Goal: Task Accomplishment & Management: Complete application form

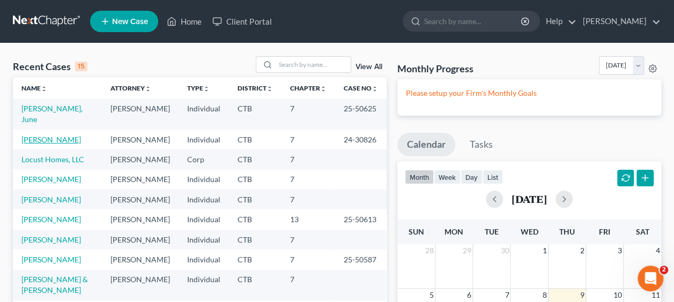
click at [36, 143] on link "[PERSON_NAME]" at bounding box center [51, 139] width 60 height 9
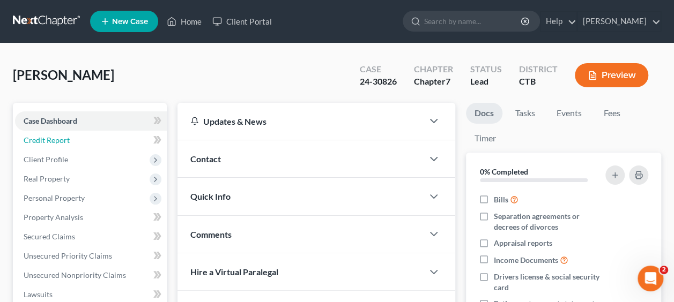
click at [68, 139] on span "Credit Report" at bounding box center [47, 140] width 46 height 9
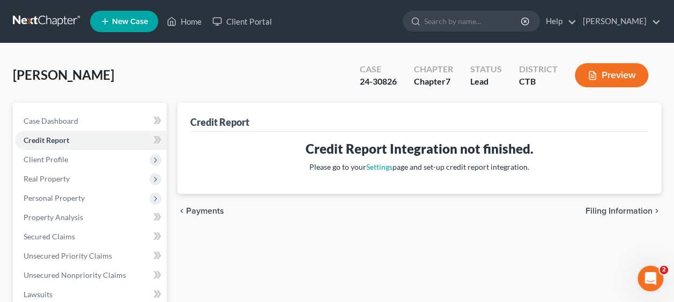
click at [102, 160] on span "Client Profile" at bounding box center [91, 159] width 152 height 19
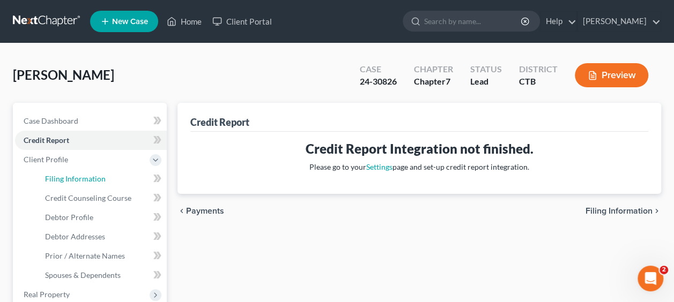
click at [101, 175] on span "Filing Information" at bounding box center [75, 178] width 61 height 9
select select "1"
select select "0"
select select "6"
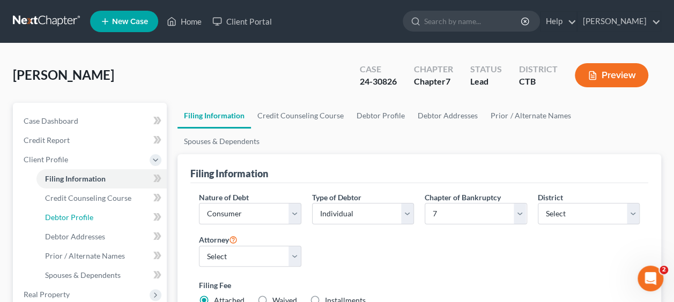
click at [83, 213] on span "Debtor Profile" at bounding box center [69, 217] width 48 height 9
select select "1"
select select "3"
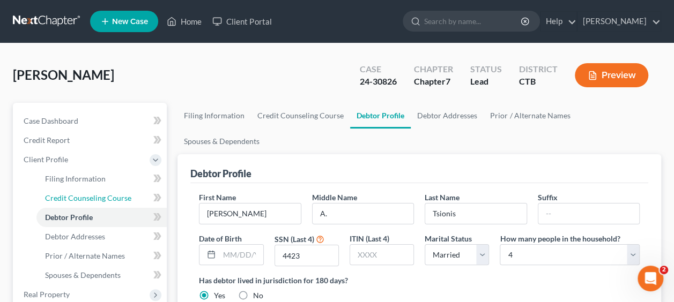
click at [80, 195] on span "Credit Counseling Course" at bounding box center [88, 198] width 86 height 9
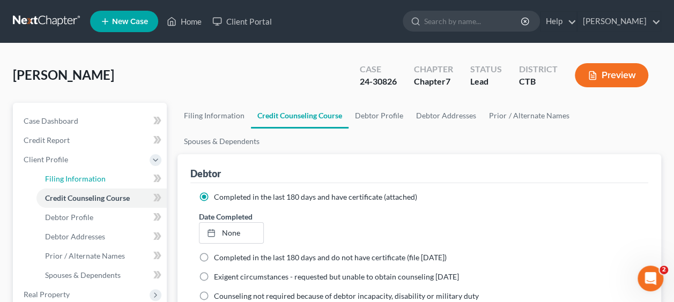
click at [84, 172] on link "Filing Information" at bounding box center [101, 178] width 130 height 19
select select "1"
select select "0"
select select "12"
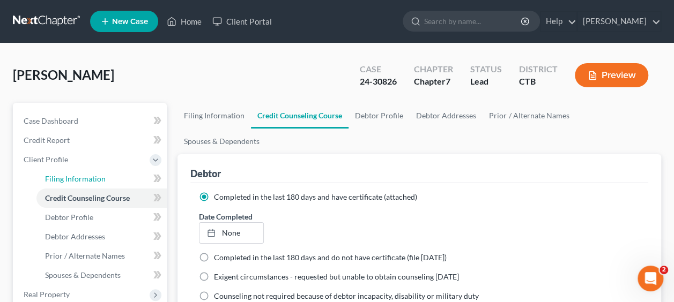
select select "0"
select select "6"
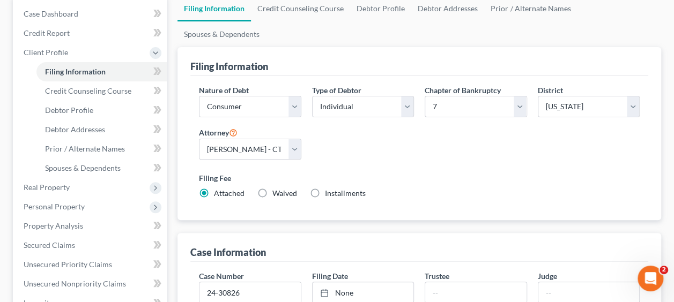
scroll to position [214, 0]
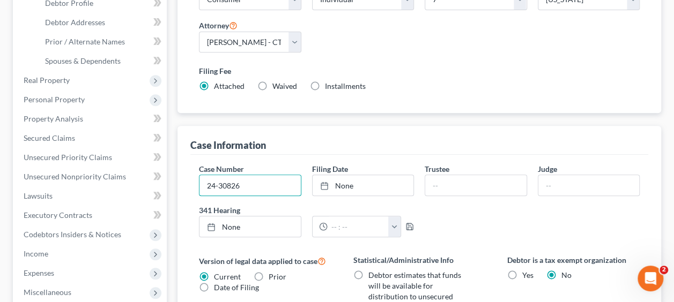
drag, startPoint x: 261, startPoint y: 160, endPoint x: 206, endPoint y: 163, distance: 54.2
click at [199, 175] on input "24-30826" at bounding box center [249, 185] width 101 height 20
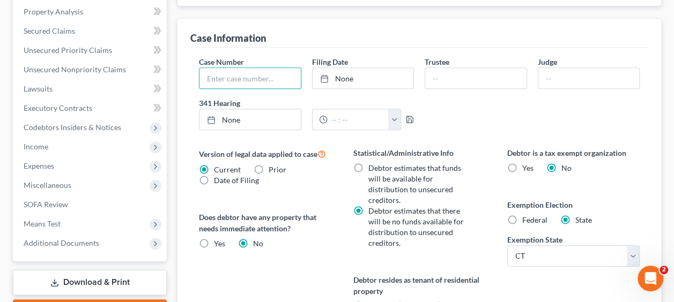
click at [448, 301] on label "No" at bounding box center [453, 306] width 10 height 11
click at [453, 301] on input "No" at bounding box center [456, 304] width 7 height 7
radio input "true"
radio input "false"
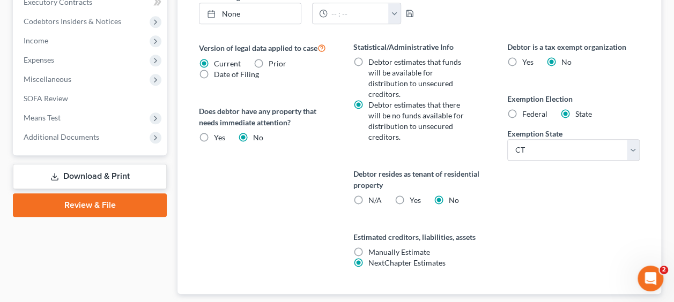
scroll to position [429, 0]
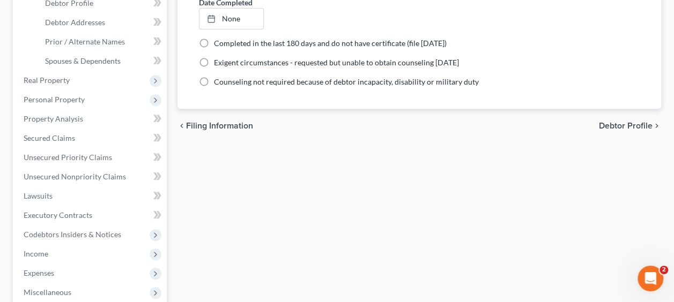
click at [627, 122] on span "Debtor Profile" at bounding box center [626, 126] width 54 height 9
select select "1"
select select "3"
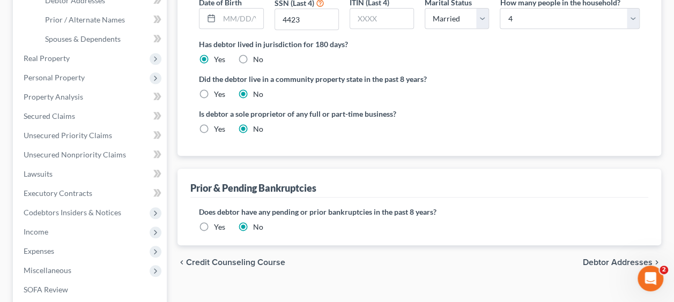
scroll to position [268, 0]
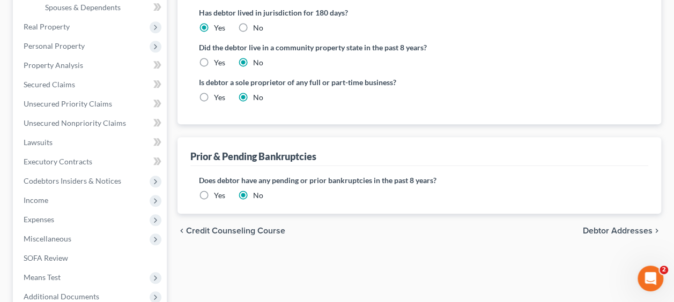
click at [591, 227] on span "Debtor Addresses" at bounding box center [618, 231] width 70 height 9
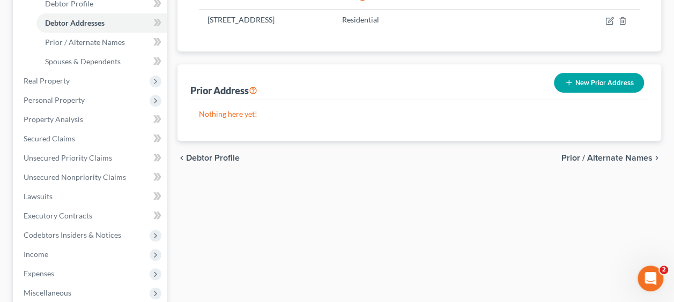
scroll to position [214, 0]
click at [570, 153] on span "Prior / Alternate Names" at bounding box center [606, 157] width 91 height 9
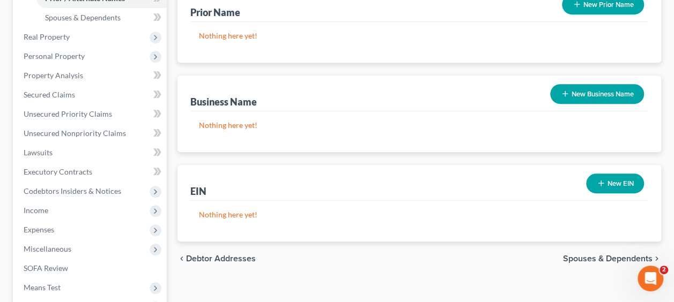
scroll to position [322, 0]
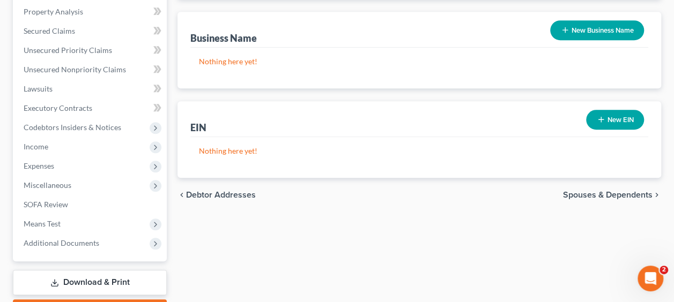
click at [608, 178] on div "chevron_left Debtor Addresses Spouses & Dependents chevron_right" at bounding box center [419, 195] width 484 height 34
click at [607, 191] on span "Spouses & Dependents" at bounding box center [608, 195] width 90 height 9
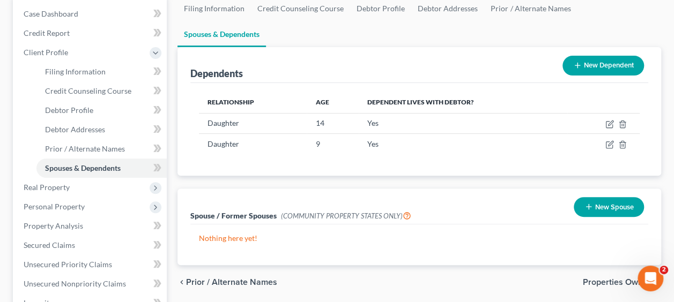
scroll to position [214, 0]
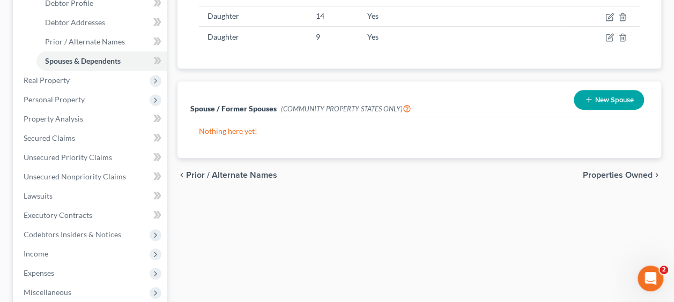
click at [598, 171] on span "Properties Owned" at bounding box center [618, 175] width 70 height 9
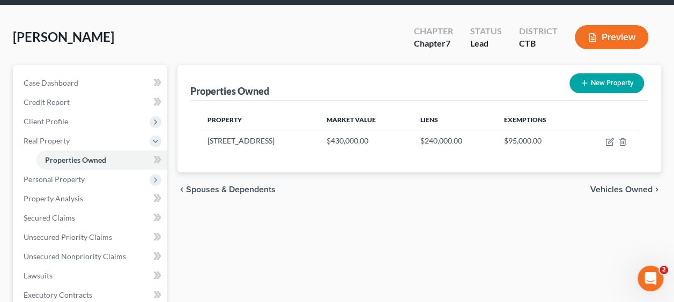
scroll to position [54, 0]
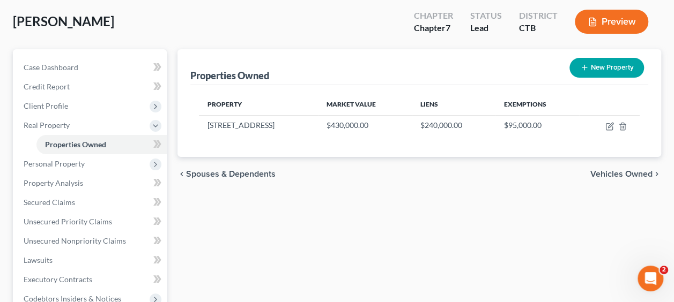
click at [608, 170] on span "Vehicles Owned" at bounding box center [621, 174] width 62 height 9
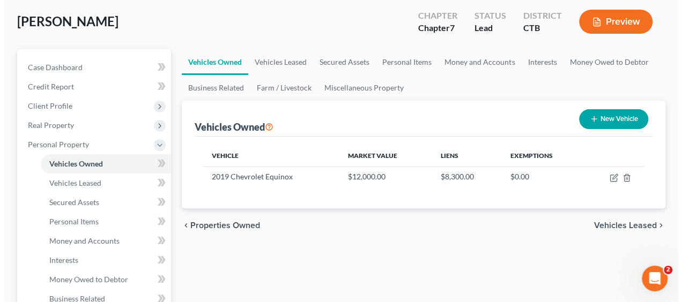
scroll to position [107, 0]
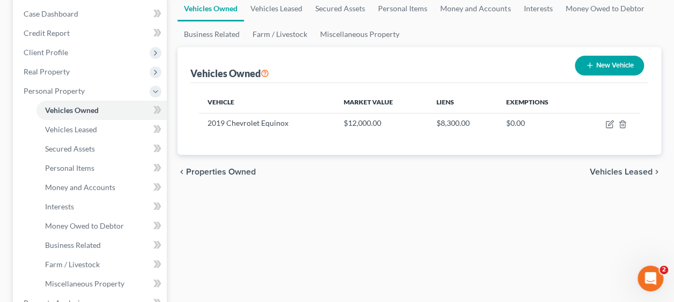
drag, startPoint x: 55, startPoint y: 107, endPoint x: 605, endPoint y: 126, distance: 550.4
click at [605, 126] on td at bounding box center [610, 123] width 60 height 20
click at [608, 125] on icon "button" at bounding box center [610, 123] width 5 height 5
select select "0"
select select "7"
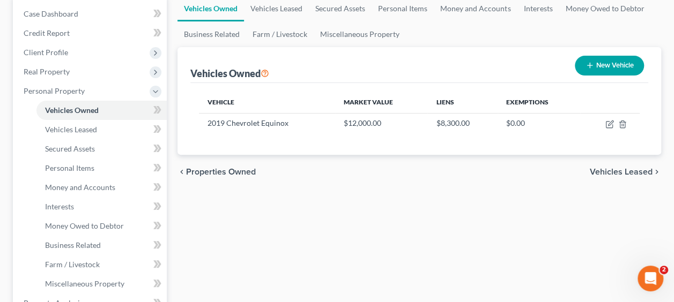
select select "2"
select select "3"
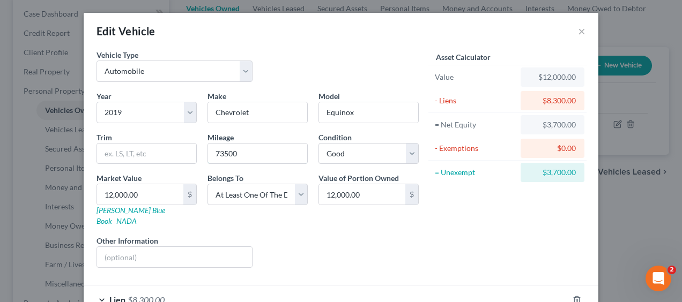
click at [271, 160] on input "73500" at bounding box center [257, 154] width 99 height 20
type input "94000"
click at [269, 239] on div "Liens Select" at bounding box center [341, 251] width 167 height 33
click at [164, 196] on input "12,000.00" at bounding box center [140, 194] width 86 height 20
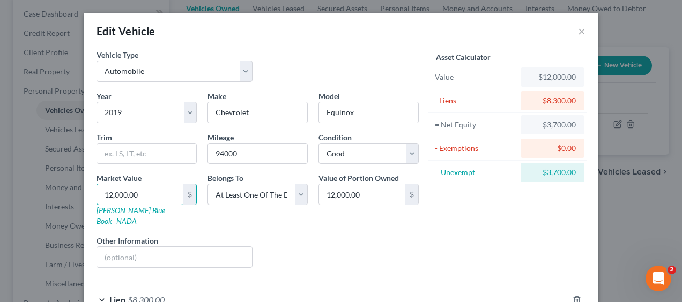
click at [164, 196] on input "12,000.00" at bounding box center [140, 194] width 86 height 20
type input "8"
type input "8.00"
type input "80"
type input "80.00"
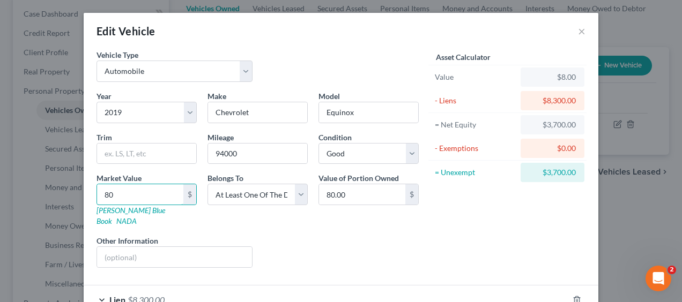
type input "800"
type input "800.00"
type input "8000"
type input "8,000.00"
type input "8,000"
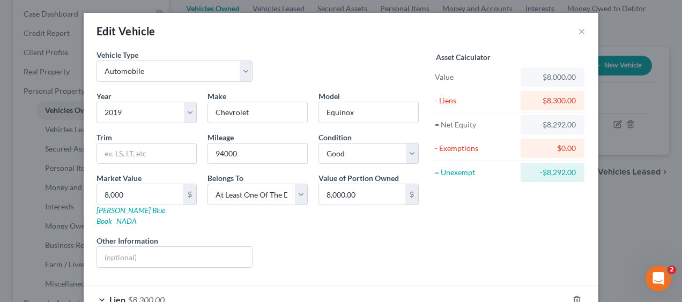
click at [281, 217] on div "Year Select 2026 2025 2024 2023 2022 2021 2020 2019 2018 2017 2016 2015 2014 20…" at bounding box center [257, 184] width 333 height 186
click at [323, 214] on div "Year Select 2026 2025 2024 2023 2022 2021 2020 2019 2018 2017 2016 2015 2014 20…" at bounding box center [257, 184] width 333 height 186
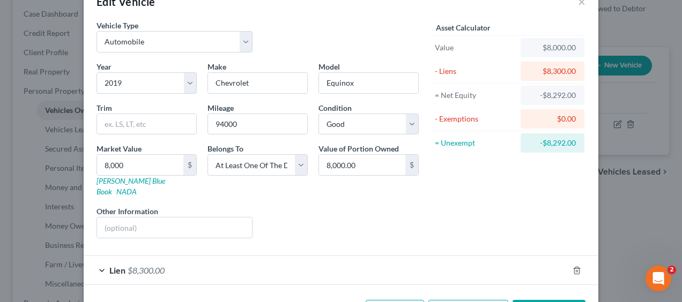
scroll to position [58, 0]
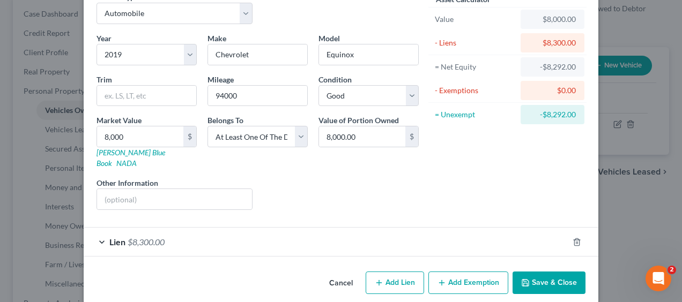
click at [266, 244] on div "Vehicle Type Select Automobile Truck Trailer Watercraft Aircraft Motor Home Atv…" at bounding box center [341, 129] width 515 height 276
click at [260, 237] on div "Lien $8,300.00" at bounding box center [326, 242] width 485 height 28
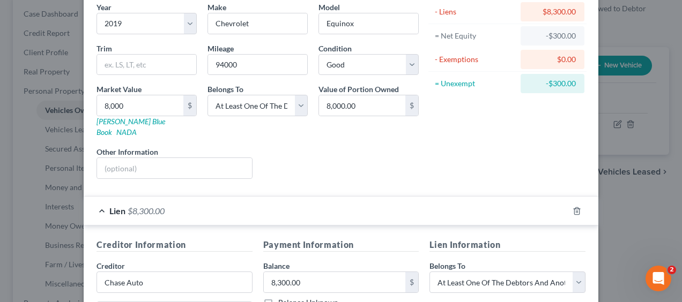
scroll to position [165, 0]
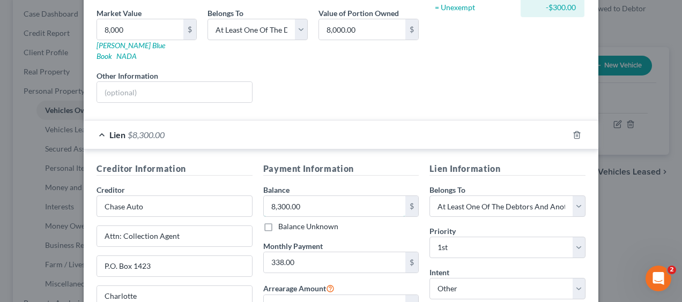
click at [320, 196] on input "8,300.00" at bounding box center [335, 206] width 142 height 20
type input "4,200"
click at [464, 205] on div "Lien Information Belongs To * Select Debtor 1 Only Debtor 2 Only Debtor 1 And D…" at bounding box center [507, 263] width 167 height 202
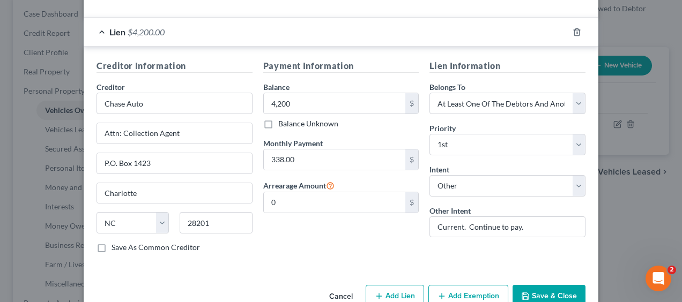
scroll to position [280, 0]
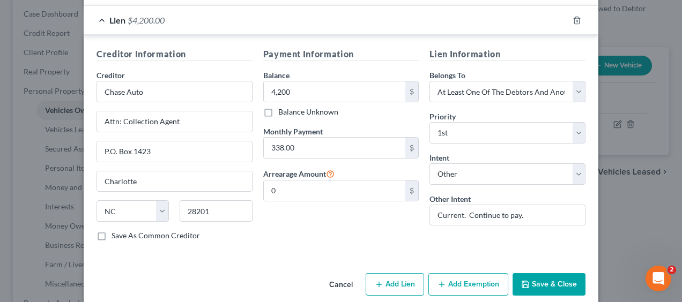
click at [443, 273] on button "Add Exemption" at bounding box center [468, 284] width 80 height 23
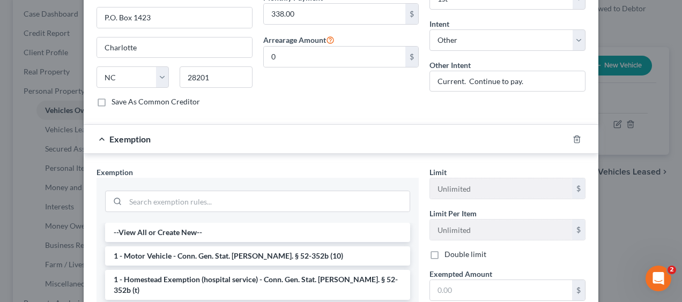
scroll to position [441, 0]
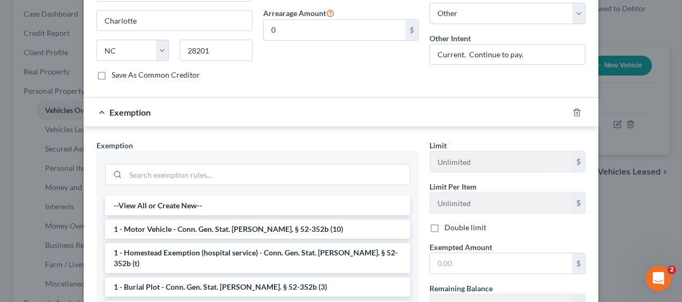
click at [285, 220] on li "1 - Motor Vehicle - Conn. Gen. Stat. [PERSON_NAME]. § 52-352b (10)" at bounding box center [257, 229] width 305 height 19
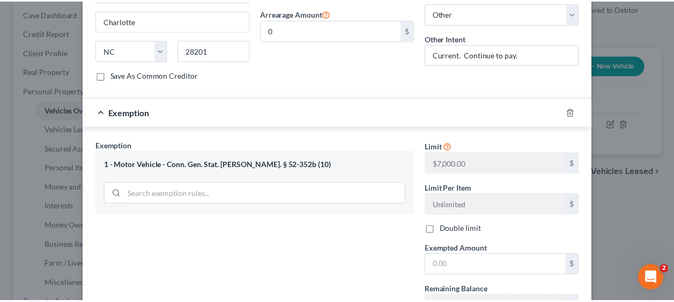
scroll to position [494, 0]
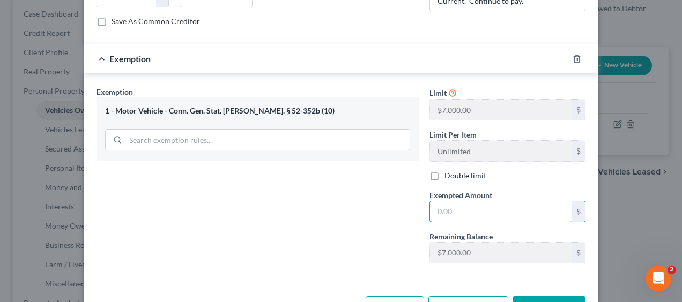
click at [459, 204] on input "text" at bounding box center [501, 212] width 142 height 20
type input "3,800"
click at [575, 298] on button "Save & Close" at bounding box center [549, 307] width 73 height 23
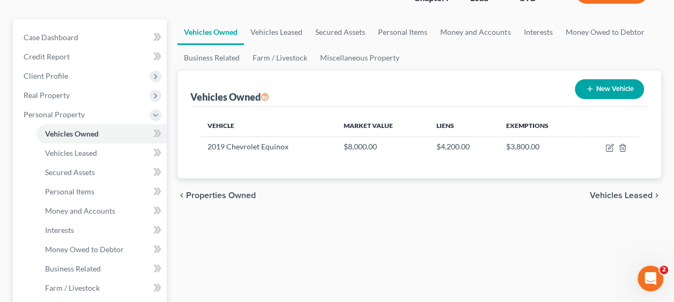
scroll to position [107, 0]
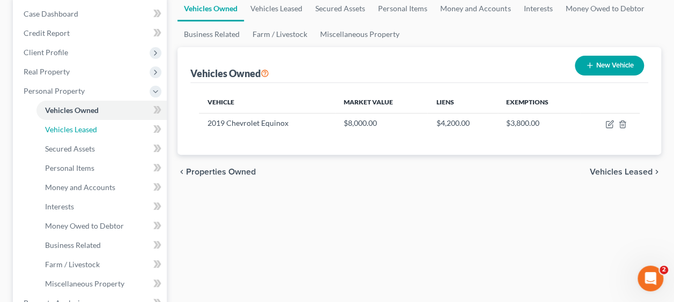
click at [77, 131] on span "Vehicles Leased" at bounding box center [71, 129] width 52 height 9
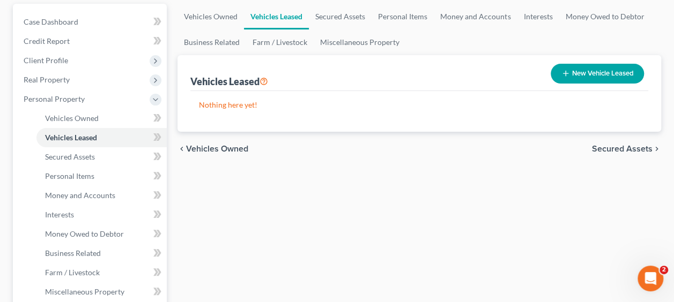
scroll to position [107, 0]
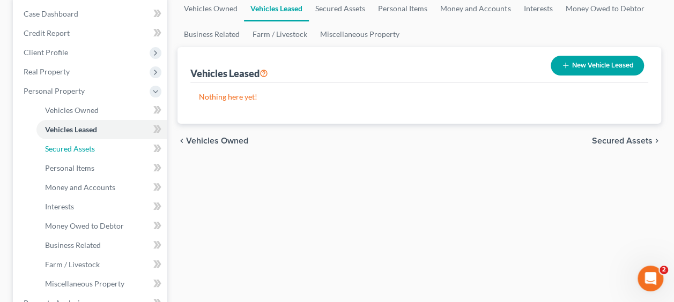
click at [92, 150] on span "Secured Assets" at bounding box center [70, 148] width 50 height 9
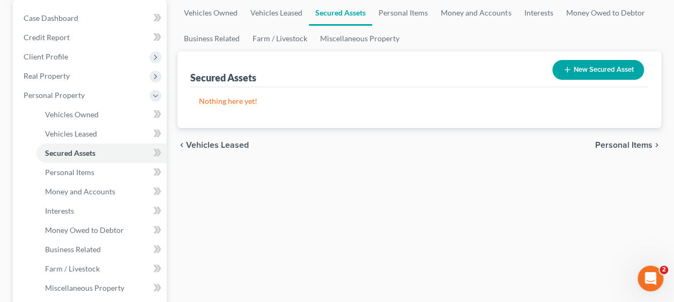
scroll to position [107, 0]
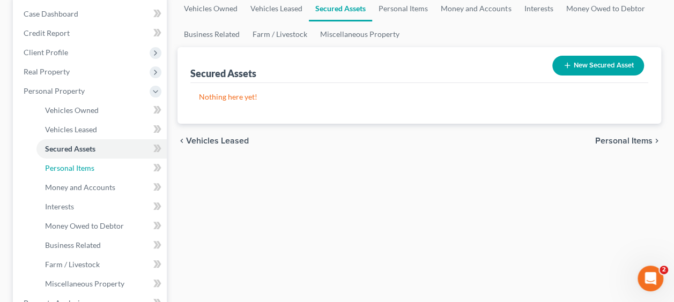
click at [74, 170] on span "Personal Items" at bounding box center [69, 168] width 49 height 9
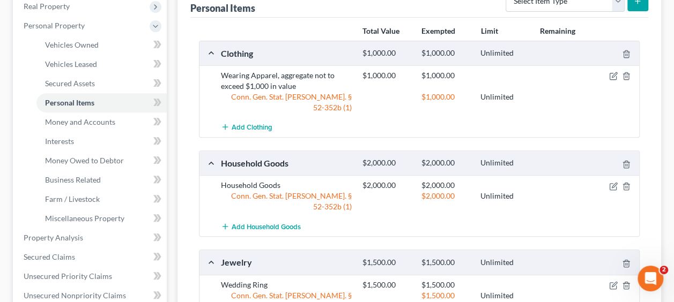
scroll to position [214, 0]
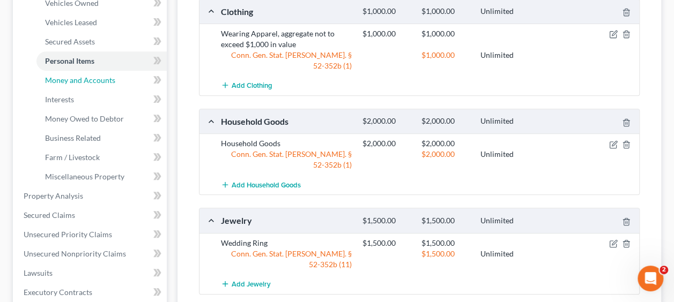
click at [59, 80] on span "Money and Accounts" at bounding box center [80, 80] width 70 height 9
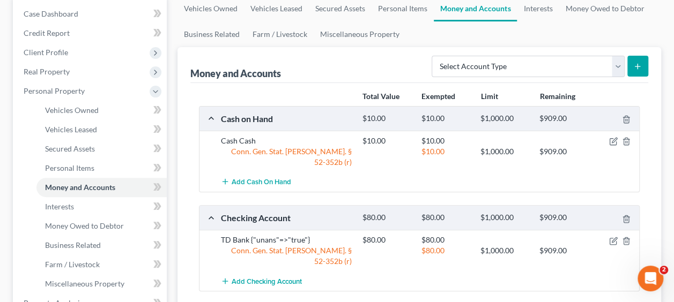
scroll to position [161, 0]
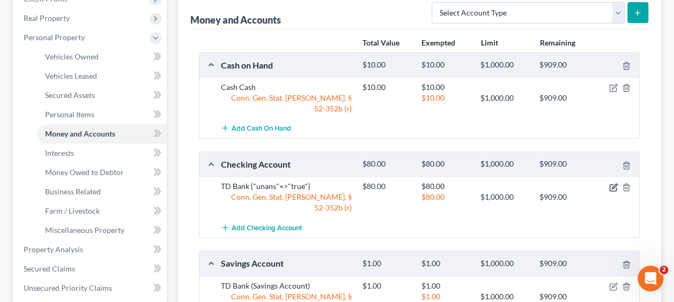
click at [616, 184] on icon "button" at bounding box center [613, 187] width 6 height 6
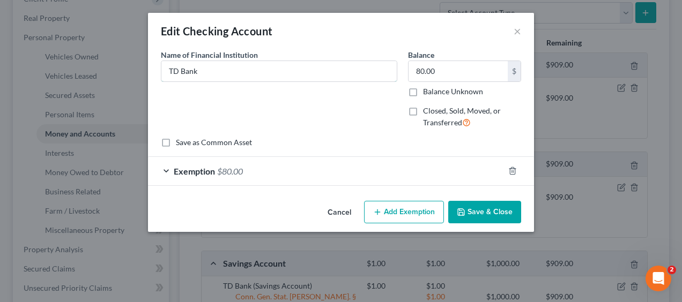
click at [294, 74] on input "TD Bank" at bounding box center [278, 71] width 235 height 20
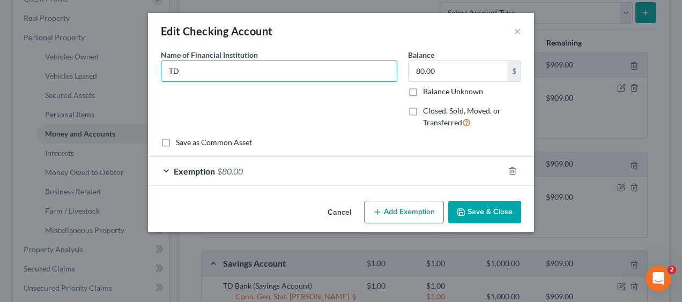
type input "T"
type input "TD Bank"
click at [302, 98] on div "Name of Financial Institution * TD Bank" at bounding box center [278, 93] width 247 height 88
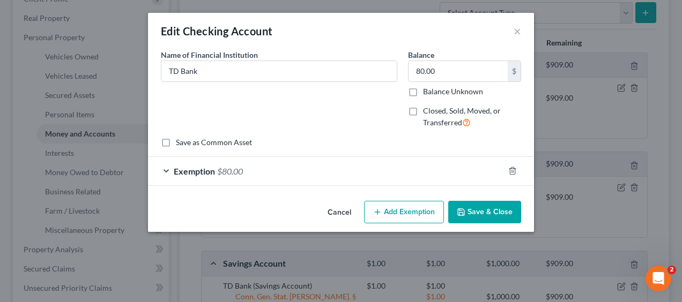
click at [491, 216] on button "Save & Close" at bounding box center [484, 212] width 73 height 23
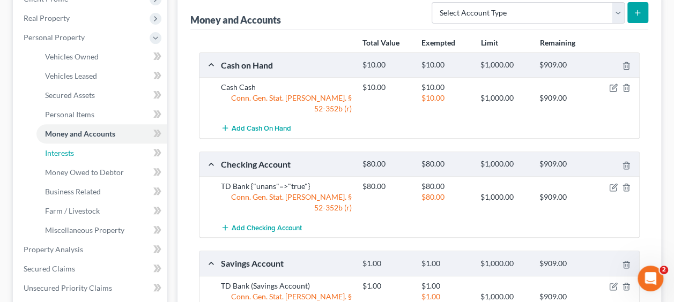
click at [53, 155] on span "Interests" at bounding box center [59, 153] width 29 height 9
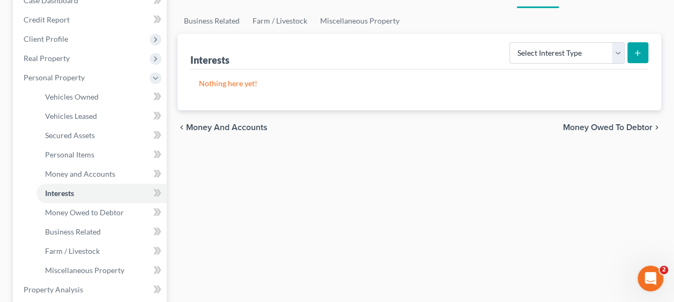
scroll to position [161, 0]
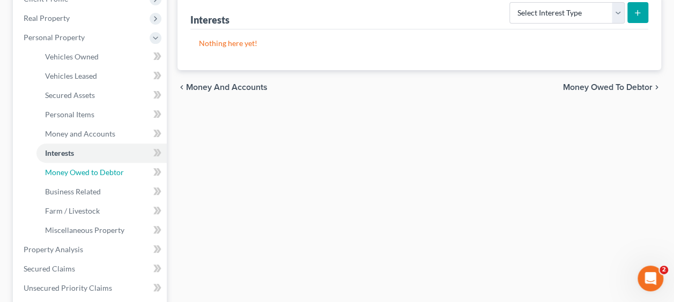
click at [85, 173] on span "Money Owed to Debtor" at bounding box center [84, 172] width 79 height 9
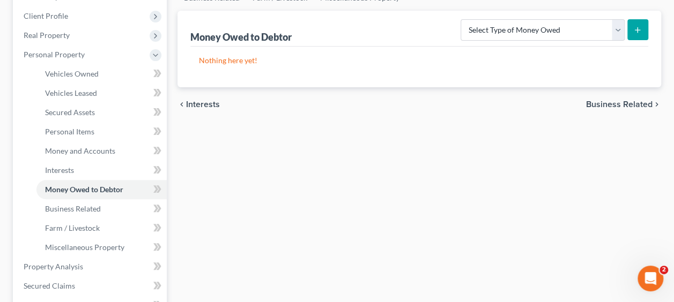
scroll to position [161, 0]
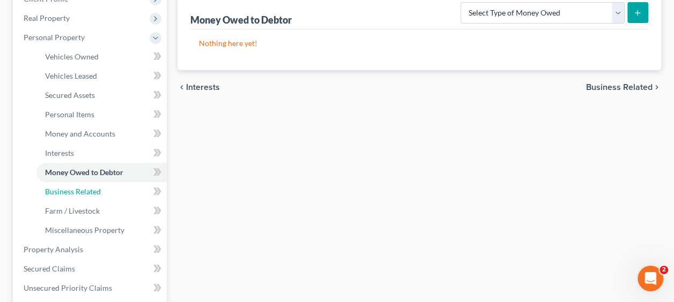
click at [96, 191] on span "Business Related" at bounding box center [73, 191] width 56 height 9
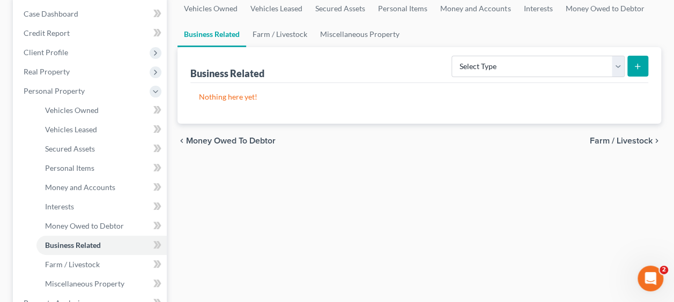
scroll to position [161, 0]
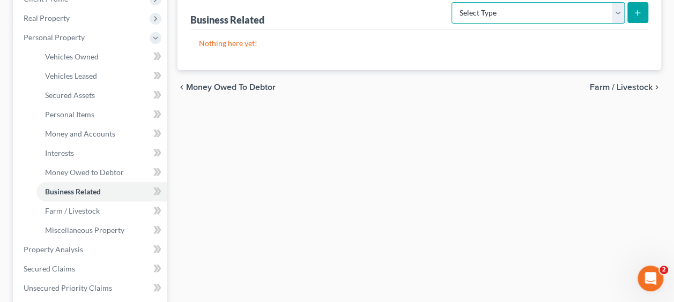
click at [618, 8] on select "Select Type Customer Lists Franchises Inventory Licenses Machinery Office Equip…" at bounding box center [537, 12] width 173 height 21
click at [395, 146] on div "Vehicles Owned Vehicles Leased Secured Assets Personal Items Money and Accounts…" at bounding box center [419, 251] width 494 height 619
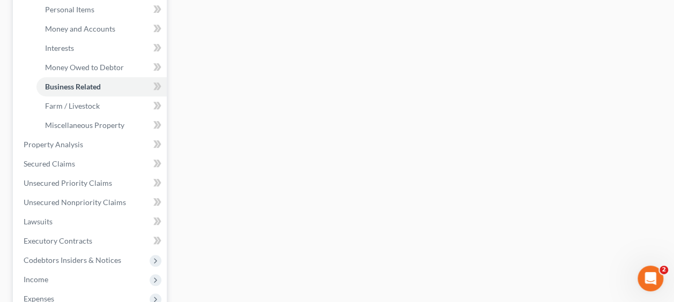
scroll to position [268, 0]
click at [84, 102] on span "Farm / Livestock" at bounding box center [72, 103] width 55 height 9
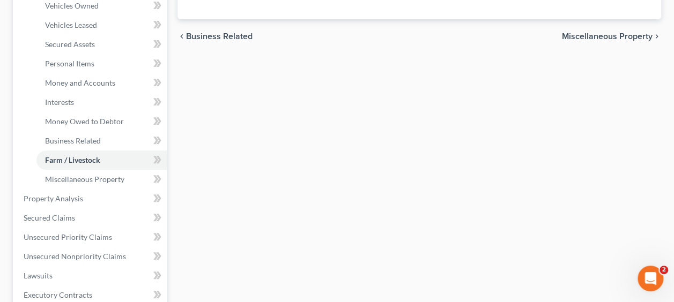
scroll to position [214, 0]
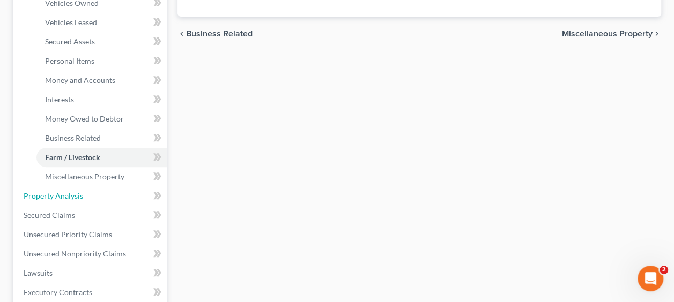
click at [68, 197] on span "Property Analysis" at bounding box center [54, 195] width 60 height 9
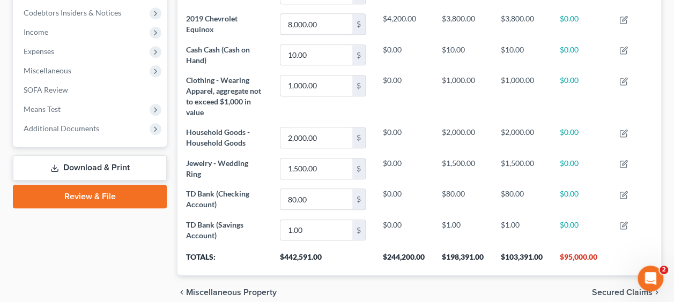
scroll to position [322, 0]
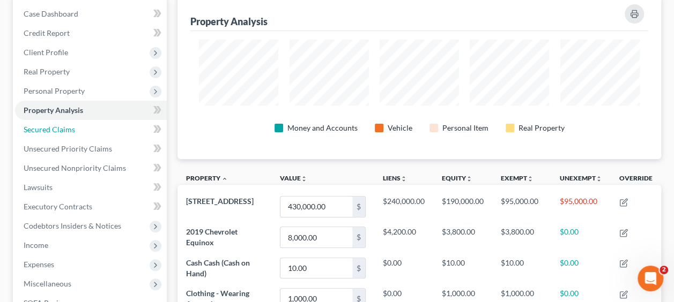
click at [69, 128] on span "Secured Claims" at bounding box center [49, 129] width 51 height 9
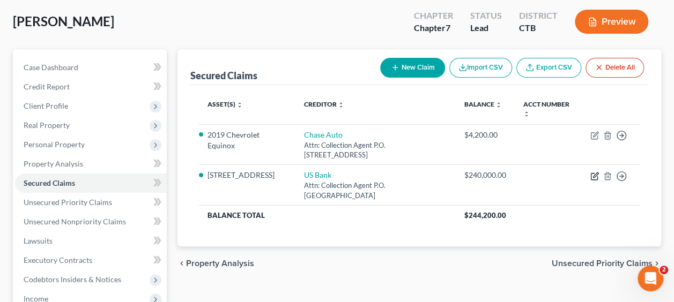
click at [594, 177] on icon "button" at bounding box center [594, 176] width 9 height 9
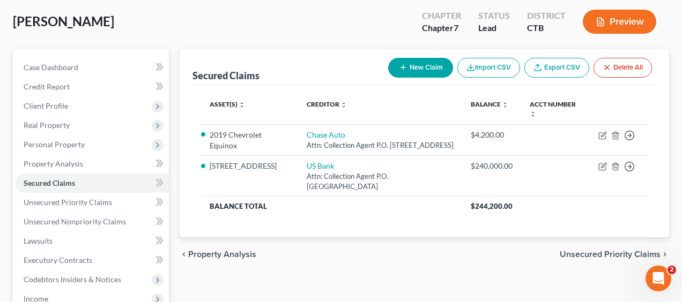
select select "26"
select select "9"
select select "4"
select select "3"
select select "0"
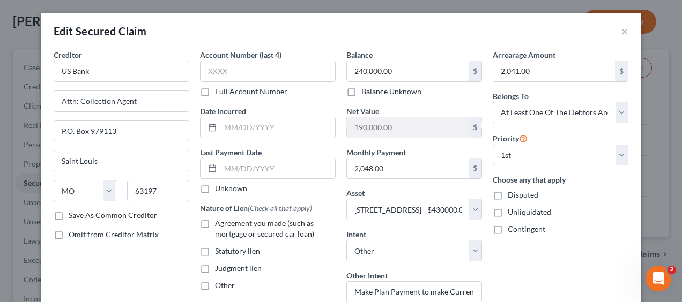
click at [420, 65] on input "240,000.00" at bounding box center [408, 71] width 122 height 20
click at [380, 64] on input "233,000" at bounding box center [408, 71] width 122 height 20
type input "233,000"
click at [456, 109] on div "Net Value 190,000.00 $" at bounding box center [414, 122] width 136 height 33
click at [390, 175] on input "2,048.00" at bounding box center [408, 169] width 122 height 20
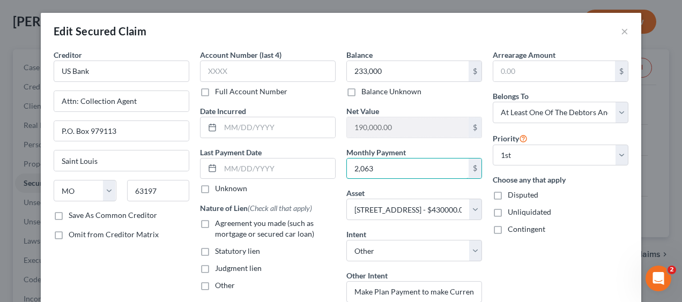
type input "2,063"
click at [505, 259] on div "Arrearage Amount $ Belongs To * Select Debtor 1 Only Debtor 2 Only Debtor 1 And…" at bounding box center [560, 250] width 146 height 403
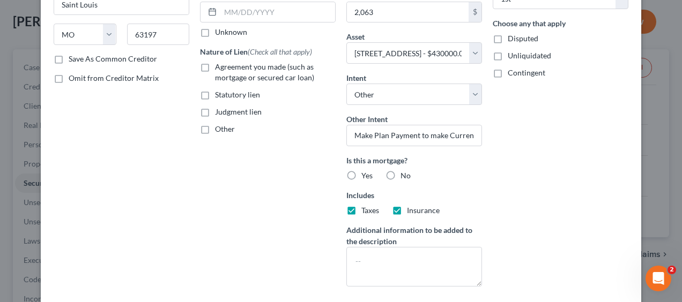
scroll to position [161, 0]
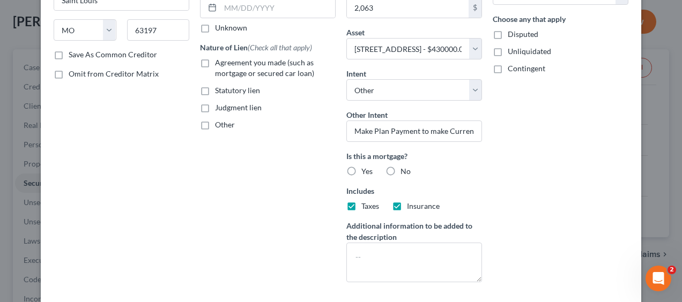
click at [361, 170] on label "Yes" at bounding box center [366, 171] width 11 height 11
click at [366, 170] on input "Yes" at bounding box center [369, 169] width 7 height 7
radio input "true"
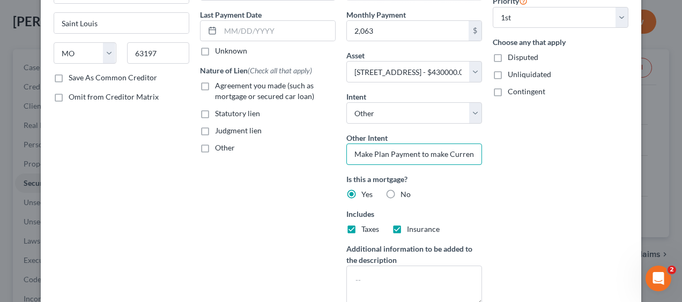
scroll to position [0, 1]
drag, startPoint x: 347, startPoint y: 152, endPoint x: 505, endPoint y: 148, distance: 158.2
click at [505, 148] on div "Creditor * US Bank Attn: Collection Agent P.O. Box 979113 [GEOGRAPHIC_DATA] [US…" at bounding box center [340, 113] width 585 height 403
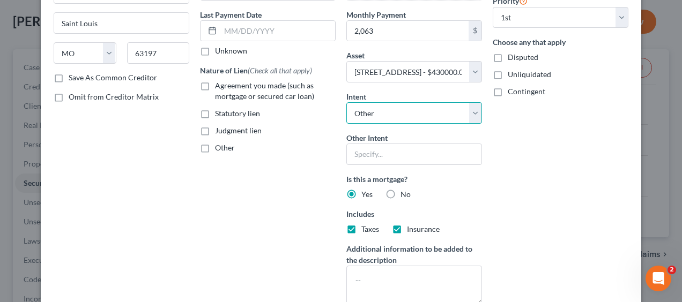
click at [438, 105] on select "Select Surrender Redeem Reaffirm Avoid Other" at bounding box center [414, 112] width 136 height 21
click at [346, 102] on select "Select Surrender Redeem Reaffirm Avoid Other" at bounding box center [414, 112] width 136 height 21
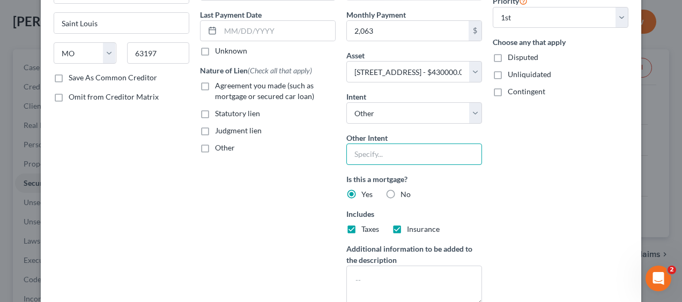
click at [389, 152] on input "text" at bounding box center [414, 154] width 136 height 21
type input "Current. Continue to pay."
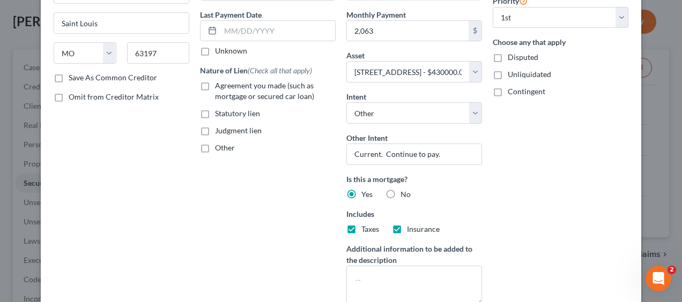
click at [545, 212] on div "Arrearage Amount $ Belongs To * Select Debtor 1 Only Debtor 2 Only Debtor 1 And…" at bounding box center [560, 113] width 146 height 403
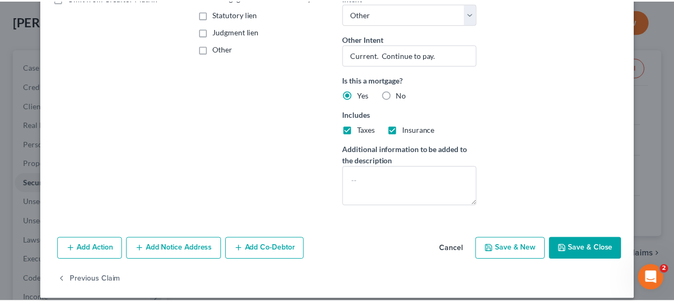
scroll to position [245, 0]
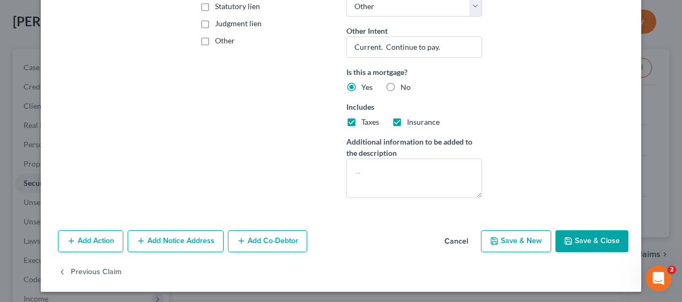
click at [581, 236] on button "Save & Close" at bounding box center [591, 242] width 73 height 23
select select
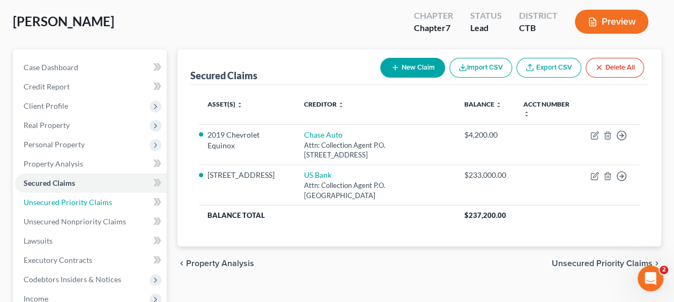
click at [42, 202] on span "Unsecured Priority Claims" at bounding box center [68, 202] width 88 height 9
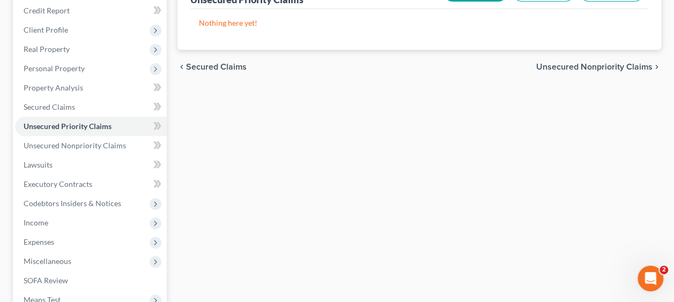
scroll to position [161, 0]
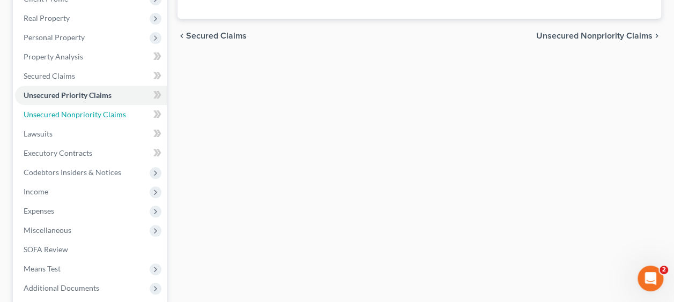
click at [53, 114] on span "Unsecured Nonpriority Claims" at bounding box center [75, 114] width 102 height 9
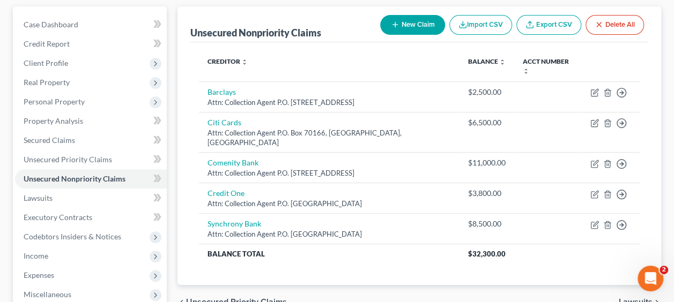
scroll to position [107, 0]
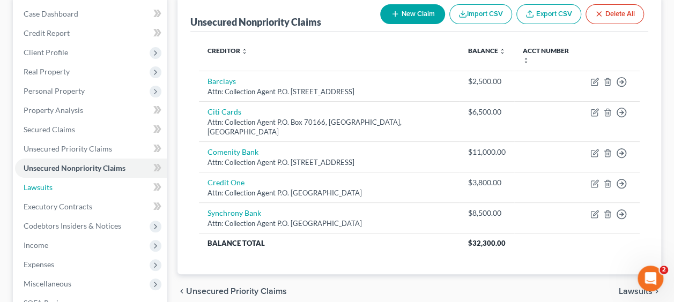
click at [89, 189] on link "Lawsuits" at bounding box center [91, 187] width 152 height 19
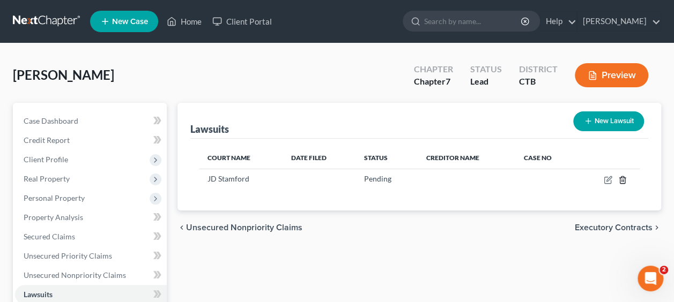
click at [623, 180] on line "button" at bounding box center [623, 181] width 0 height 2
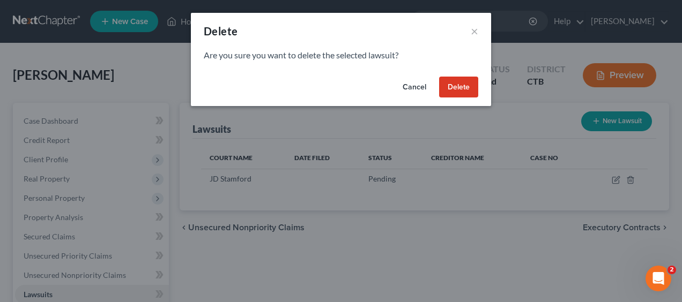
click at [455, 94] on button "Delete" at bounding box center [458, 87] width 39 height 21
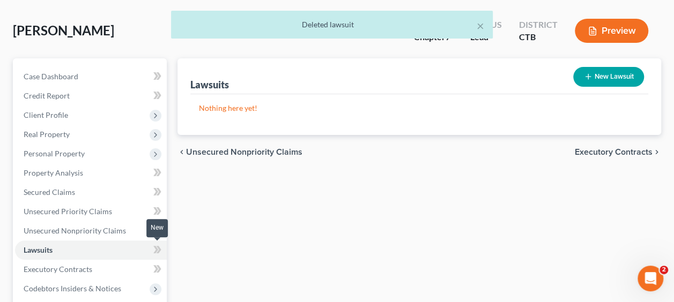
scroll to position [107, 0]
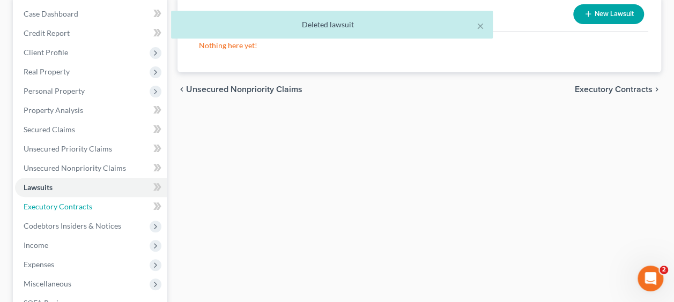
click at [51, 204] on span "Executory Contracts" at bounding box center [58, 206] width 69 height 9
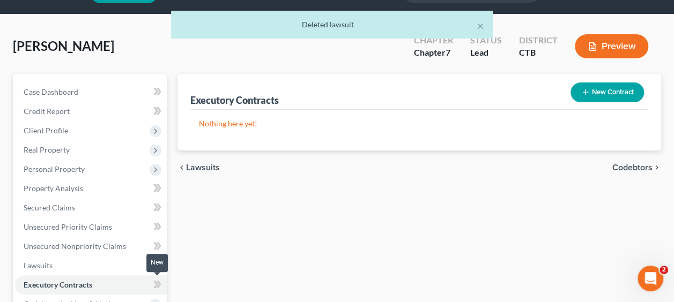
scroll to position [107, 0]
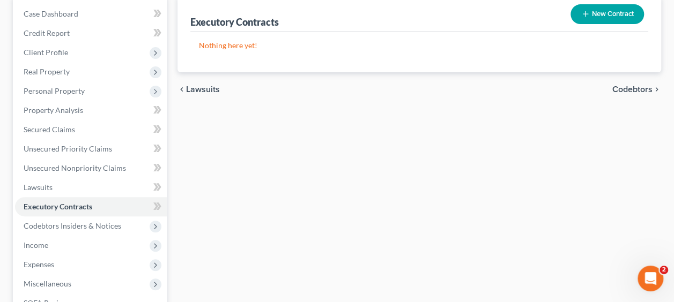
click at [38, 229] on span "Codebtors Insiders & Notices" at bounding box center [73, 225] width 98 height 9
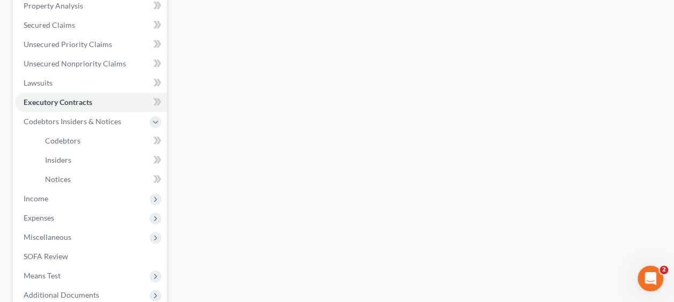
scroll to position [214, 0]
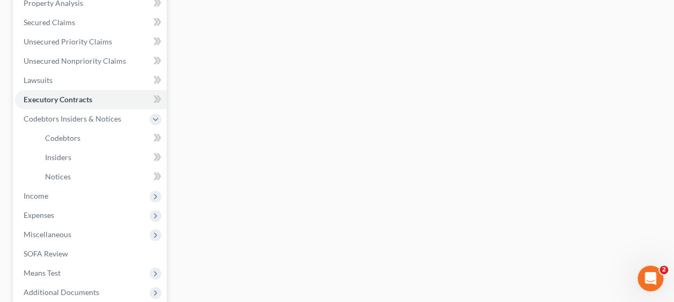
click at [39, 200] on span "Income" at bounding box center [91, 196] width 152 height 19
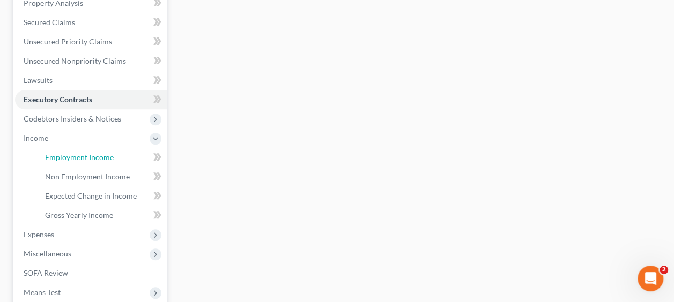
click at [75, 157] on span "Employment Income" at bounding box center [79, 157] width 69 height 9
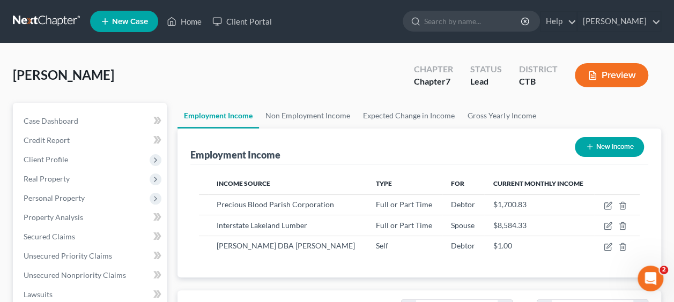
click at [284, 207] on span "Precious Blood Parish Corporation" at bounding box center [275, 204] width 117 height 9
click at [608, 205] on icon "button" at bounding box center [608, 204] width 5 height 5
select select "0"
select select "6"
select select "2"
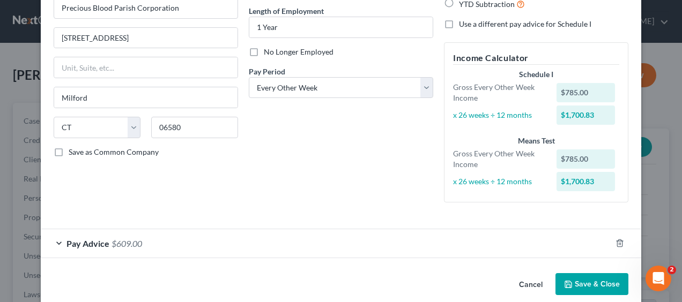
scroll to position [118, 0]
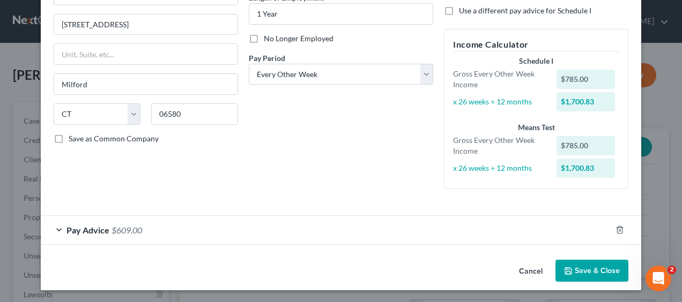
click at [292, 224] on div "Pay Advice $609.00" at bounding box center [326, 230] width 570 height 28
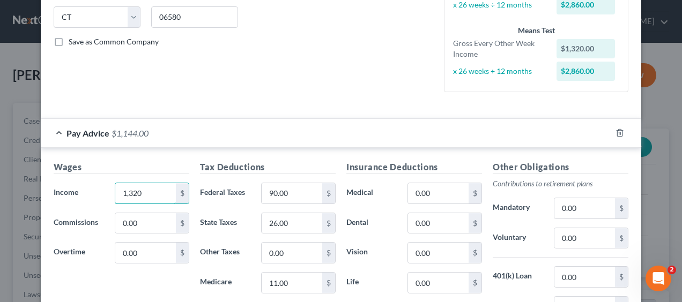
scroll to position [225, 0]
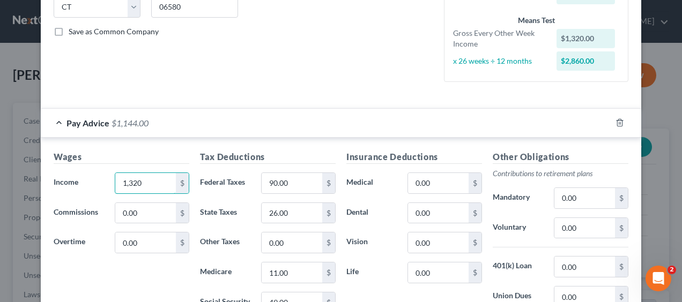
type input "1,320"
click at [366, 143] on div "Wages Income * 1,320 $ Commissions 0.00 $ Overtime 0.00 $ Tax Deductions Federa…" at bounding box center [341, 269] width 600 height 262
click at [290, 181] on input "90.00" at bounding box center [292, 183] width 61 height 20
type input "81"
click at [285, 209] on input "26.00" at bounding box center [292, 213] width 61 height 20
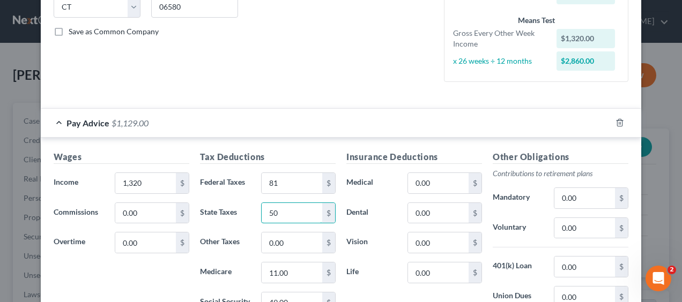
type input "50"
click at [293, 263] on input "11.00" at bounding box center [292, 273] width 61 height 20
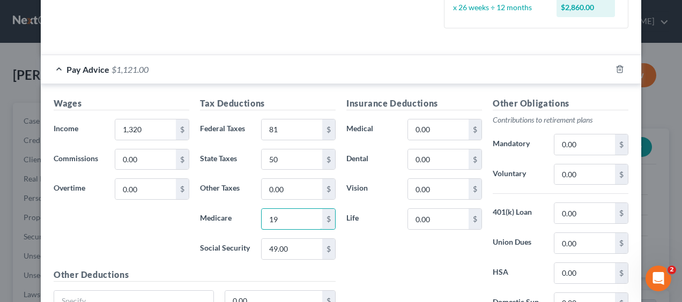
type input "19"
click at [299, 247] on input "49.00" at bounding box center [292, 249] width 61 height 20
type input "81"
click at [297, 165] on input "50" at bounding box center [292, 160] width 61 height 20
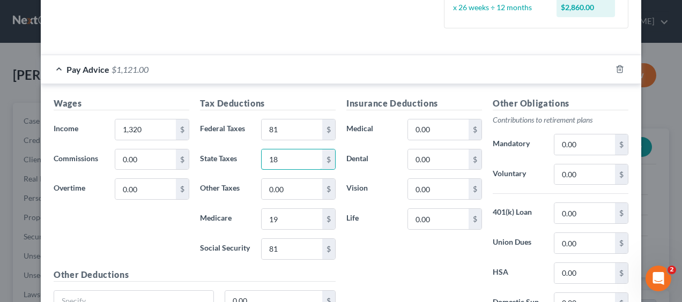
type input "18"
click at [362, 209] on label "Life" at bounding box center [371, 219] width 61 height 21
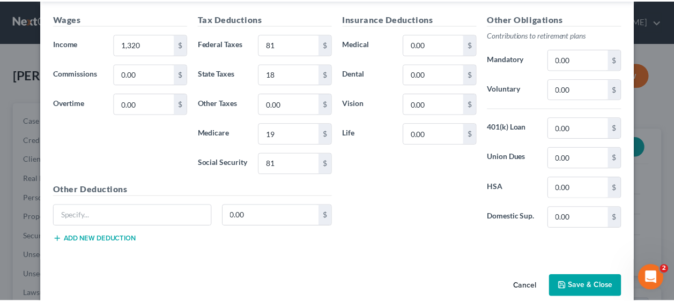
scroll to position [377, 0]
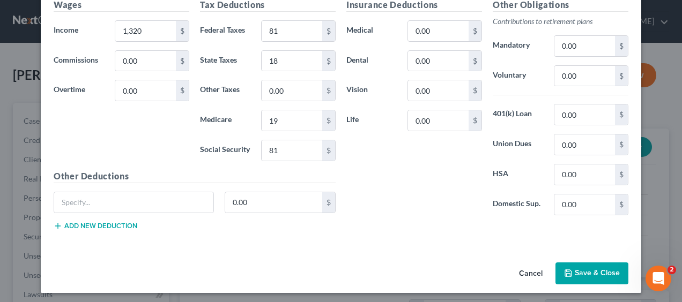
click at [596, 272] on button "Save & Close" at bounding box center [591, 274] width 73 height 23
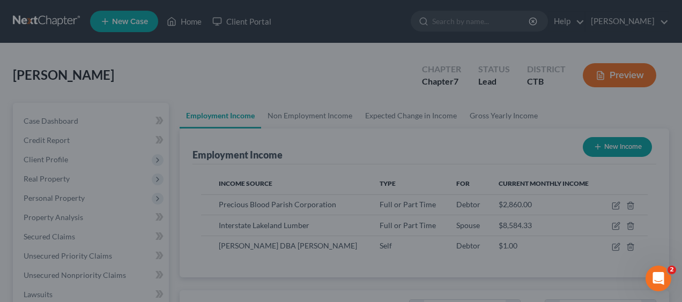
scroll to position [535965, 535887]
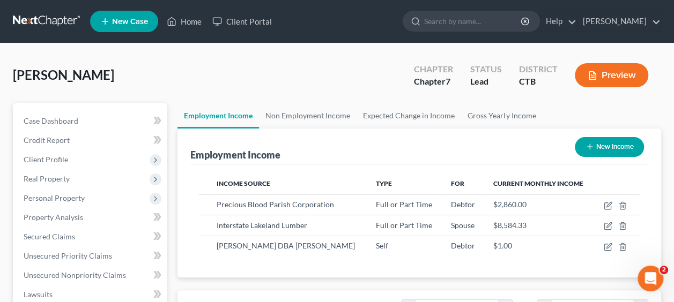
click at [451, 226] on span "Spouse" at bounding box center [463, 225] width 24 height 9
click at [611, 226] on icon "button" at bounding box center [608, 226] width 9 height 9
select select "0"
select select "6"
select select "3"
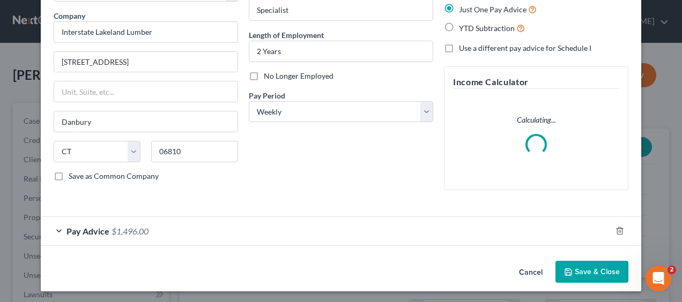
scroll to position [81, 0]
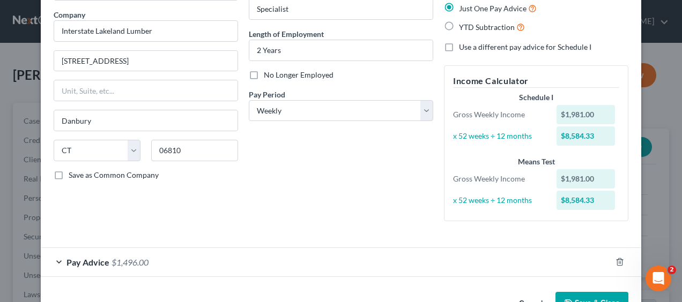
click at [446, 223] on div "How would you like to enter income? All Pay Advices Just One Pay Advice YTD Sub…" at bounding box center [536, 99] width 195 height 262
click at [543, 259] on div "Pay Advice $1,496.00" at bounding box center [326, 262] width 570 height 28
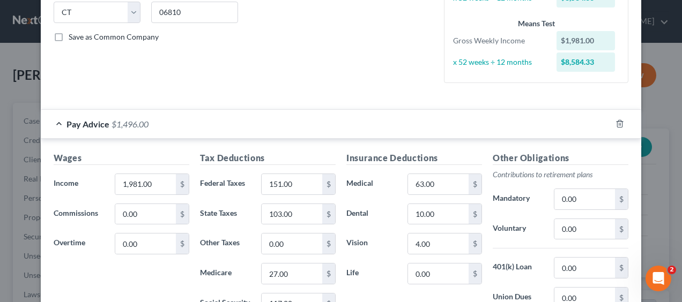
scroll to position [242, 0]
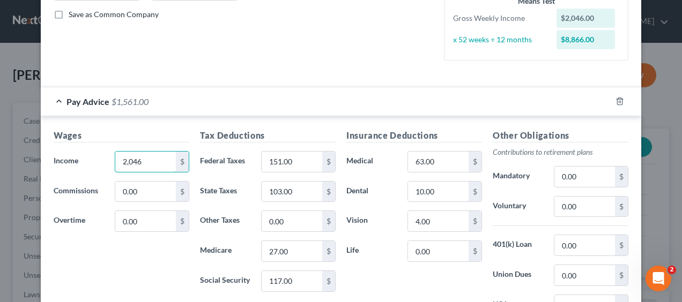
type input "2,046"
click at [301, 163] on input "151.00" at bounding box center [292, 162] width 61 height 20
type input "159"
click at [307, 190] on input "103.00" at bounding box center [292, 192] width 61 height 20
type input "110"
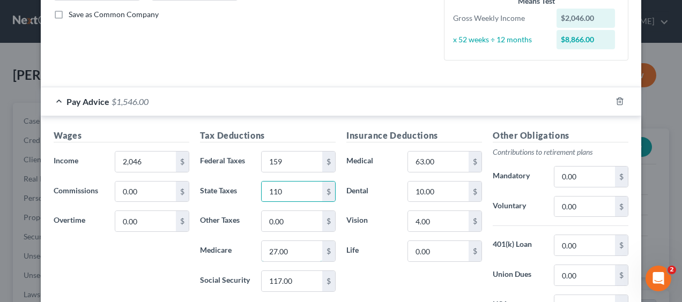
click at [303, 253] on input "27.00" at bounding box center [292, 251] width 61 height 20
type input "29"
click at [305, 277] on input "117.00" at bounding box center [292, 281] width 61 height 20
type input "123"
click at [431, 159] on input "63.00" at bounding box center [438, 162] width 61 height 20
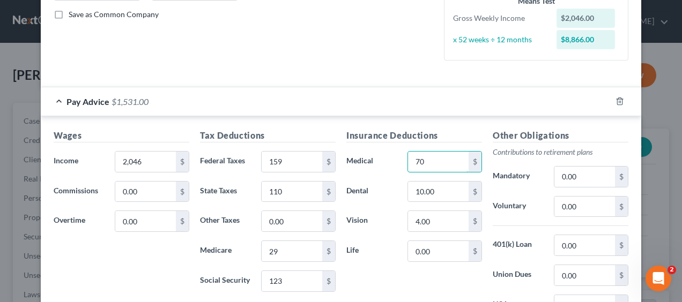
type input "70"
click at [450, 190] on input "10.00" at bounding box center [438, 192] width 61 height 20
type input "16"
click at [446, 224] on input "4.00" at bounding box center [438, 221] width 61 height 20
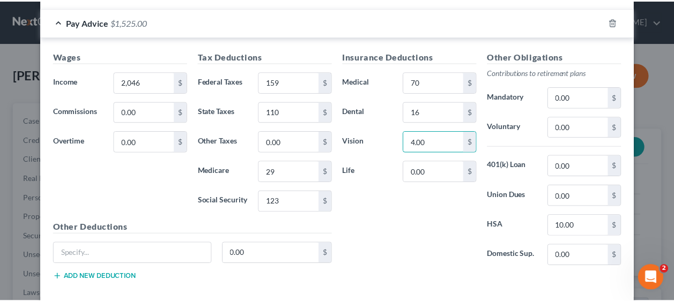
scroll to position [373, 0]
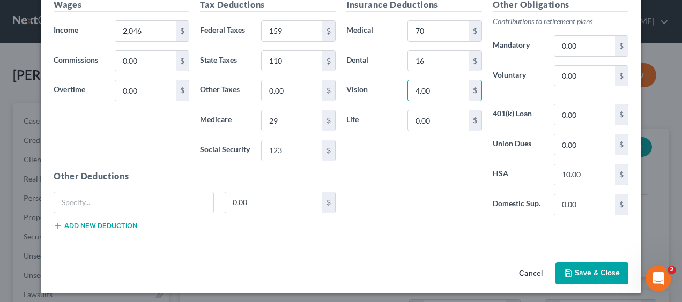
click at [580, 276] on button "Save & Close" at bounding box center [591, 274] width 73 height 23
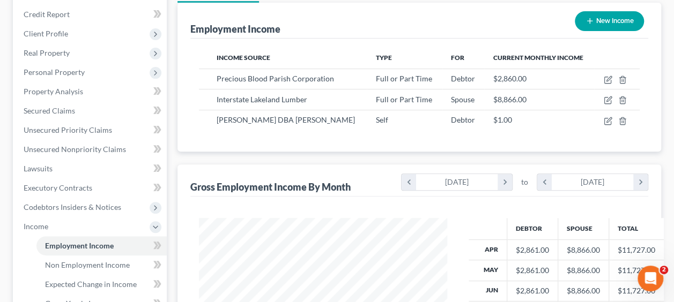
scroll to position [161, 0]
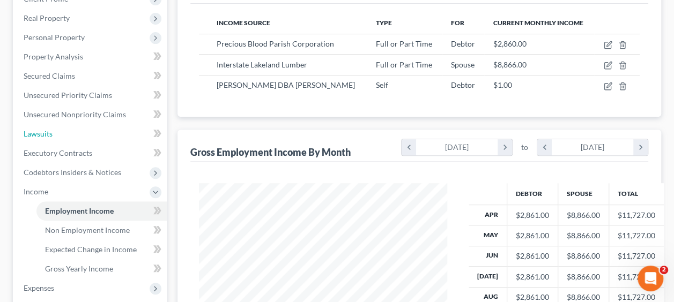
click at [48, 132] on span "Lawsuits" at bounding box center [38, 133] width 29 height 9
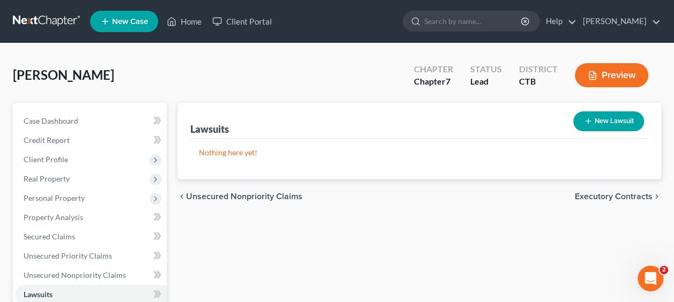
click at [610, 119] on button "New Lawsuit" at bounding box center [608, 122] width 71 height 20
select select "0"
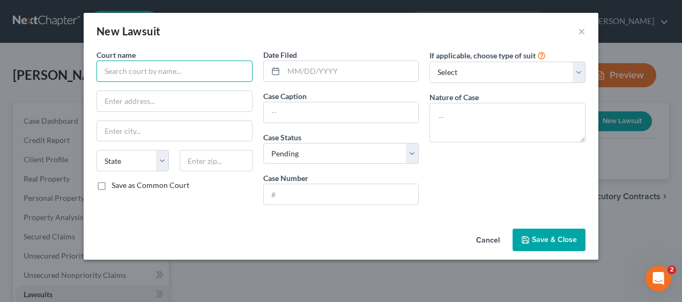
click at [123, 72] on input "text" at bounding box center [175, 71] width 156 height 21
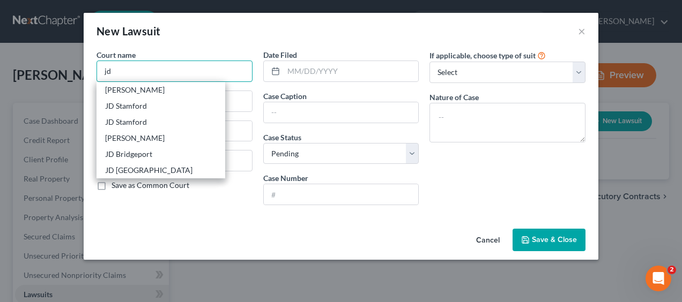
type input "j"
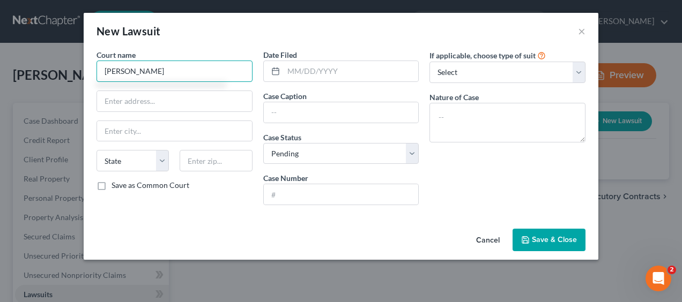
type input "[PERSON_NAME]"
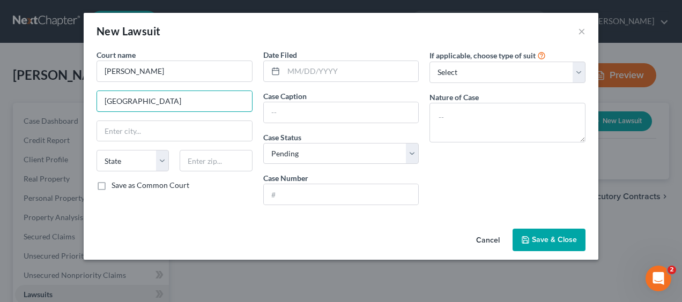
type input "[GEOGRAPHIC_DATA]"
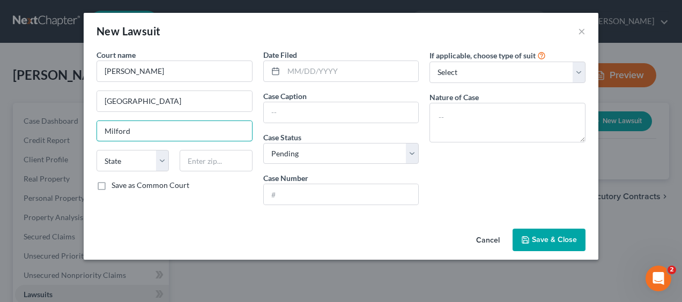
type input "Milford"
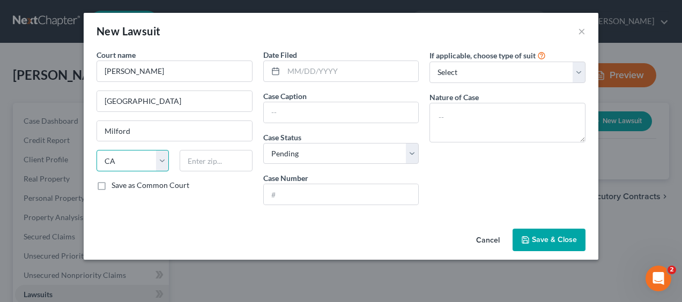
select select "6"
type input "06484"
type input "[PERSON_NAME]"
click at [314, 105] on input "text" at bounding box center [341, 112] width 155 height 20
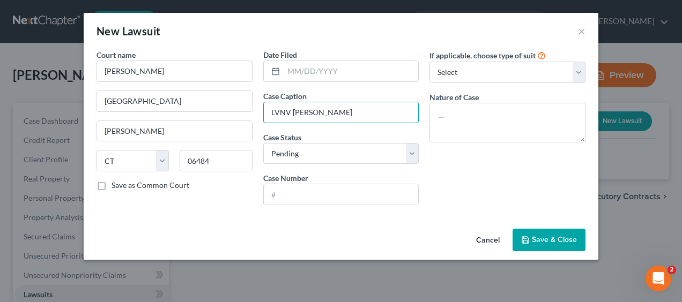
type input "LVNV [PERSON_NAME]"
click at [479, 65] on select "Select Repossession Garnishment Foreclosure Attached, Seized, Or Levied Other" at bounding box center [507, 72] width 156 height 21
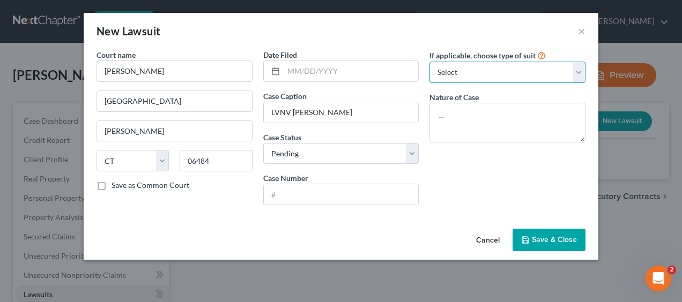
select select "4"
click at [429, 62] on select "Select Repossession Garnishment Foreclosure Attached, Seized, Or Levied Other" at bounding box center [507, 72] width 156 height 21
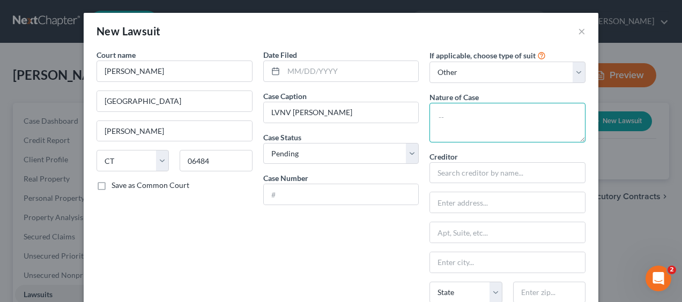
click at [457, 123] on textarea at bounding box center [507, 123] width 156 height 40
type textarea "collections"
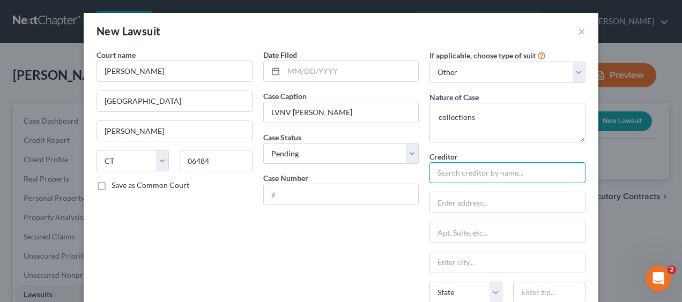
click at [475, 172] on input "text" at bounding box center [507, 172] width 156 height 21
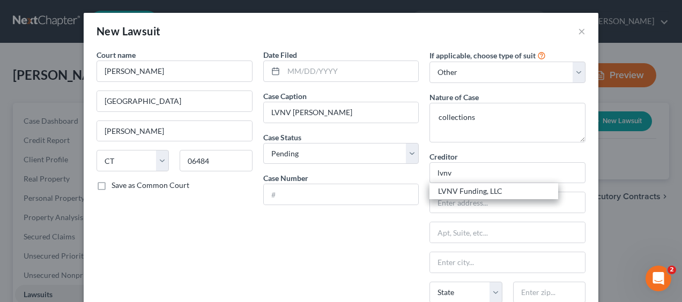
click at [474, 195] on div "LVNV Funding, LLC" at bounding box center [494, 191] width 112 height 11
type input "LVNV Funding, LLC"
type input "Attn: Collection Agent"
type input "P.O. Box 10584"
type input "[GEOGRAPHIC_DATA]"
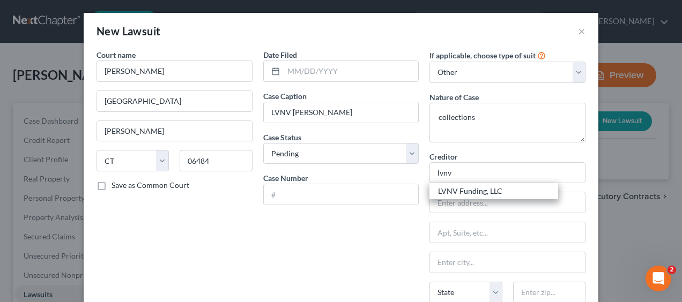
select select "42"
type input "29603"
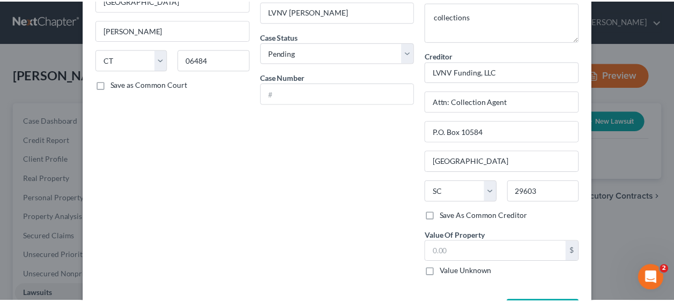
scroll to position [140, 0]
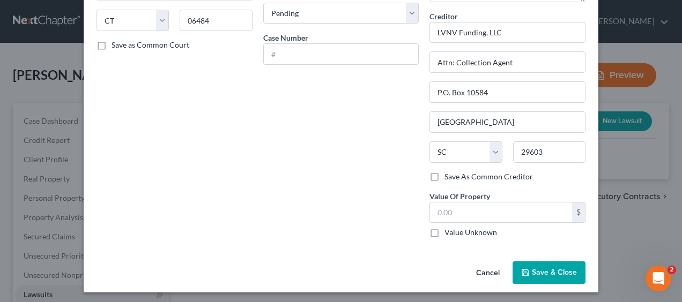
click at [524, 270] on polyline "button" at bounding box center [525, 271] width 3 height 2
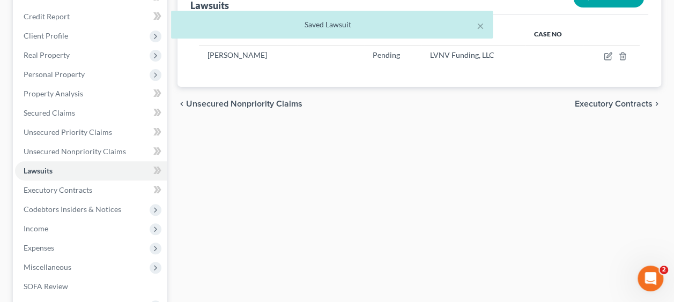
scroll to position [107, 0]
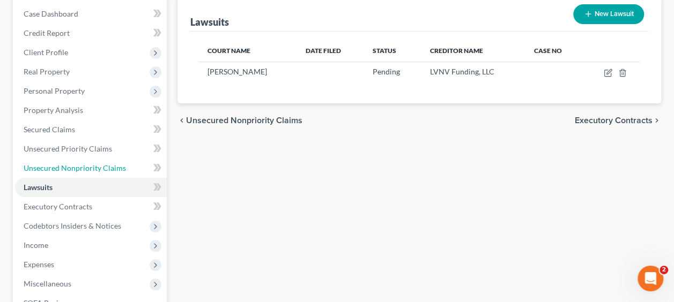
click at [51, 168] on span "Unsecured Nonpriority Claims" at bounding box center [75, 168] width 102 height 9
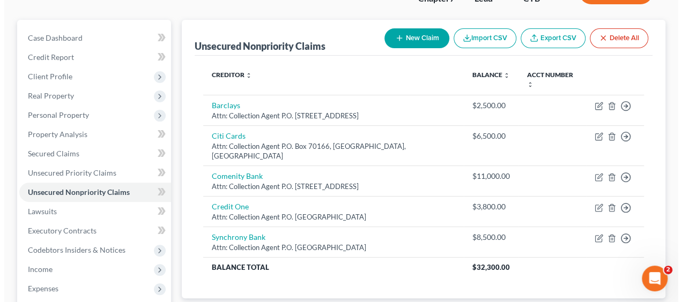
scroll to position [107, 0]
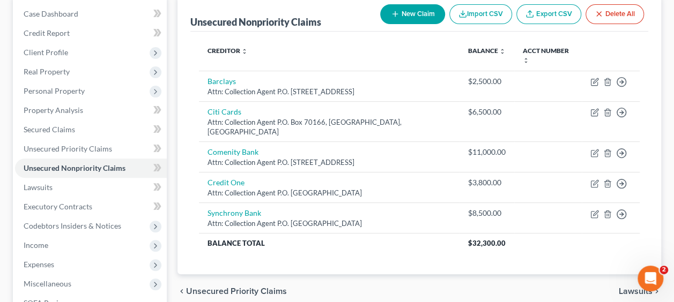
click at [420, 10] on button "New Claim" at bounding box center [412, 14] width 65 height 20
select select "0"
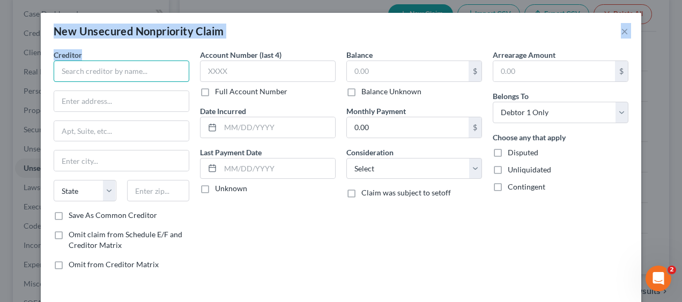
click at [155, 70] on input "text" at bounding box center [122, 71] width 136 height 21
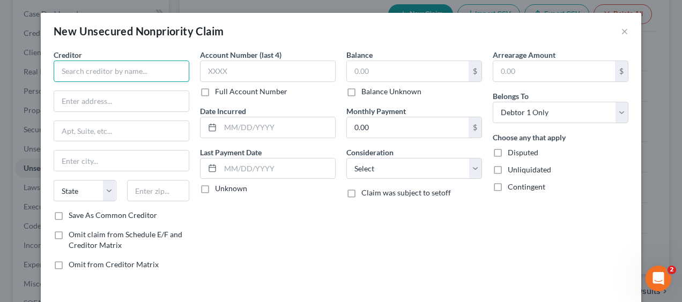
click at [155, 70] on input "text" at bounding box center [122, 71] width 136 height 21
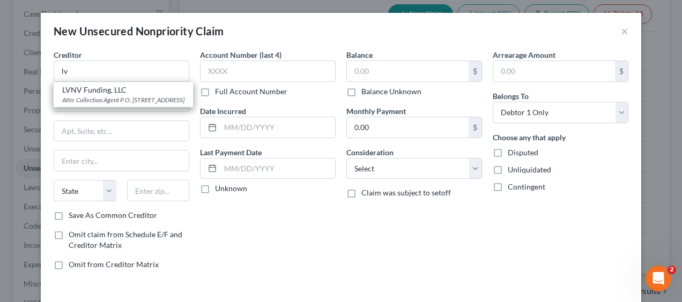
click at [103, 93] on div "LVNV Funding, LLC" at bounding box center [123, 90] width 122 height 11
type input "LVNV Funding, LLC"
type input "Attn: Collection Agent"
type input "P.O. Box 10584"
type input "[GEOGRAPHIC_DATA]"
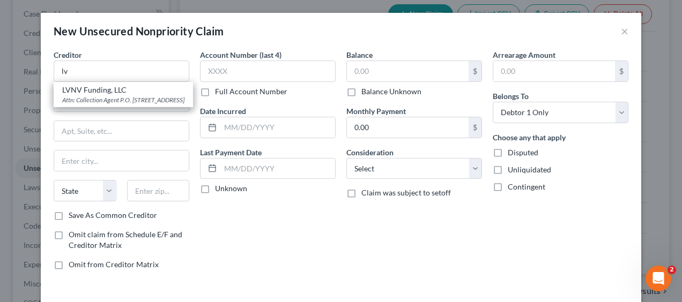
select select "42"
type input "29603"
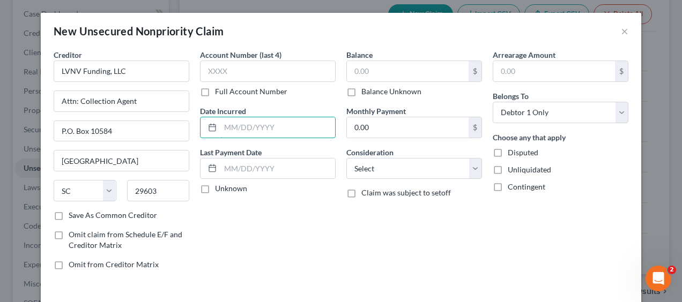
click at [230, 128] on input "text" at bounding box center [277, 127] width 115 height 20
type input "[DATE]"
click at [390, 62] on input "text" at bounding box center [408, 71] width 122 height 20
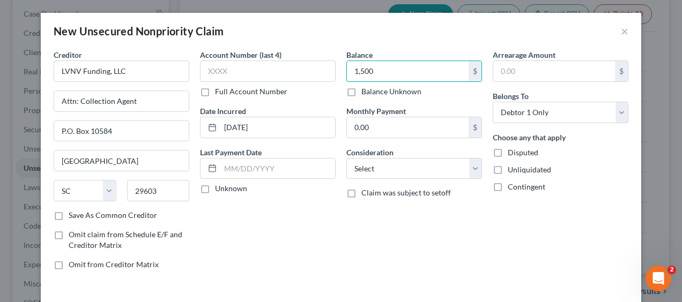
type input "1,500"
click at [402, 92] on label "Balance Unknown" at bounding box center [391, 91] width 60 height 11
click at [373, 92] on input "Balance Unknown" at bounding box center [369, 89] width 7 height 7
checkbox input "true"
type input "0.00"
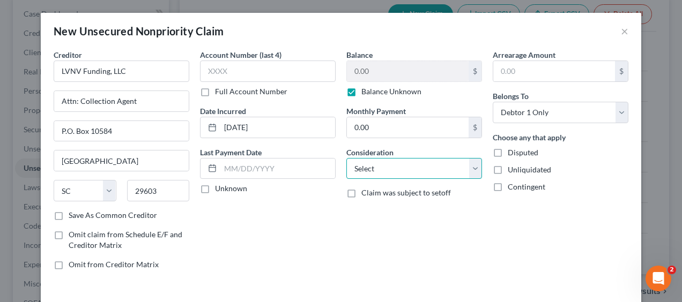
click at [401, 161] on select "Select Cable / Satellite Services Collection Agency Credit Card Debt Debt Couns…" at bounding box center [414, 168] width 136 height 21
select select "2"
click at [346, 158] on select "Select Cable / Satellite Services Collection Agency Credit Card Debt Debt Couns…" at bounding box center [414, 168] width 136 height 21
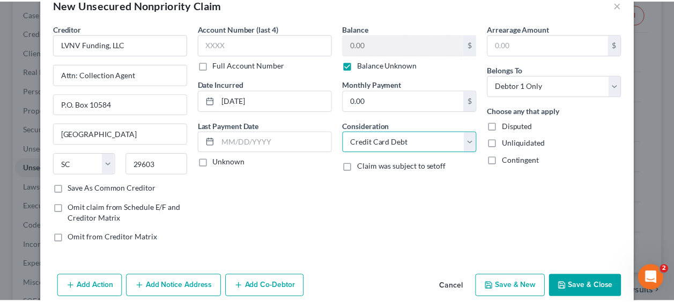
scroll to position [42, 0]
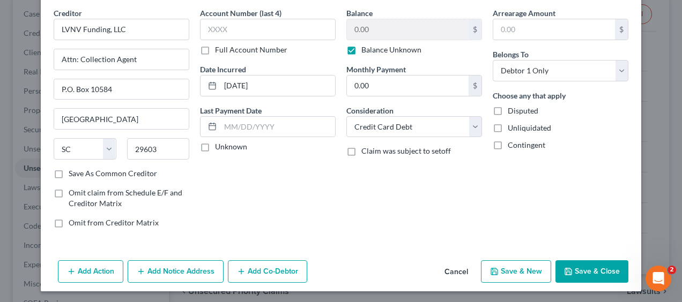
click at [582, 271] on button "Save & Close" at bounding box center [591, 272] width 73 height 23
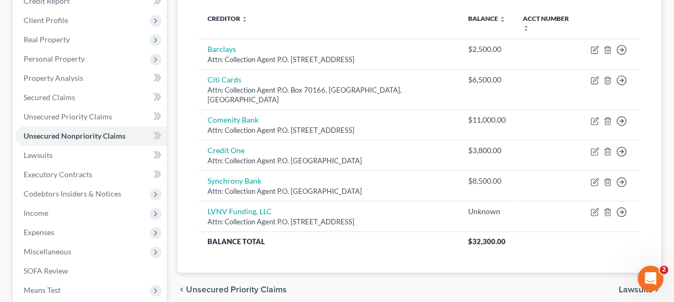
scroll to position [161, 0]
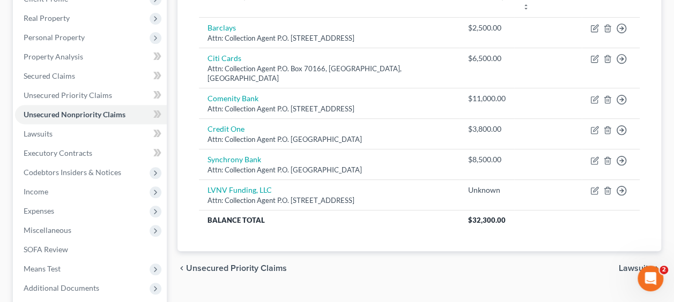
click at [50, 194] on span "Income" at bounding box center [91, 191] width 152 height 19
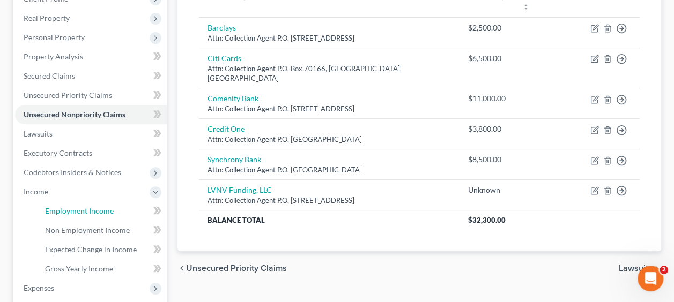
click at [99, 212] on span "Employment Income" at bounding box center [79, 210] width 69 height 9
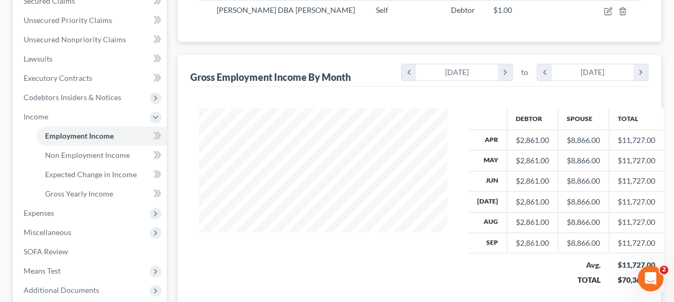
scroll to position [214, 0]
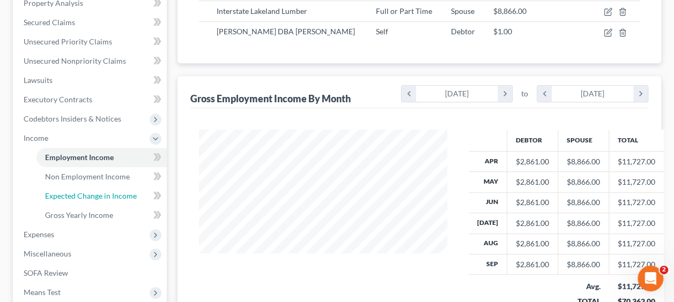
click at [97, 199] on span "Expected Change in Income" at bounding box center [91, 195] width 92 height 9
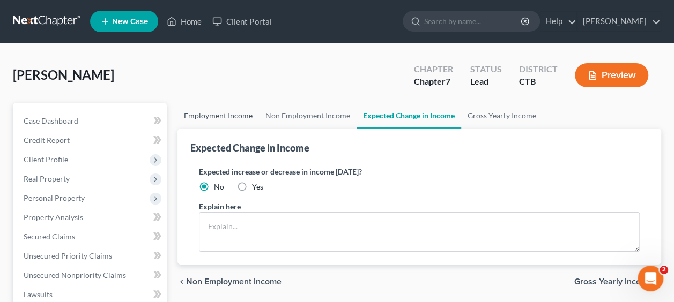
click at [223, 116] on link "Employment Income" at bounding box center [217, 116] width 81 height 26
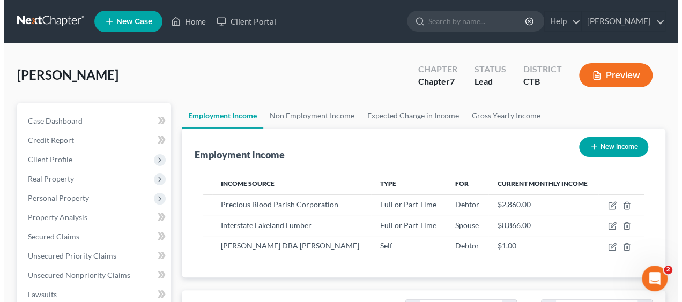
scroll to position [191, 269]
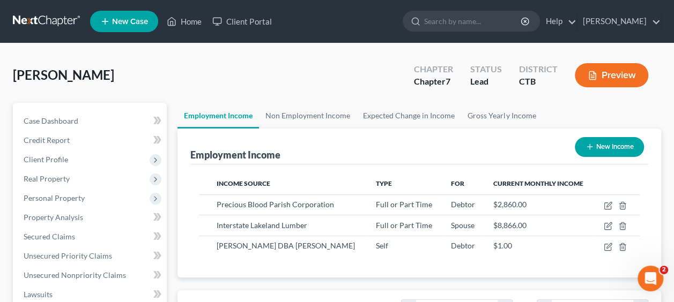
click at [270, 243] on span "[PERSON_NAME] DBA [PERSON_NAME]" at bounding box center [286, 245] width 138 height 9
click at [607, 248] on icon "button" at bounding box center [608, 245] width 5 height 5
select select "1"
select select "6"
select select "0"
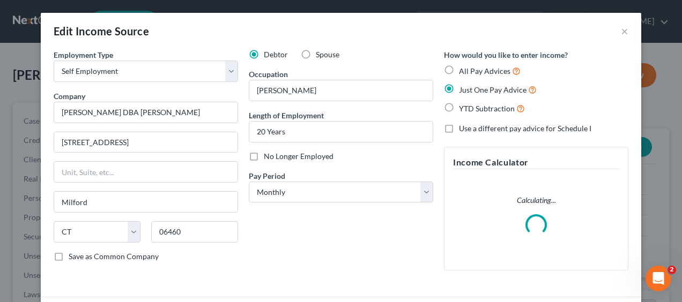
scroll to position [191, 273]
click at [156, 112] on input "[PERSON_NAME] DBA [PERSON_NAME]" at bounding box center [146, 112] width 184 height 21
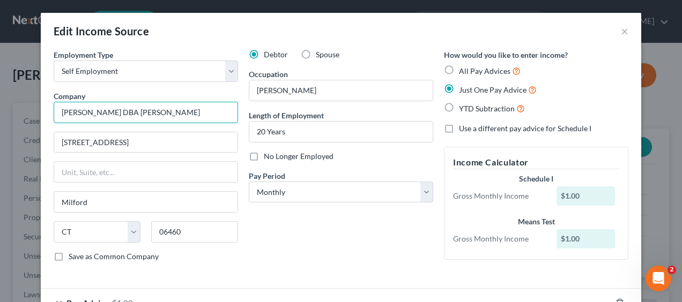
click at [169, 114] on input "[PERSON_NAME] DBA [PERSON_NAME]" at bounding box center [146, 112] width 184 height 21
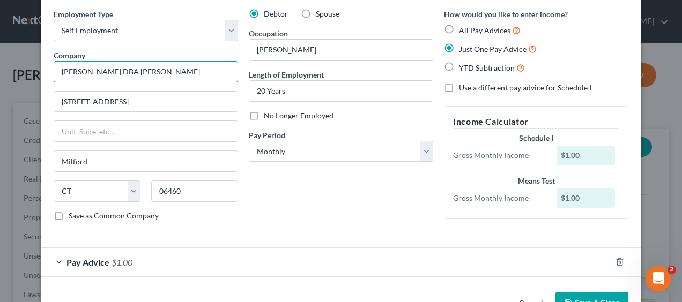
scroll to position [18, 0]
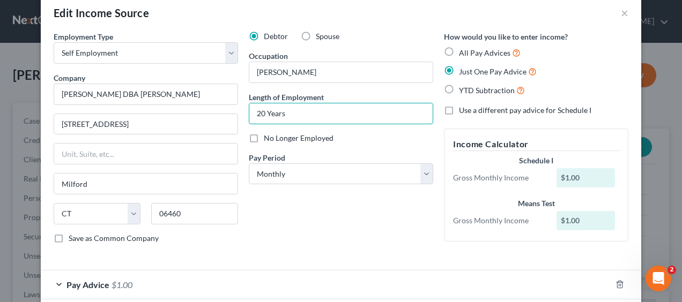
click at [261, 113] on input "20 Years" at bounding box center [340, 113] width 183 height 20
type input "10 Years"
click at [345, 136] on div "No Longer Employed" at bounding box center [341, 138] width 184 height 11
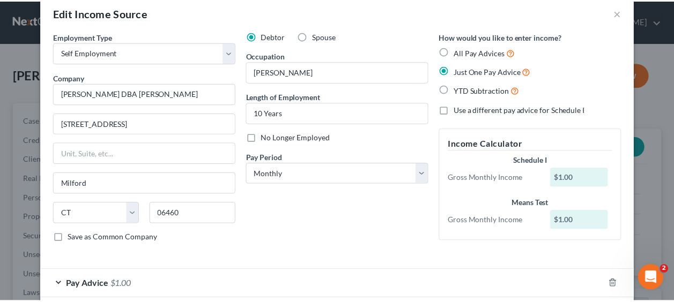
scroll to position [72, 0]
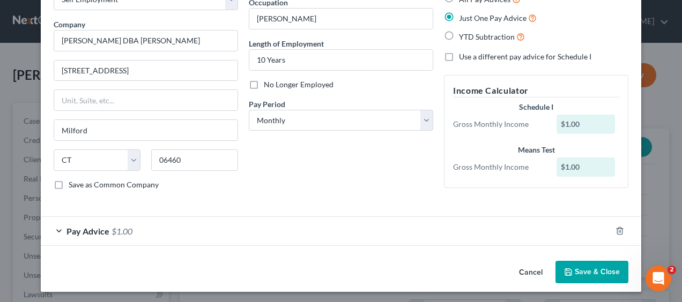
click at [584, 266] on button "Save & Close" at bounding box center [591, 272] width 73 height 23
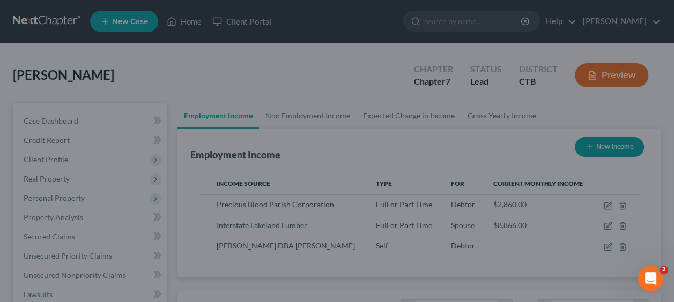
scroll to position [535965, 535887]
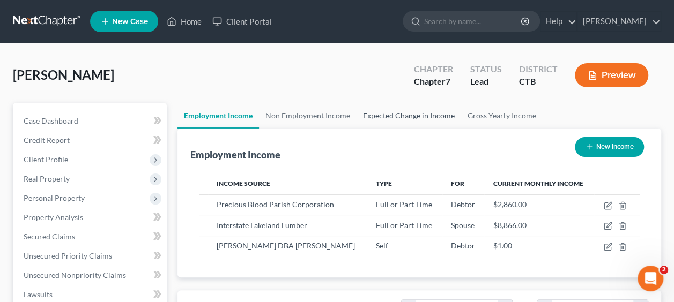
click at [413, 108] on link "Expected Change in Income" at bounding box center [409, 116] width 105 height 26
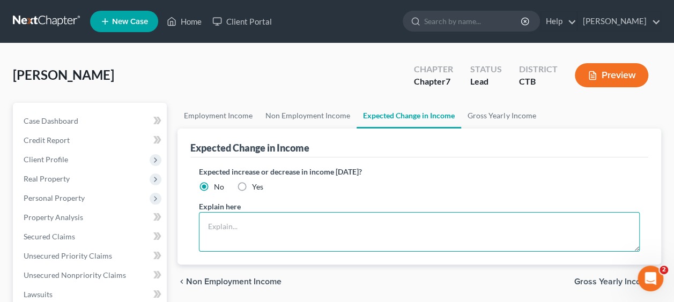
click at [209, 219] on textarea at bounding box center [419, 232] width 441 height 40
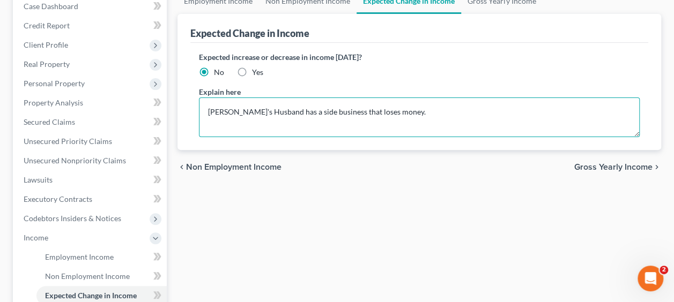
scroll to position [161, 0]
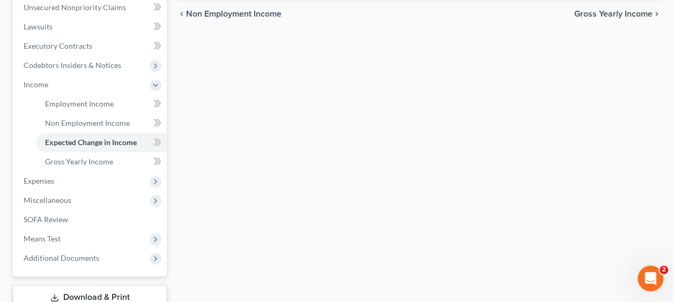
type textarea "[PERSON_NAME]'s Husband has a side business that loses money."
click at [73, 163] on span "Gross Yearly Income" at bounding box center [79, 161] width 68 height 9
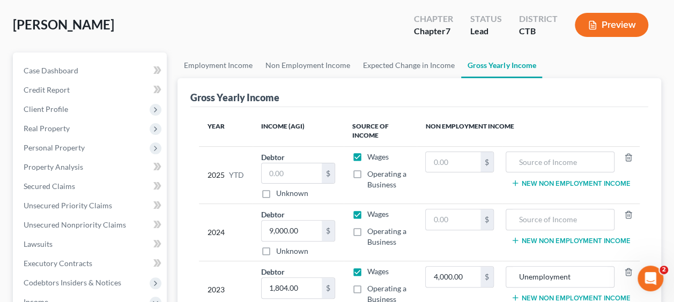
scroll to position [54, 0]
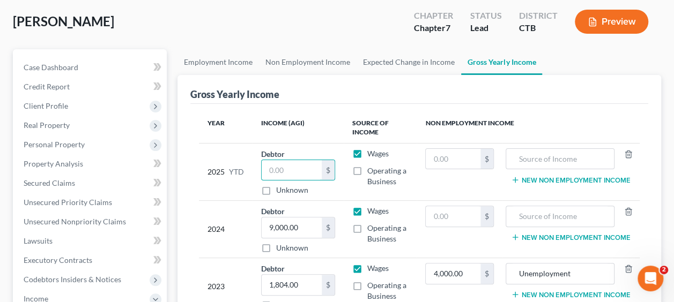
click at [291, 164] on input "text" at bounding box center [292, 170] width 60 height 20
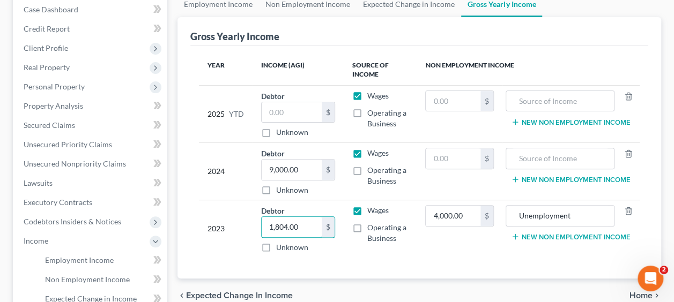
scroll to position [107, 0]
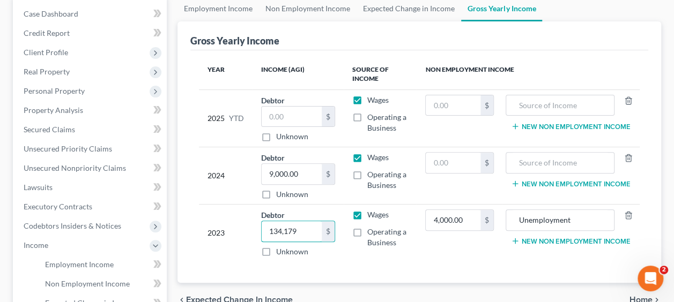
type input "134,179"
click at [313, 179] on input "9,000.00" at bounding box center [292, 174] width 60 height 20
type input "122,619"
click at [286, 111] on input "text" at bounding box center [292, 117] width 60 height 20
type input "100,000"
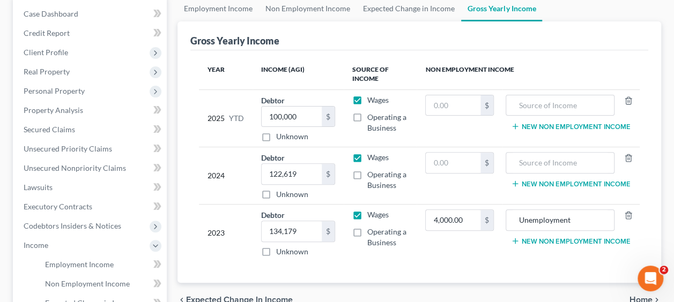
click at [277, 79] on th "Income (AGI)" at bounding box center [298, 74] width 91 height 31
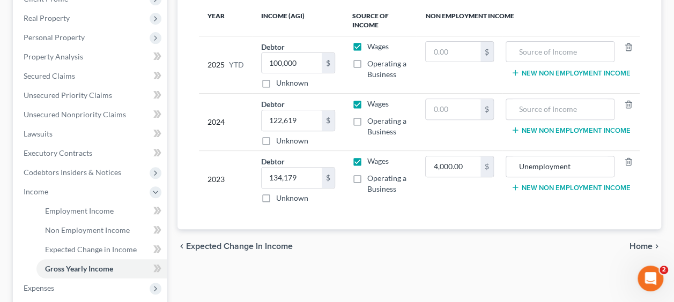
scroll to position [161, 0]
type input "0"
drag, startPoint x: 559, startPoint y: 167, endPoint x: 503, endPoint y: 175, distance: 55.7
click at [503, 175] on td "Unemployment New Non Employment Income" at bounding box center [570, 179] width 137 height 57
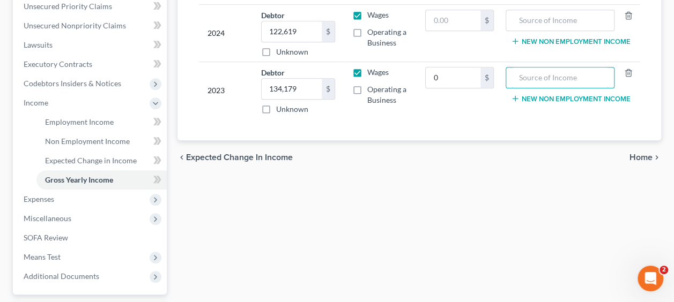
scroll to position [268, 0]
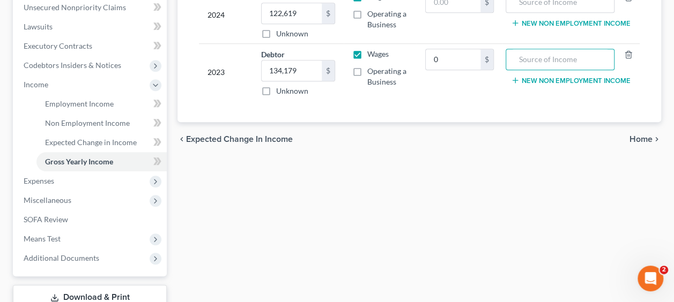
click at [28, 179] on span "Expenses" at bounding box center [39, 180] width 31 height 9
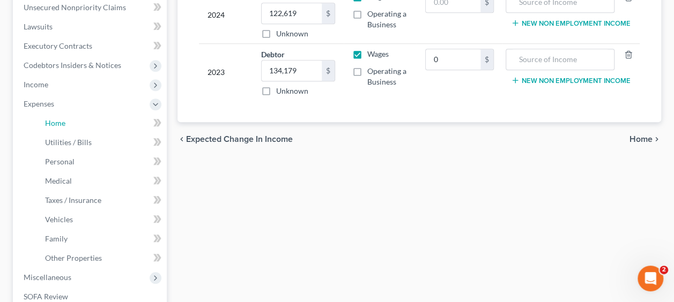
click at [55, 119] on span "Home" at bounding box center [55, 122] width 20 height 9
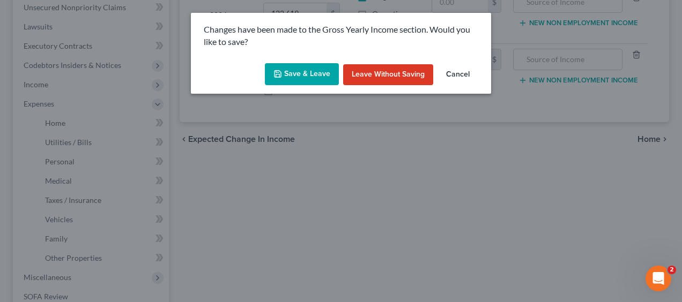
click at [296, 85] on div "Save & Leave Leave without Saving Cancel" at bounding box center [341, 76] width 300 height 35
click at [280, 65] on button "Save & Leave" at bounding box center [302, 74] width 74 height 23
type input "0.00"
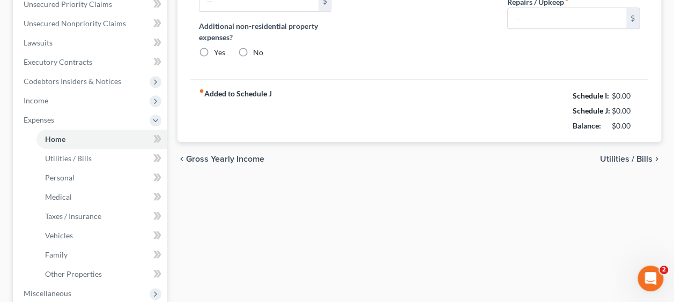
type input "2,048.00"
radio input "true"
type input "0.00"
type input "100.00"
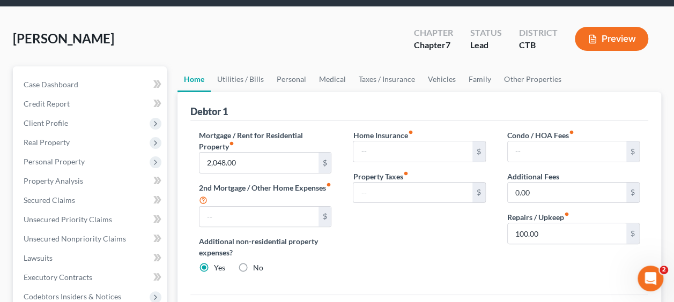
scroll to position [54, 0]
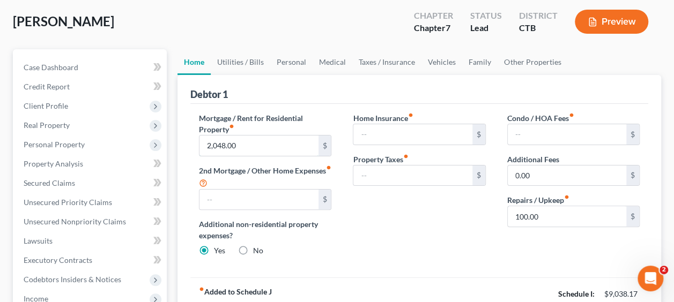
click at [282, 150] on input "2,048.00" at bounding box center [258, 146] width 118 height 20
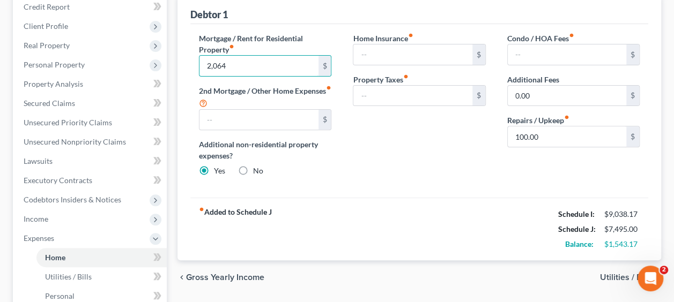
scroll to position [161, 0]
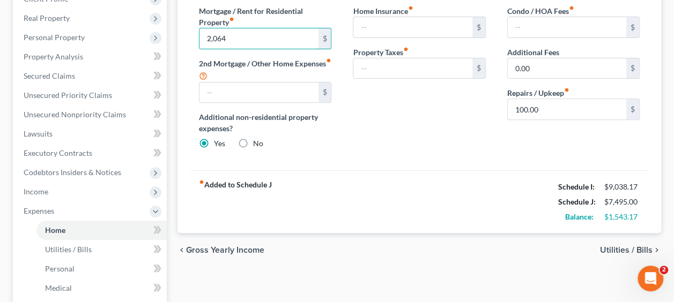
type input "2,064"
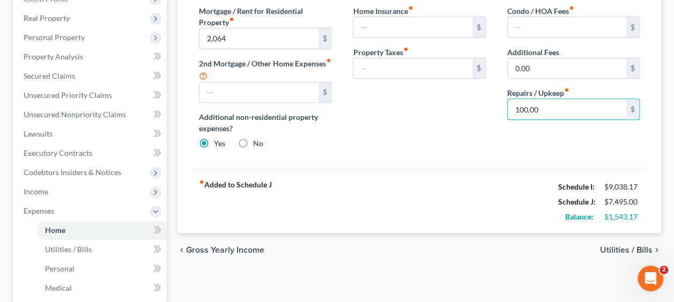
click at [538, 115] on input "100.00" at bounding box center [567, 109] width 118 height 20
type input "200"
click at [616, 250] on span "Utilities / Bills" at bounding box center [626, 250] width 53 height 9
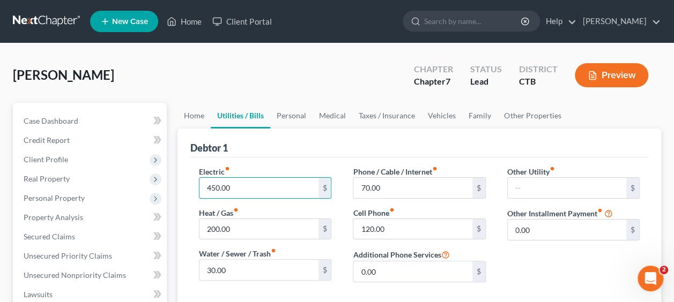
click at [240, 191] on input "450.00" at bounding box center [258, 188] width 118 height 20
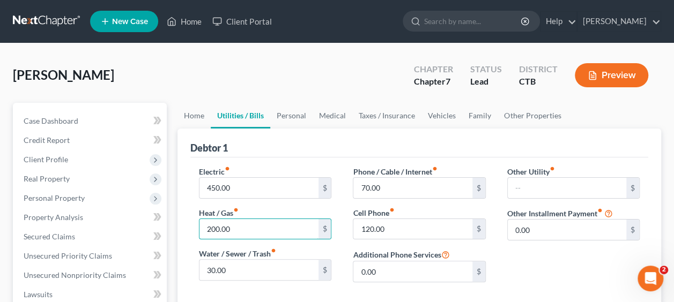
click at [284, 222] on input "200.00" at bounding box center [258, 229] width 118 height 20
type input "300"
click at [333, 227] on div "Electric fiber_manual_record 450.00 $ Heat / Gas fiber_manual_record 300 $ Wate…" at bounding box center [265, 228] width 154 height 125
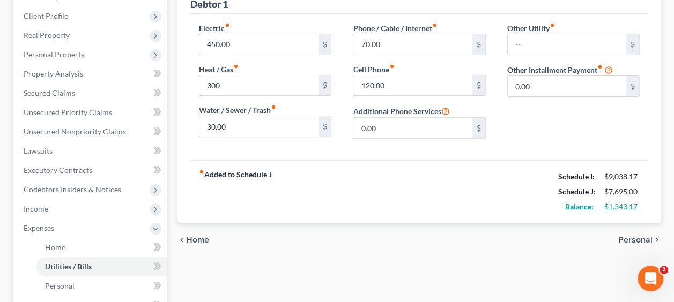
scroll to position [161, 0]
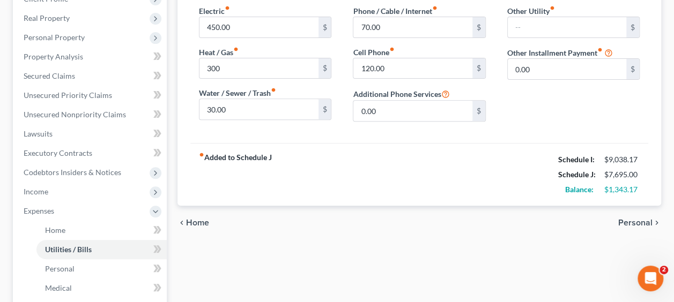
click at [632, 220] on span "Personal" at bounding box center [635, 223] width 34 height 9
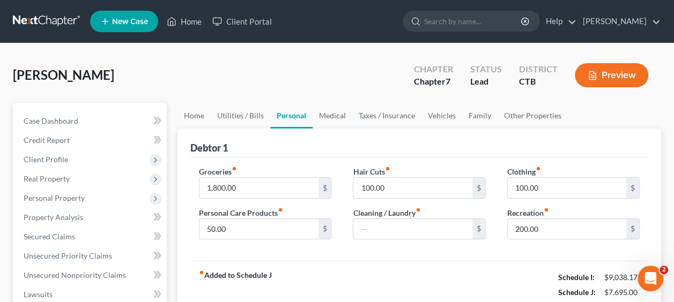
click at [247, 232] on input "50.00" at bounding box center [258, 229] width 118 height 20
type input "100"
click at [551, 186] on input "100.00" at bounding box center [567, 188] width 118 height 20
type input "200"
click at [474, 248] on div "Groceries fiber_manual_record 1,800.00 $ Personal Care Products fiber_manual_re…" at bounding box center [419, 210] width 458 height 104
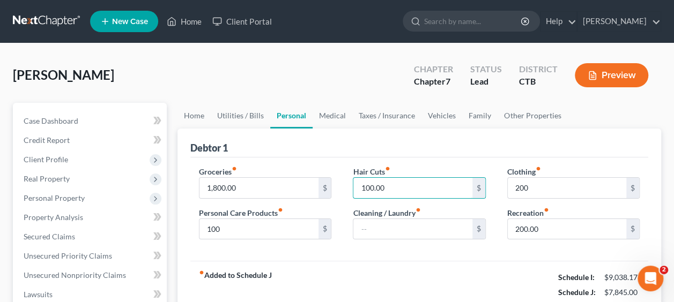
click at [438, 193] on input "100.00" at bounding box center [412, 188] width 118 height 20
type input "150"
click at [537, 231] on input "200.00" at bounding box center [567, 229] width 118 height 20
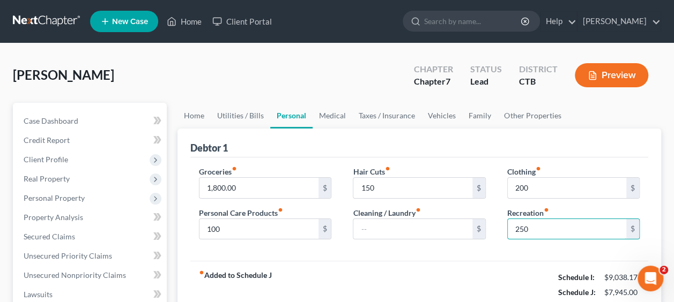
type input "250"
click at [457, 258] on div "Groceries fiber_manual_record 1,800.00 $ Personal Care Products fiber_manual_re…" at bounding box center [419, 210] width 458 height 104
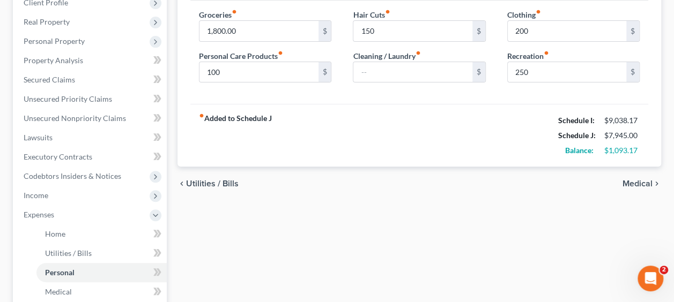
scroll to position [161, 0]
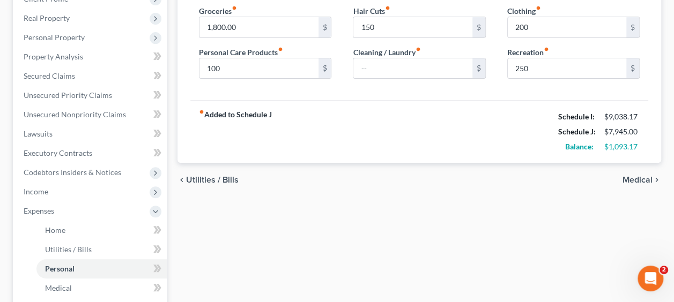
click at [641, 180] on span "Medical" at bounding box center [637, 180] width 30 height 9
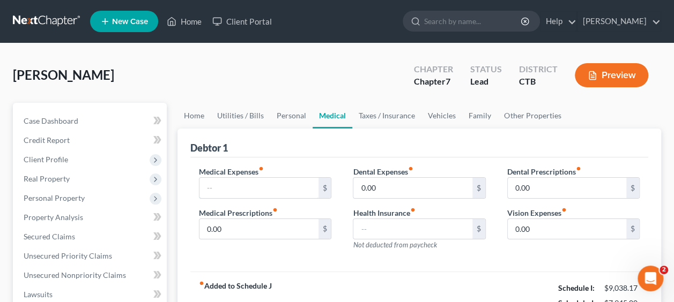
click at [251, 189] on input "text" at bounding box center [258, 188] width 118 height 20
type input "100"
click at [386, 189] on input "0.00" at bounding box center [412, 188] width 118 height 20
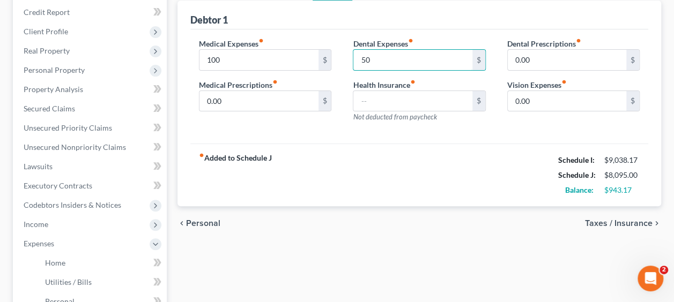
scroll to position [161, 0]
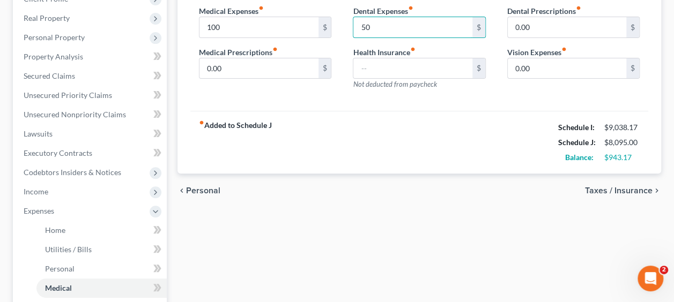
type input "50"
click at [539, 66] on input "0.00" at bounding box center [567, 68] width 118 height 20
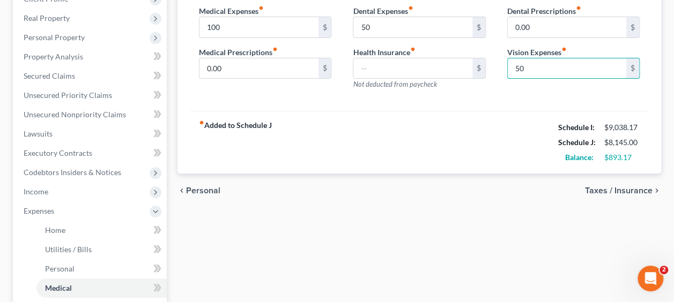
type input "50"
click at [451, 145] on div "fiber_manual_record Added to Schedule J Schedule I: $9,038.17 Schedule J: $8,14…" at bounding box center [419, 142] width 458 height 63
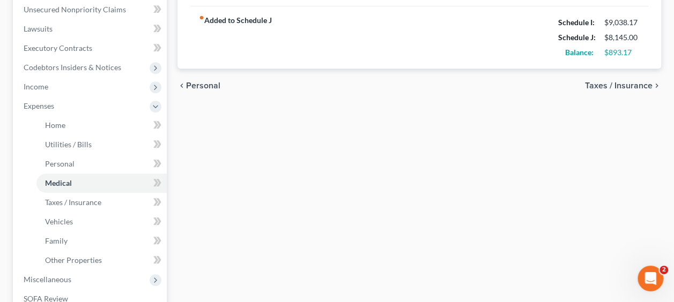
scroll to position [268, 0]
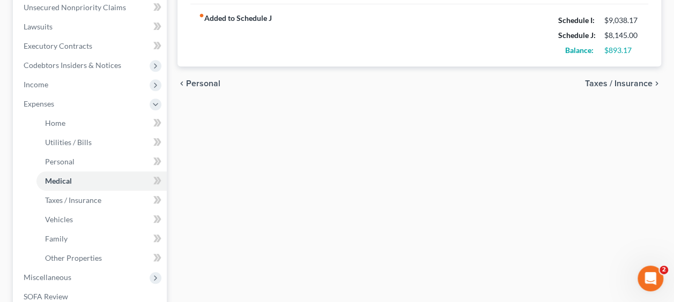
click at [600, 85] on span "Taxes / Insurance" at bounding box center [619, 83] width 68 height 9
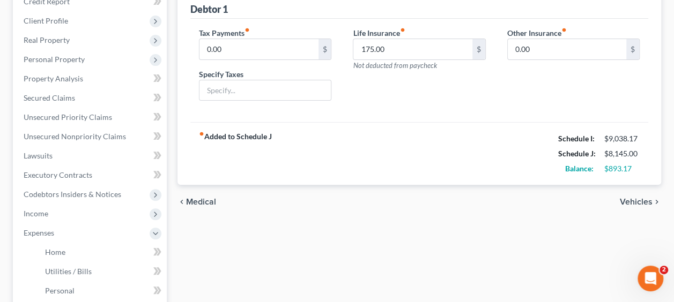
scroll to position [161, 0]
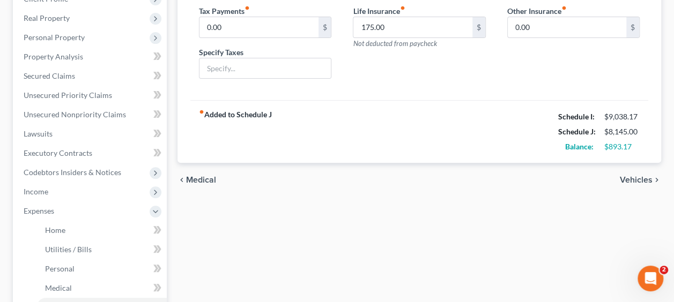
click at [627, 180] on span "Vehicles" at bounding box center [636, 180] width 33 height 9
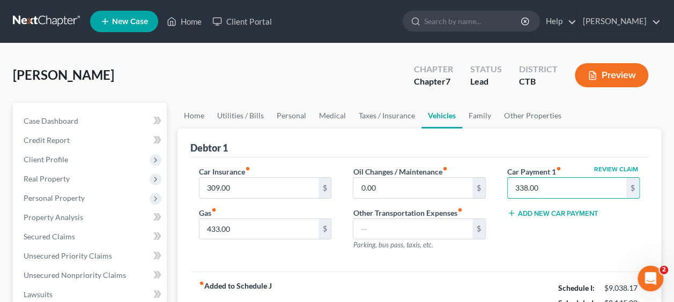
click at [540, 187] on input "338.00" at bounding box center [567, 188] width 118 height 20
click at [241, 187] on input "309.00" at bounding box center [258, 188] width 118 height 20
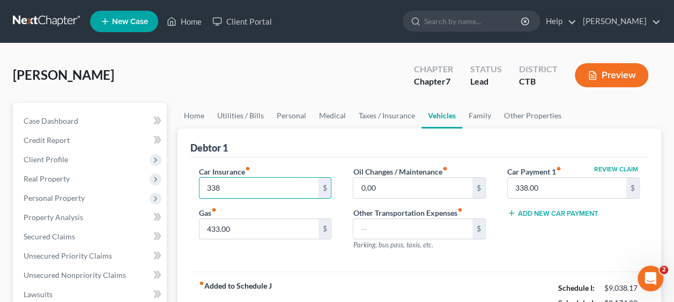
type input "338"
click at [382, 182] on input "0.00" at bounding box center [412, 188] width 118 height 20
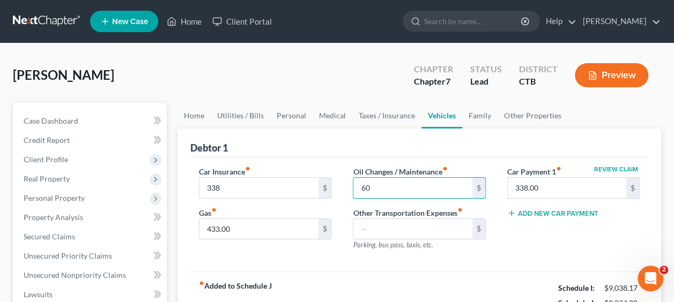
type input "60"
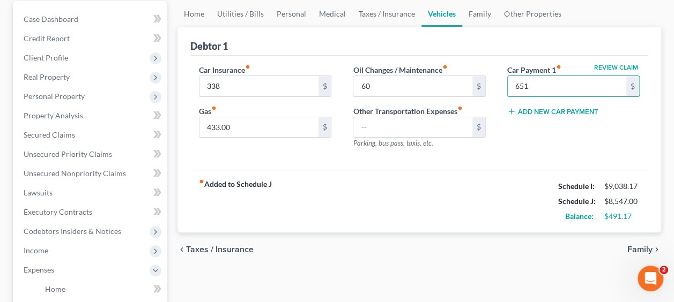
scroll to position [107, 0]
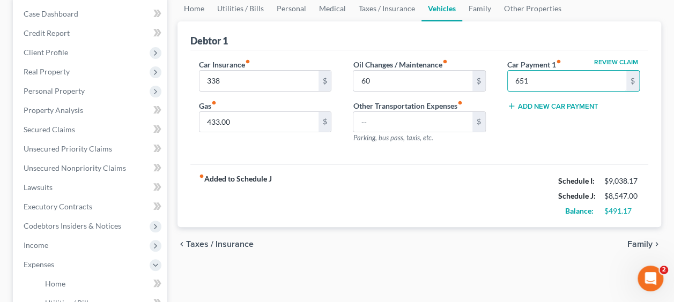
type input "651"
click at [258, 130] on input "433.00" at bounding box center [258, 122] width 118 height 20
type input "600"
click at [349, 212] on div "fiber_manual_record Added to Schedule J Schedule I: $9,038.17 Schedule J: $8,71…" at bounding box center [419, 196] width 458 height 63
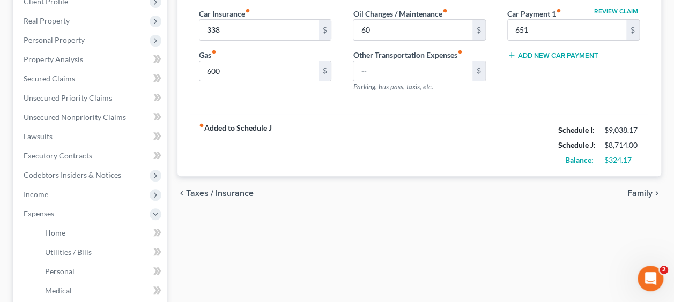
scroll to position [268, 0]
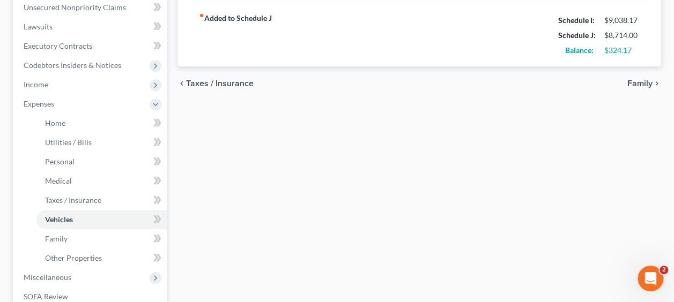
click at [640, 84] on span "Family" at bounding box center [639, 83] width 25 height 9
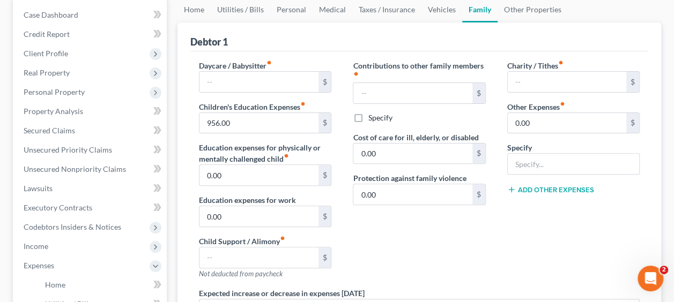
scroll to position [107, 0]
click at [251, 129] on input "956.00" at bounding box center [258, 122] width 118 height 20
click at [259, 146] on label "Education expenses for physically or mentally challenged child fiber_manual_rec…" at bounding box center [265, 152] width 132 height 23
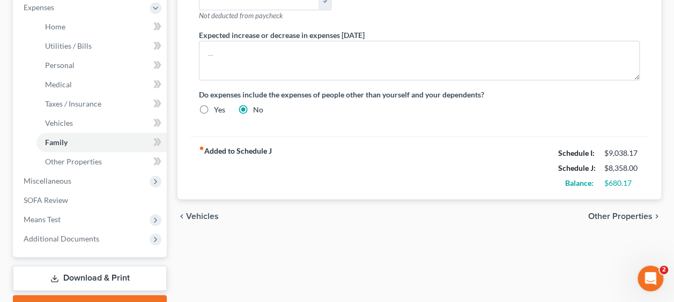
scroll to position [375, 0]
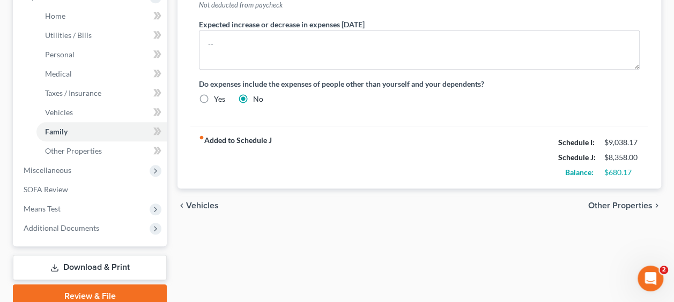
click at [81, 173] on span "Miscellaneous" at bounding box center [91, 170] width 152 height 19
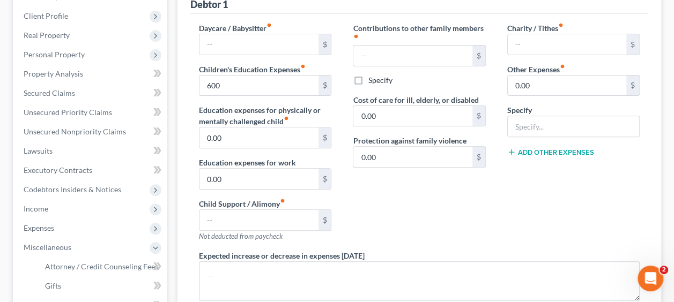
scroll to position [161, 0]
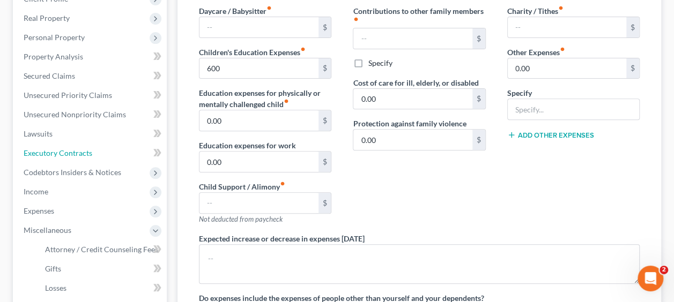
click at [55, 152] on span "Executory Contracts" at bounding box center [58, 153] width 69 height 9
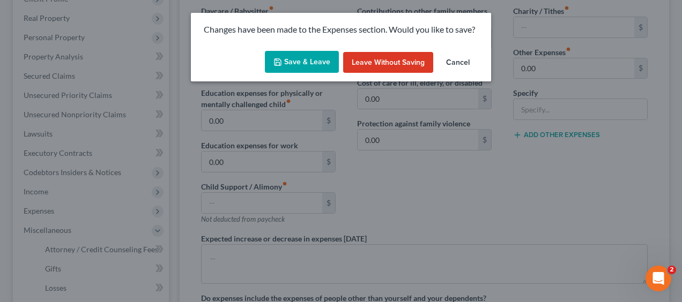
click at [310, 61] on button "Save & Leave" at bounding box center [302, 62] width 74 height 23
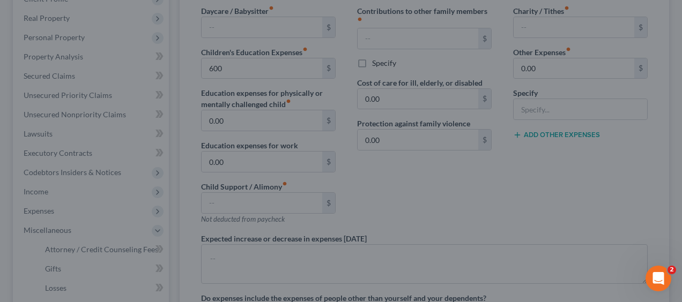
type input "600.00"
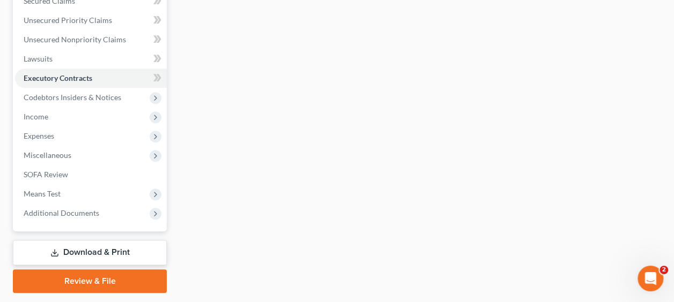
scroll to position [212, 0]
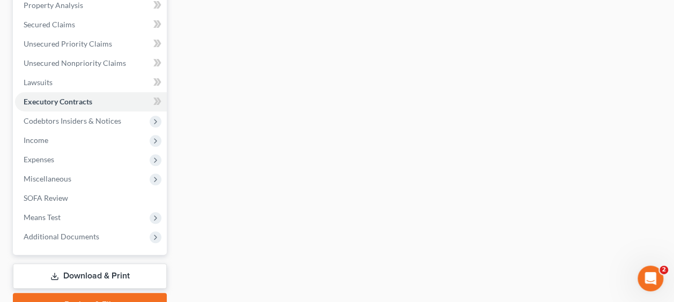
click at [64, 161] on span "Expenses" at bounding box center [91, 159] width 152 height 19
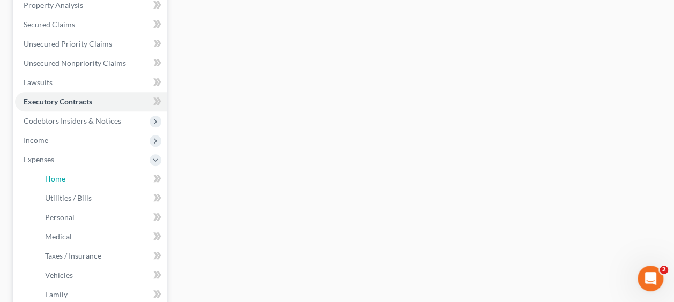
click at [138, 173] on link "Home" at bounding box center [101, 178] width 130 height 19
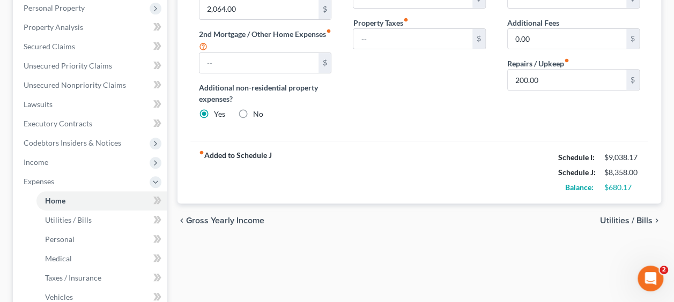
scroll to position [214, 0]
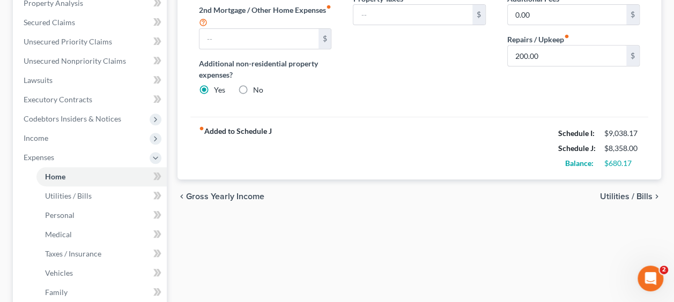
click at [629, 194] on span "Utilities / Bills" at bounding box center [626, 196] width 53 height 9
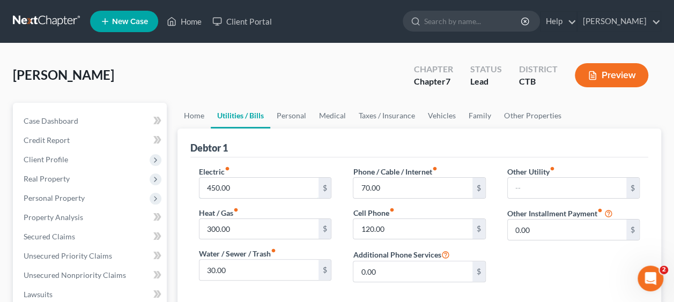
click at [253, 192] on input "450.00" at bounding box center [258, 188] width 118 height 20
type input "550"
click at [241, 224] on input "300.00" at bounding box center [258, 229] width 118 height 20
type input "400"
click at [347, 231] on div "Phone / Cable / Internet fiber_manual_record 70.00 $ Cell Phone fiber_manual_re…" at bounding box center [419, 228] width 154 height 125
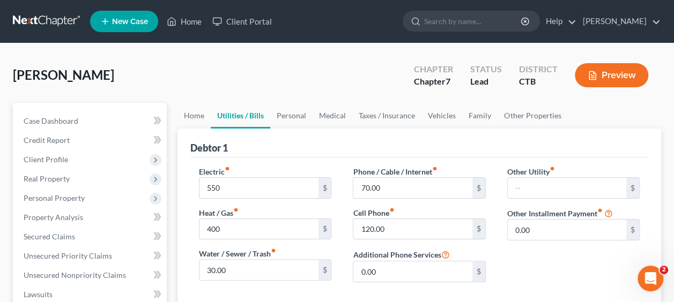
click at [268, 194] on input "550" at bounding box center [258, 188] width 118 height 20
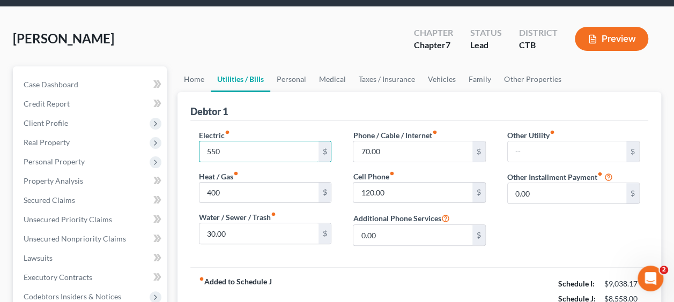
scroll to position [54, 0]
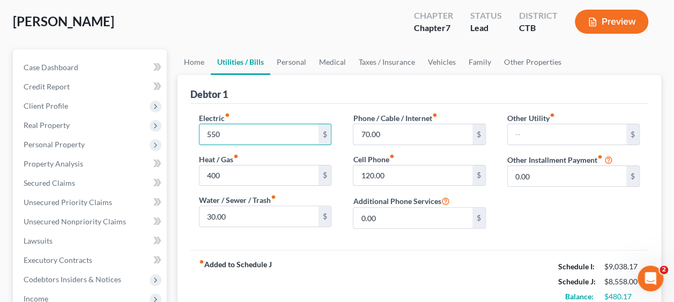
click at [397, 124] on input "70.00" at bounding box center [412, 134] width 118 height 20
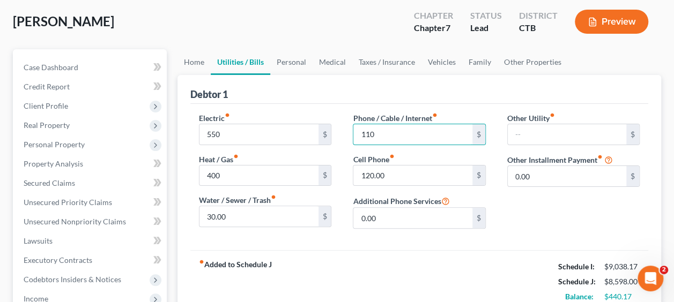
type input "110"
click at [418, 162] on div "Cell Phone fiber_manual_record 120.00 $" at bounding box center [419, 170] width 132 height 33
click at [414, 180] on input "120.00" at bounding box center [412, 176] width 118 height 20
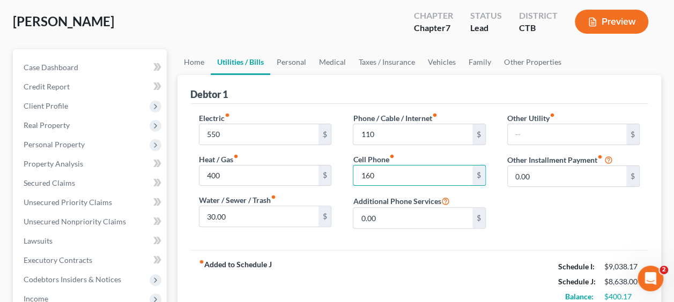
type input "160"
click at [474, 220] on div "$" at bounding box center [478, 218] width 13 height 20
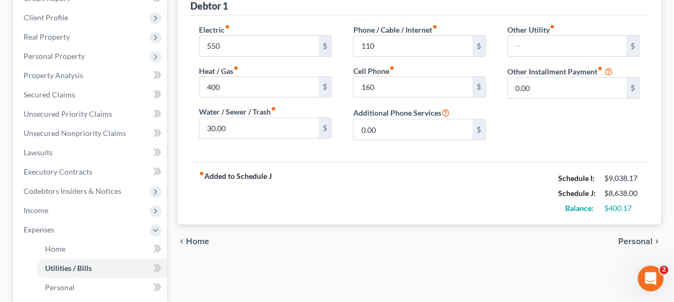
scroll to position [161, 0]
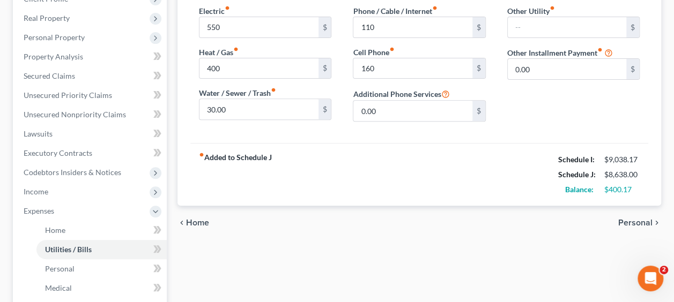
click at [238, 118] on div "30.00 $" at bounding box center [265, 109] width 132 height 21
click at [236, 107] on input "30.00" at bounding box center [258, 109] width 118 height 20
click at [278, 155] on div "fiber_manual_record Added to Schedule J Schedule I: $9,038.17 Schedule J: $8,65…" at bounding box center [419, 174] width 458 height 63
click at [220, 105] on input "50" at bounding box center [258, 109] width 118 height 20
type input "80"
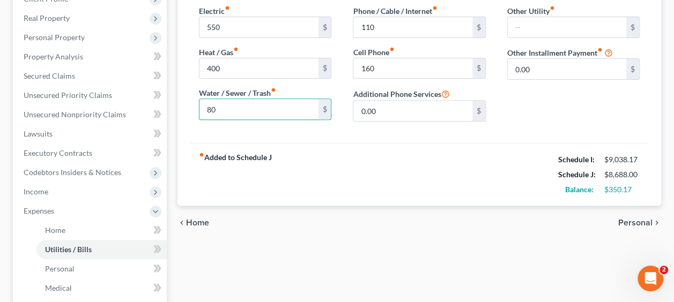
click at [287, 129] on div "Electric fiber_manual_record 550 $ Heat / Gas fiber_manual_record 400 $ Water /…" at bounding box center [419, 70] width 458 height 146
click at [621, 219] on span "Personal" at bounding box center [635, 223] width 34 height 9
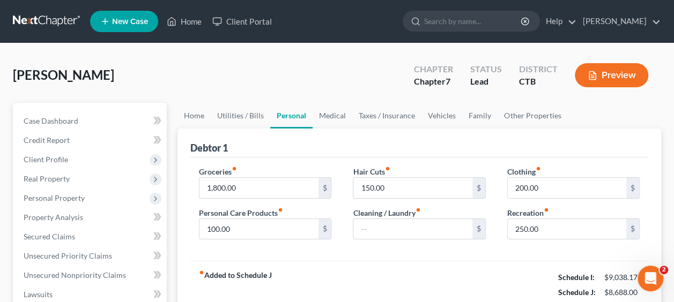
click at [287, 192] on input "1,800.00" at bounding box center [258, 188] width 118 height 20
type input "1,850"
click at [390, 214] on label "Cleaning / Laundry fiber_manual_record" at bounding box center [387, 212] width 68 height 11
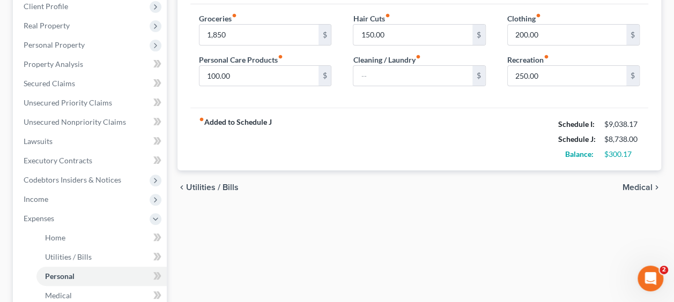
scroll to position [161, 0]
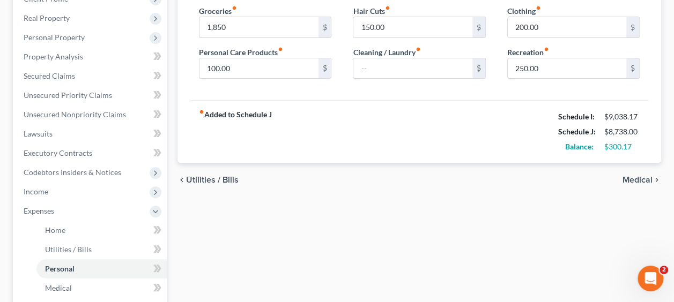
click at [634, 178] on span "Medical" at bounding box center [637, 180] width 30 height 9
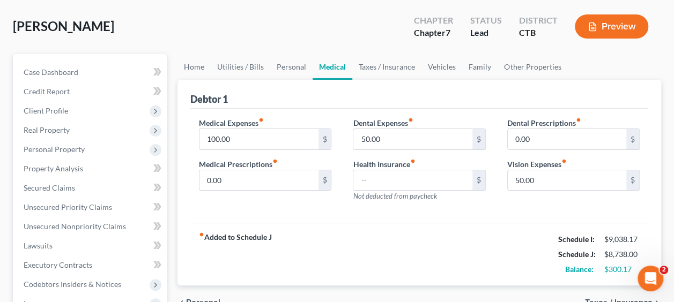
scroll to position [107, 0]
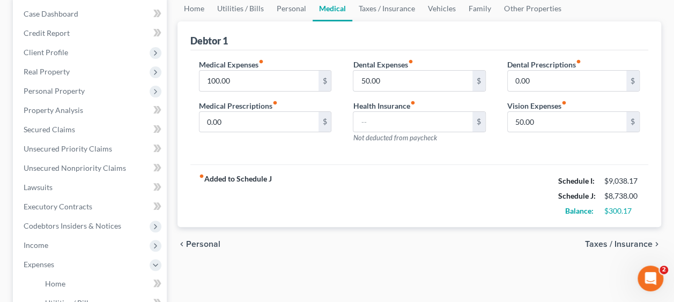
click at [211, 248] on span "Personal" at bounding box center [203, 244] width 34 height 9
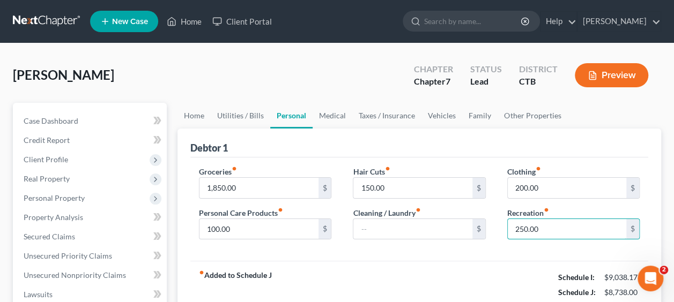
click at [548, 227] on input "250.00" at bounding box center [567, 229] width 118 height 20
type input "350"
click at [544, 254] on div "Groceries fiber_manual_record 1,850.00 $ Personal Care Products fiber_manual_re…" at bounding box center [419, 210] width 458 height 104
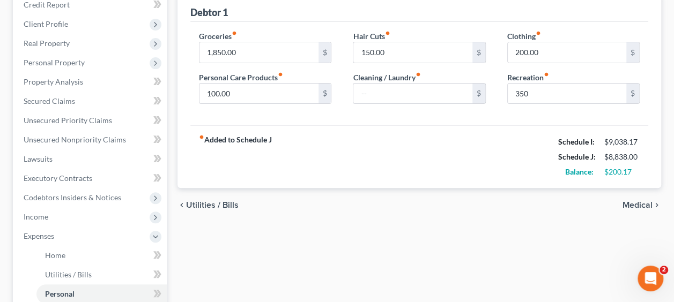
scroll to position [161, 0]
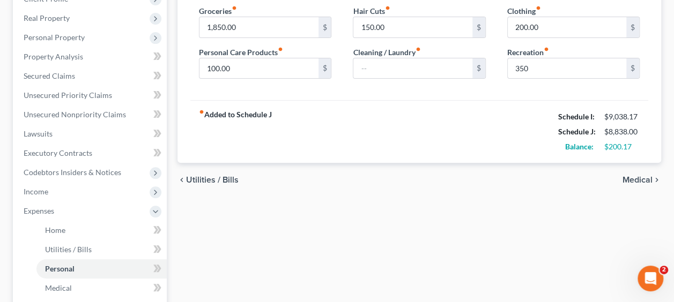
click at [632, 184] on div "chevron_left Utilities / Bills Medical chevron_right" at bounding box center [419, 180] width 484 height 34
click at [631, 181] on span "Medical" at bounding box center [637, 180] width 30 height 9
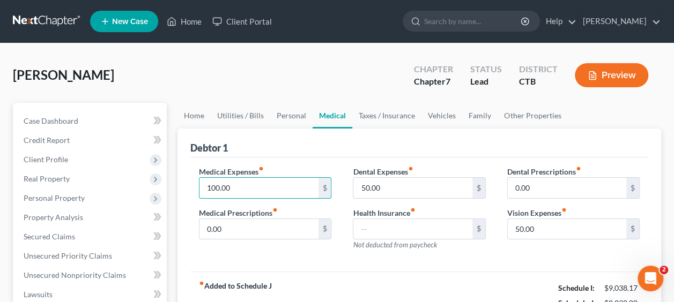
click at [303, 196] on input "100.00" at bounding box center [258, 188] width 118 height 20
type input "150"
click at [338, 227] on div "Medical Expenses fiber_manual_record 150 $ Medical Prescriptions fiber_manual_r…" at bounding box center [265, 212] width 154 height 93
click at [424, 192] on input "50.00" at bounding box center [412, 188] width 118 height 20
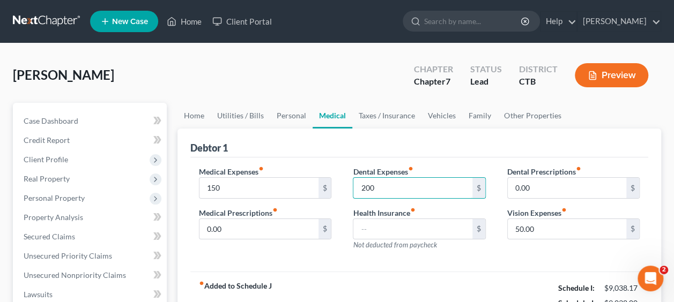
type input "200"
click at [438, 158] on div "Medical Expenses fiber_manual_record 150 $ Medical Prescriptions fiber_manual_r…" at bounding box center [419, 215] width 458 height 115
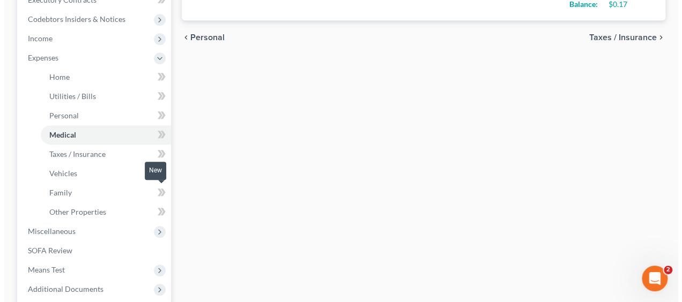
scroll to position [375, 0]
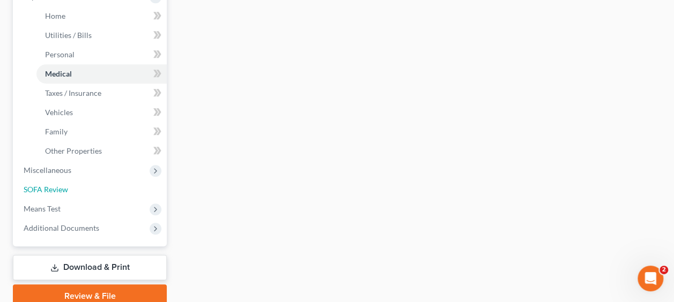
click at [70, 191] on link "SOFA Review" at bounding box center [91, 189] width 152 height 19
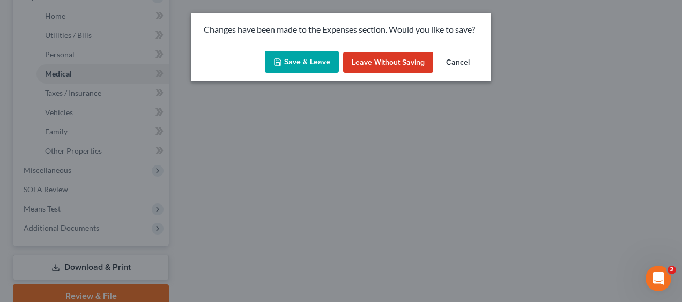
click at [297, 60] on button "Save & Leave" at bounding box center [302, 62] width 74 height 23
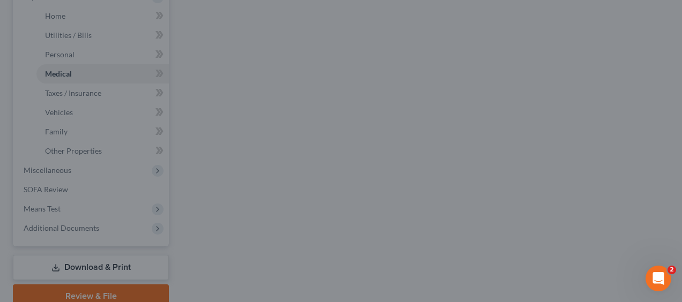
type input "150.00"
type input "200.00"
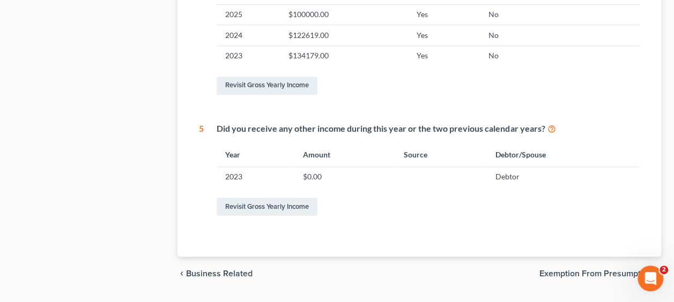
scroll to position [536, 0]
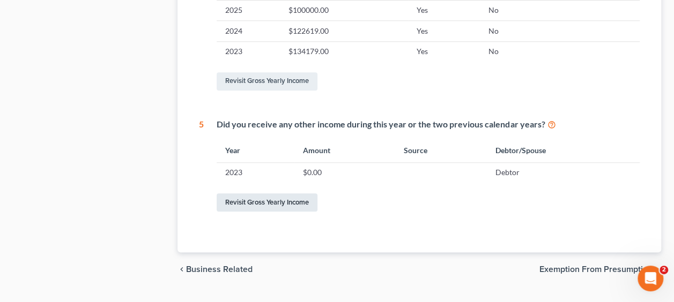
click at [276, 204] on link "Revisit Gross Yearly Income" at bounding box center [267, 203] width 101 height 18
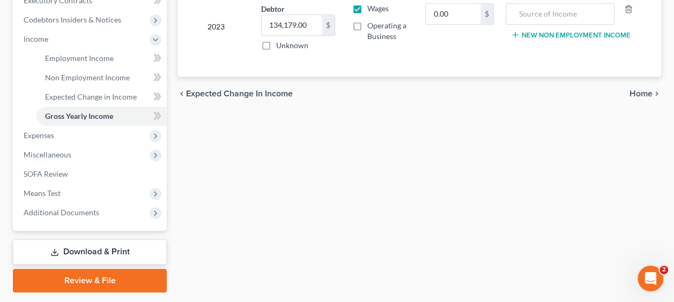
scroll to position [322, 0]
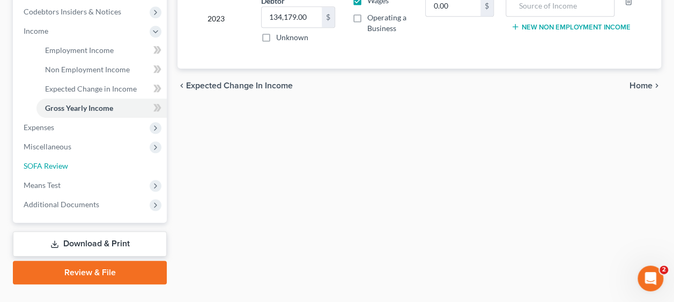
click at [49, 166] on span "SOFA Review" at bounding box center [46, 165] width 45 height 9
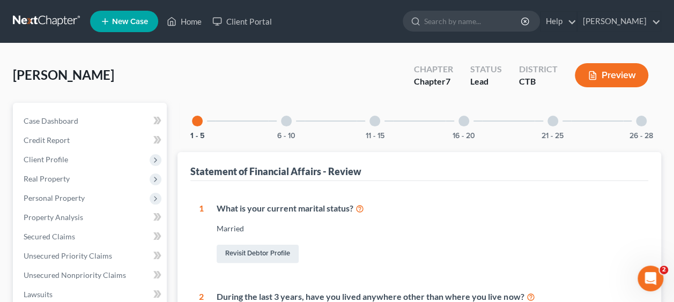
click at [285, 125] on div at bounding box center [286, 121] width 11 height 11
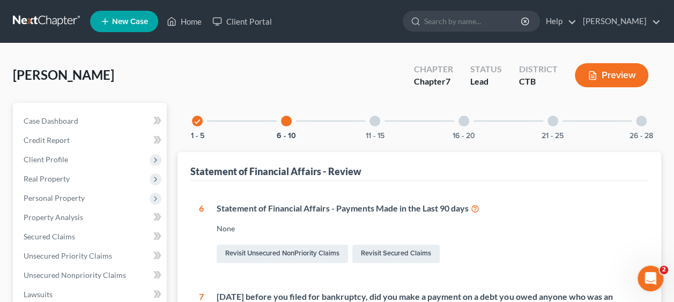
click at [377, 127] on div "11 - 15" at bounding box center [375, 121] width 36 height 36
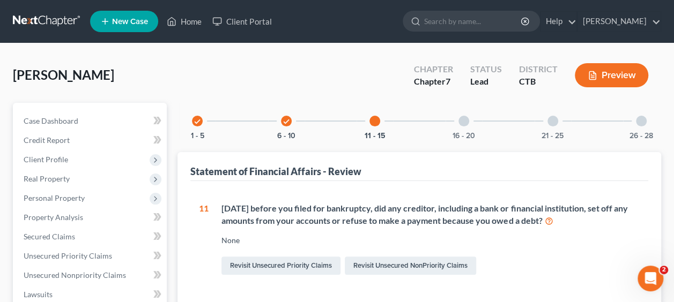
click at [463, 123] on div at bounding box center [463, 121] width 11 height 11
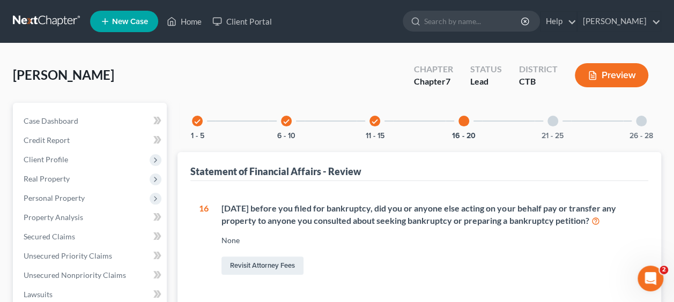
click at [564, 119] on div "21 - 25" at bounding box center [553, 121] width 36 height 36
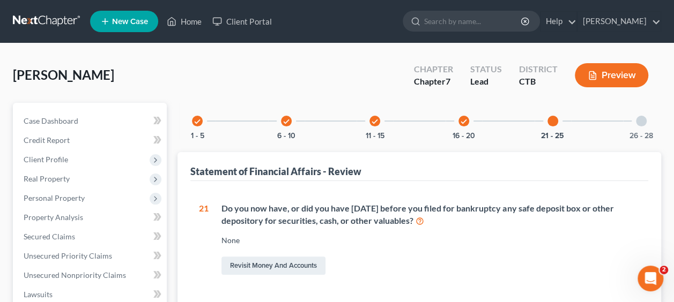
click at [553, 124] on div at bounding box center [552, 121] width 11 height 11
click at [647, 118] on div "26 - 28" at bounding box center [641, 121] width 36 height 36
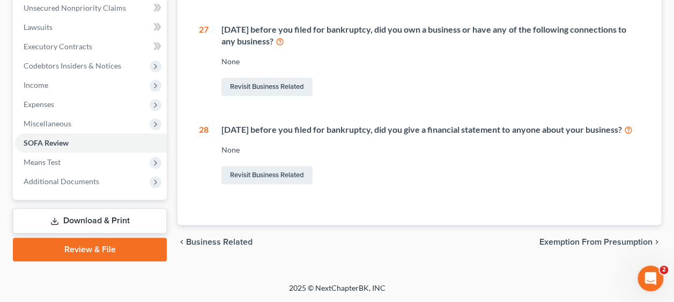
scroll to position [277, 0]
click at [71, 155] on span "Means Test" at bounding box center [91, 162] width 152 height 19
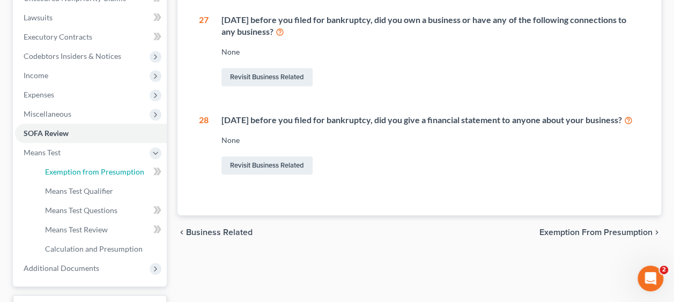
click at [78, 169] on span "Exemption from Presumption" at bounding box center [94, 171] width 99 height 9
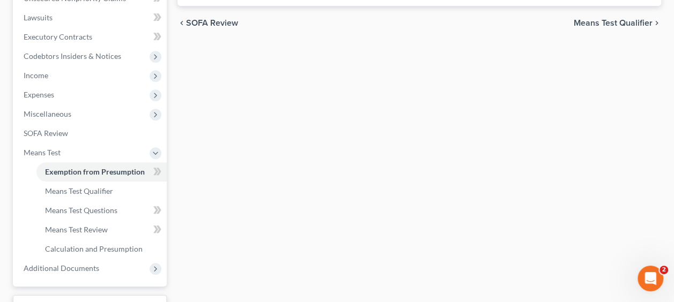
scroll to position [137, 0]
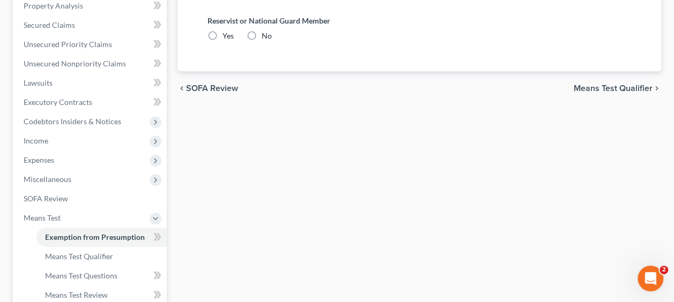
radio input "true"
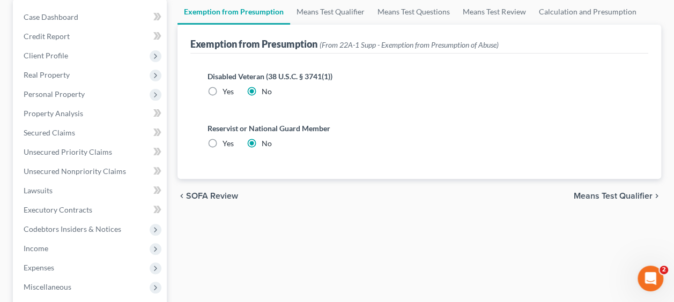
scroll to position [107, 0]
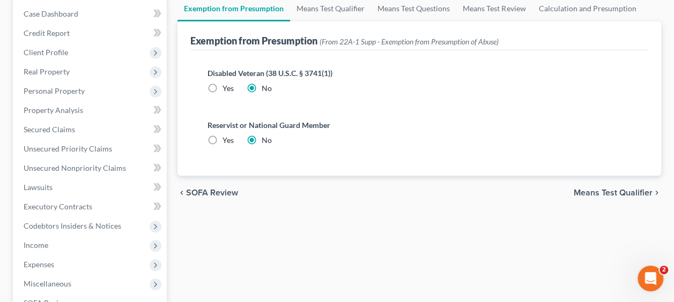
click at [587, 194] on span "Means Test Qualifier" at bounding box center [613, 193] width 79 height 9
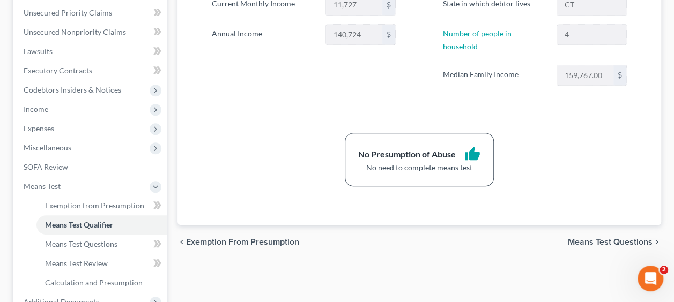
scroll to position [268, 0]
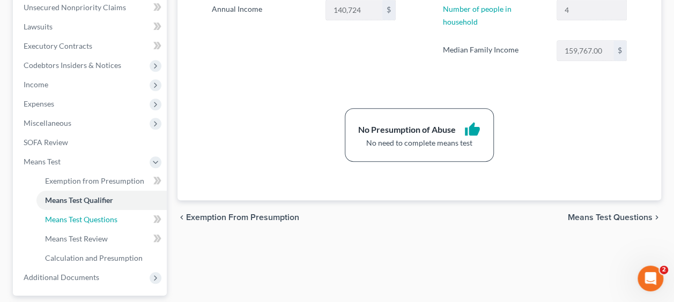
click at [81, 220] on span "Means Test Questions" at bounding box center [81, 219] width 72 height 9
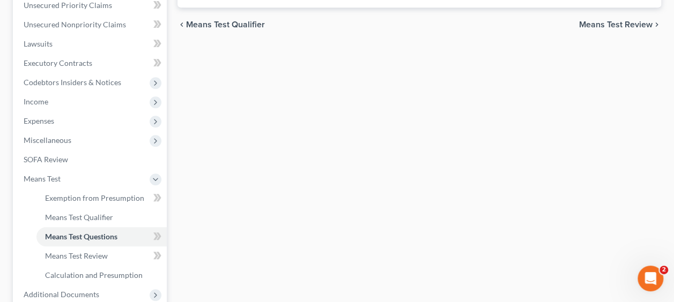
scroll to position [268, 0]
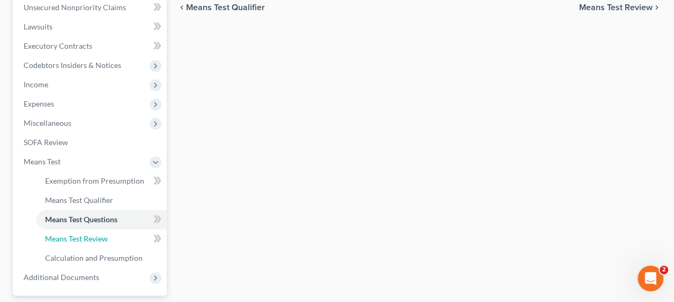
click at [101, 237] on span "Means Test Review" at bounding box center [76, 238] width 63 height 9
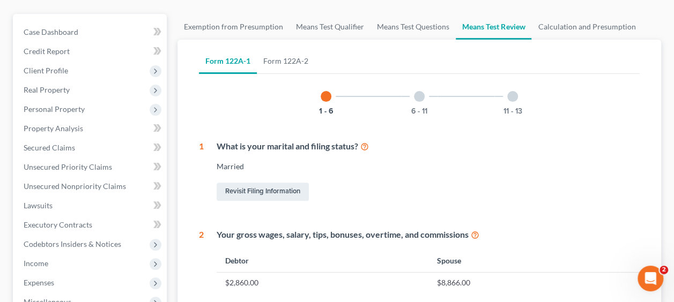
scroll to position [54, 0]
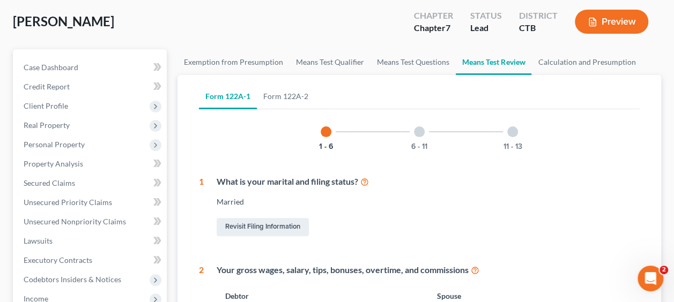
click at [43, 128] on span "Real Property" at bounding box center [47, 125] width 46 height 9
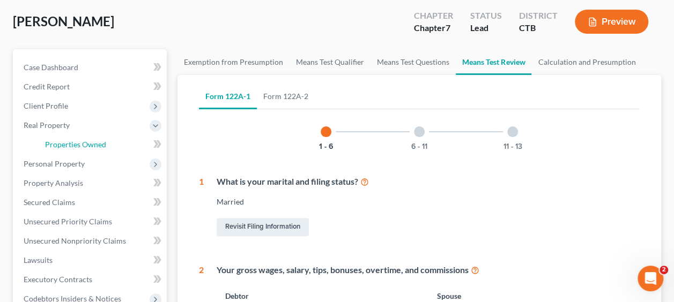
click at [69, 143] on span "Properties Owned" at bounding box center [75, 144] width 61 height 9
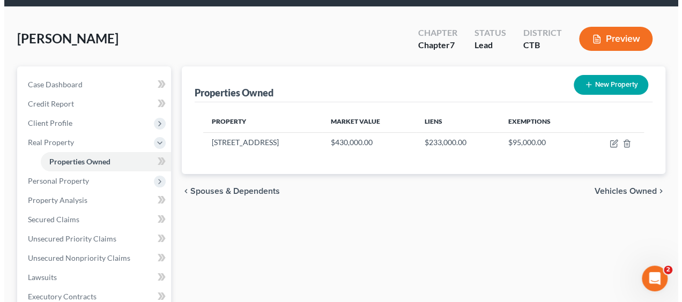
scroll to position [54, 0]
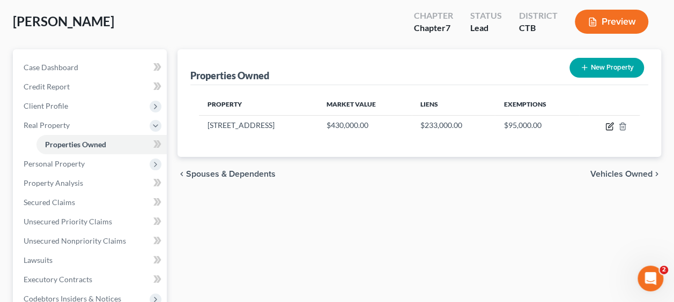
click at [607, 127] on icon "button" at bounding box center [609, 126] width 9 height 9
select select "6"
select select "4"
select select "3"
select select "1"
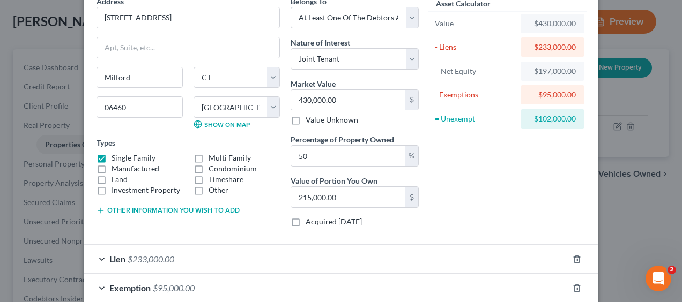
scroll to position [107, 0]
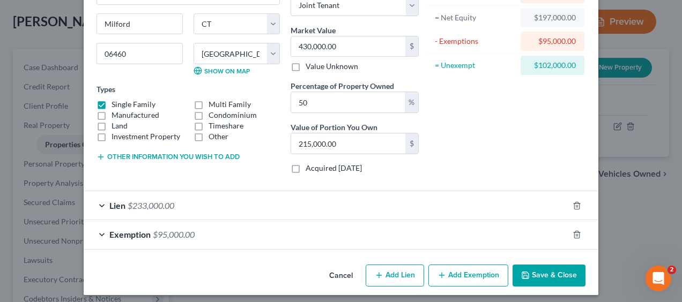
click at [144, 234] on span "Exemption" at bounding box center [129, 234] width 41 height 10
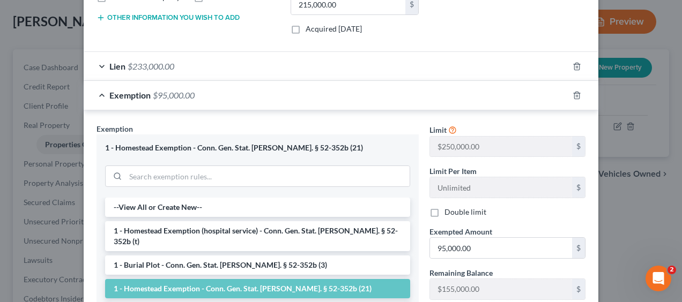
scroll to position [268, 0]
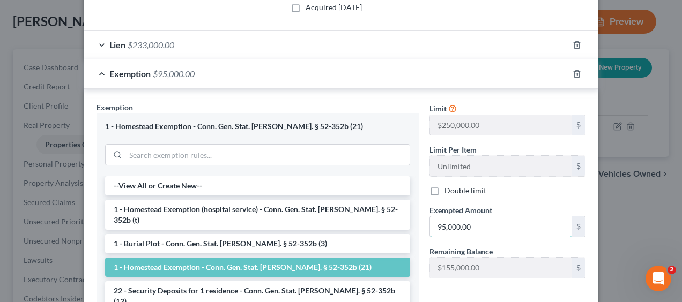
click at [488, 225] on input "95,000.00" at bounding box center [501, 227] width 142 height 20
type input "98,500"
click at [524, 205] on div "Exempted Amount * 98,500 $" at bounding box center [507, 221] width 167 height 33
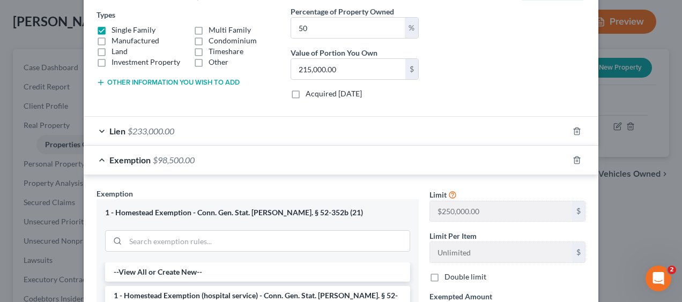
scroll to position [54, 0]
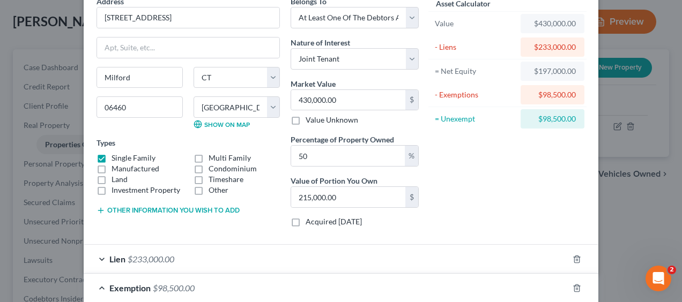
click at [508, 189] on div "Asset Calculator Value $430,000.00 - Liens $233,000.00 = Net Equity $197,000.00…" at bounding box center [507, 116] width 167 height 240
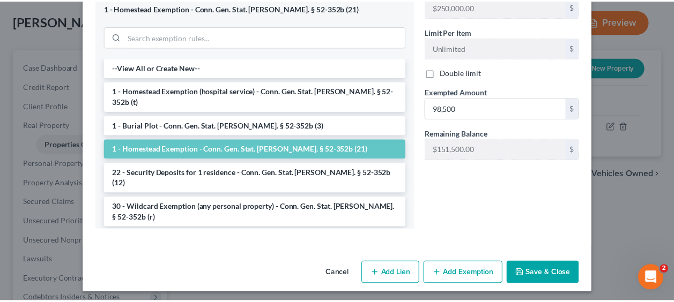
scroll to position [387, 0]
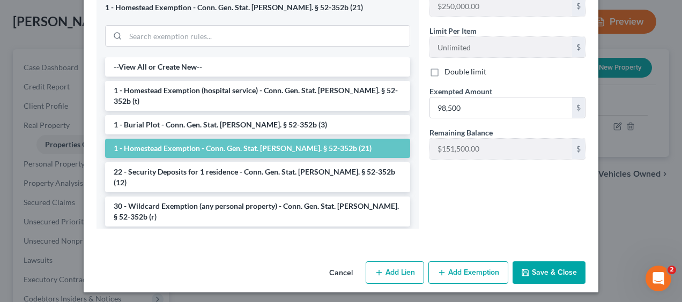
click at [545, 264] on button "Save & Close" at bounding box center [549, 273] width 73 height 23
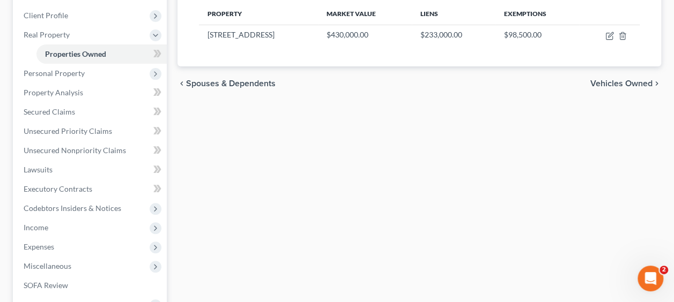
scroll to position [124, 0]
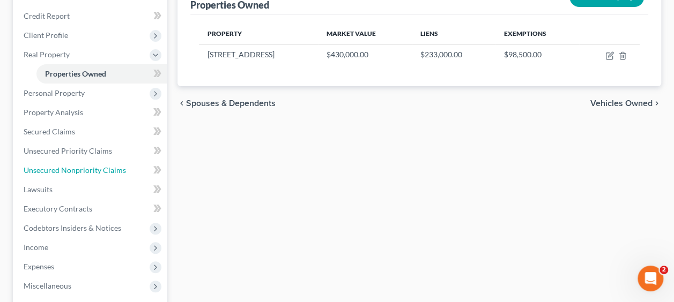
click at [57, 166] on span "Unsecured Nonpriority Claims" at bounding box center [75, 170] width 102 height 9
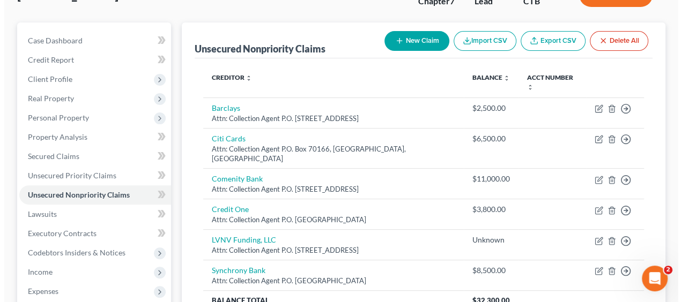
scroll to position [107, 0]
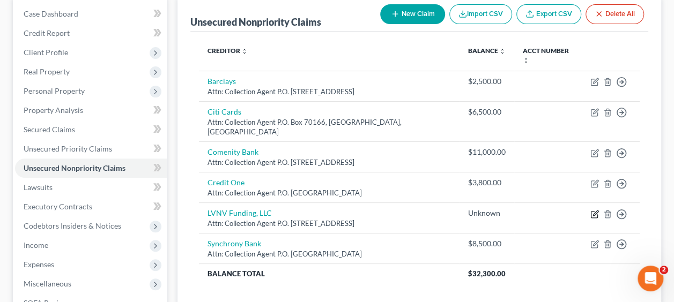
click at [591, 211] on icon "button" at bounding box center [594, 214] width 6 height 6
select select "42"
select select "2"
select select "0"
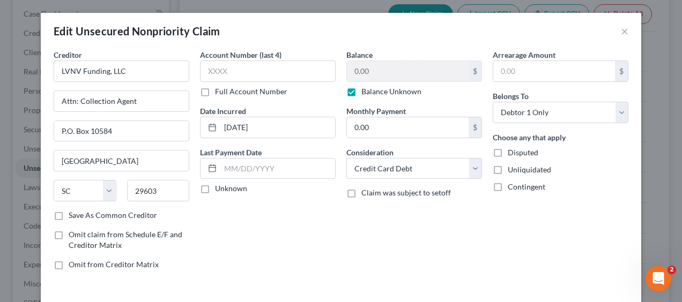
click at [361, 93] on label "Balance Unknown" at bounding box center [391, 91] width 60 height 11
click at [366, 93] on input "Balance Unknown" at bounding box center [369, 89] width 7 height 7
checkbox input "false"
click at [353, 76] on input "0.00" at bounding box center [408, 71] width 122 height 20
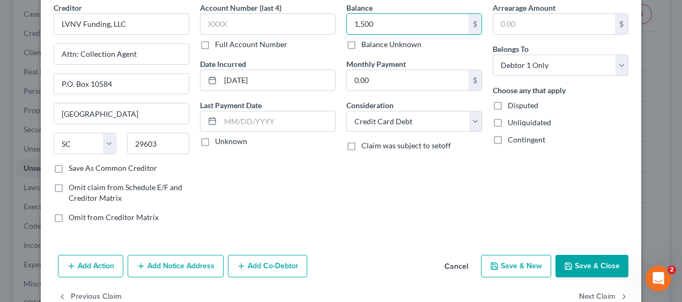
scroll to position [73, 0]
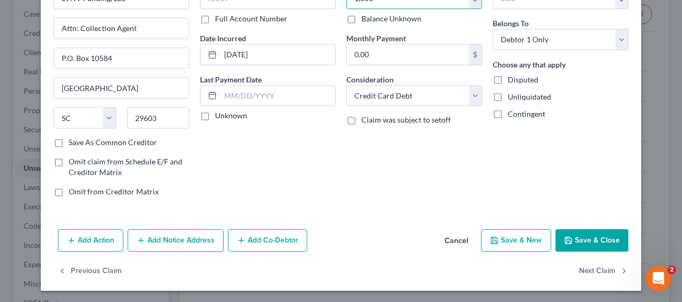
click at [590, 244] on button "Save & Close" at bounding box center [591, 240] width 73 height 23
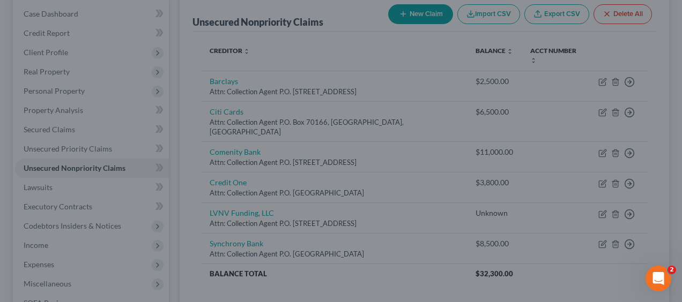
type input "1,500.00"
type input "0"
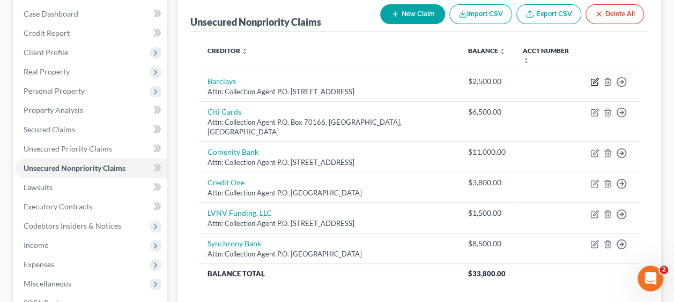
click at [593, 78] on icon "button" at bounding box center [594, 82] width 9 height 9
select select "39"
select select "2"
select select "0"
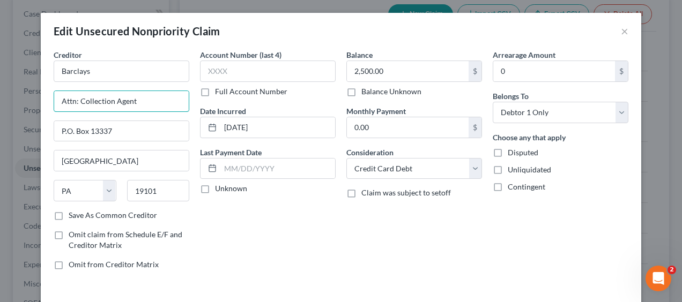
click at [154, 102] on input "Attn: Collection Agent" at bounding box center [121, 101] width 135 height 20
type input "Attn: CEO"
click at [69, 211] on label "Save As Common Creditor" at bounding box center [113, 215] width 88 height 11
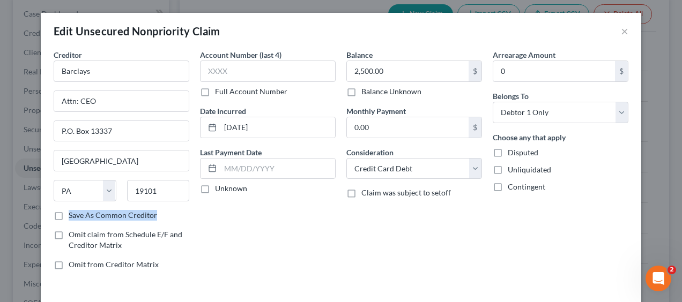
click at [69, 211] on label "Save As Common Creditor" at bounding box center [113, 215] width 88 height 11
click at [73, 211] on input "Save As Common Creditor" at bounding box center [76, 213] width 7 height 7
checkbox input "true"
click at [621, 34] on button "×" at bounding box center [625, 31] width 8 height 13
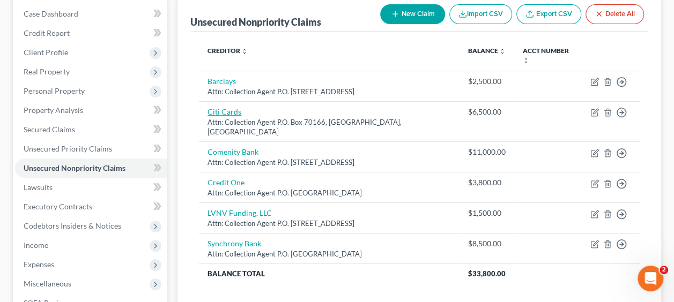
click at [219, 107] on link "Citi Cards" at bounding box center [224, 111] width 34 height 9
select select "39"
select select "2"
select select "0"
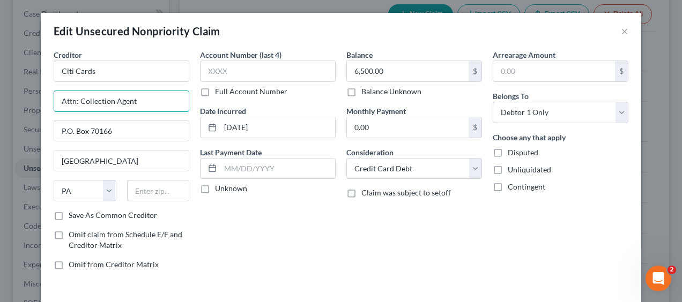
click at [151, 106] on input "Attn: Collection Agent" at bounding box center [121, 101] width 135 height 20
type input "Attn: CEO"
click at [214, 266] on div "Account Number (last 4) Full Account Number Date Incurred [DATE] Last Payment D…" at bounding box center [268, 163] width 146 height 229
click at [69, 216] on label "Save As Common Creditor" at bounding box center [113, 215] width 88 height 11
click at [73, 216] on input "Save As Common Creditor" at bounding box center [76, 213] width 7 height 7
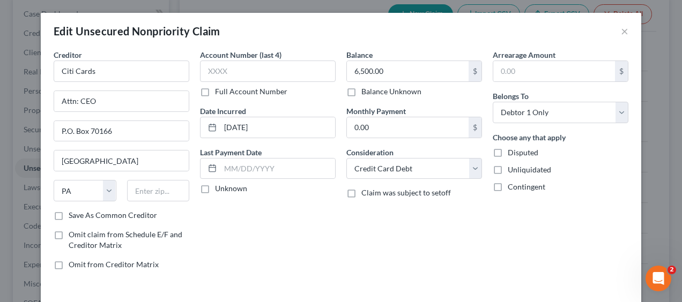
checkbox input "true"
click at [621, 28] on button "×" at bounding box center [625, 31] width 8 height 13
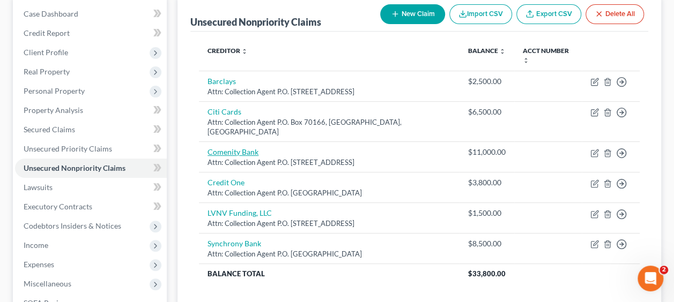
click at [228, 147] on link "Comenity Bank" at bounding box center [232, 151] width 51 height 9
select select "45"
select select "2"
select select "0"
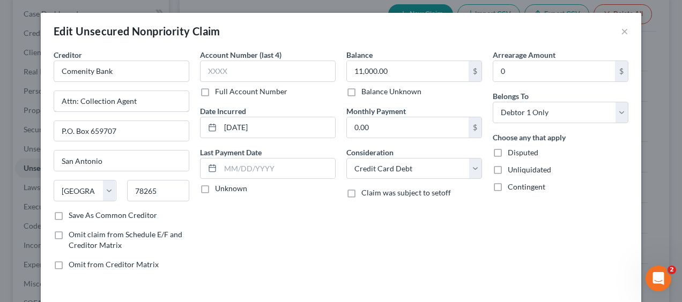
click at [137, 96] on input "Attn: Collection Agent" at bounding box center [121, 101] width 135 height 20
type input "Attn: CEO"
click at [69, 213] on label "Save As Common Creditor" at bounding box center [113, 215] width 88 height 11
click at [73, 213] on input "Save As Common Creditor" at bounding box center [76, 213] width 7 height 7
checkbox input "true"
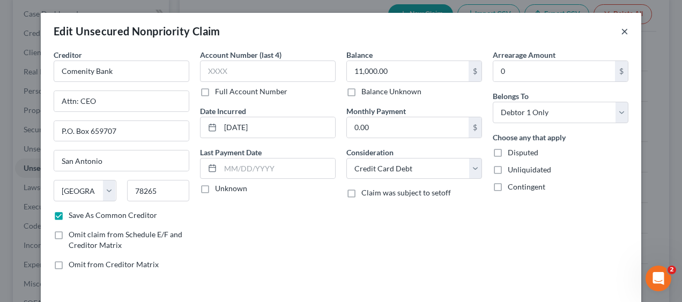
click at [621, 31] on button "×" at bounding box center [625, 31] width 8 height 13
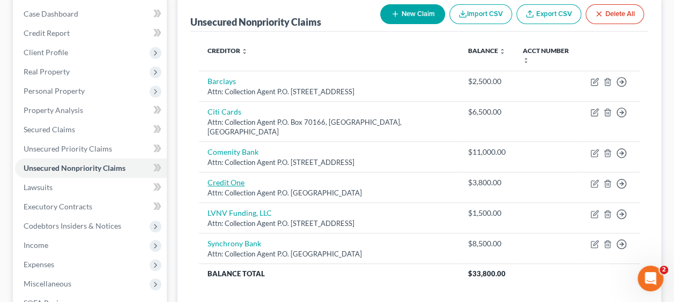
click at [215, 178] on link "Credit One" at bounding box center [225, 182] width 37 height 9
select select "4"
select select "2"
select select "0"
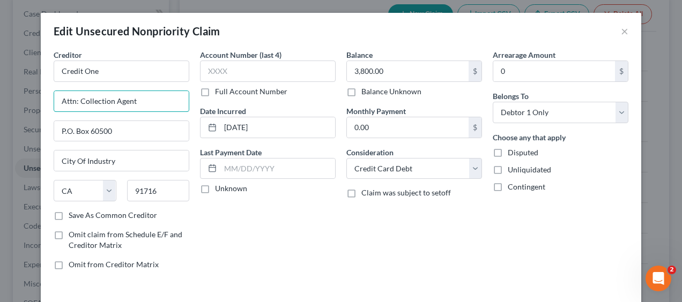
click at [137, 99] on input "Attn: Collection Agent" at bounding box center [121, 101] width 135 height 20
type input "Attn: CEO"
click at [621, 29] on button "×" at bounding box center [625, 31] width 8 height 13
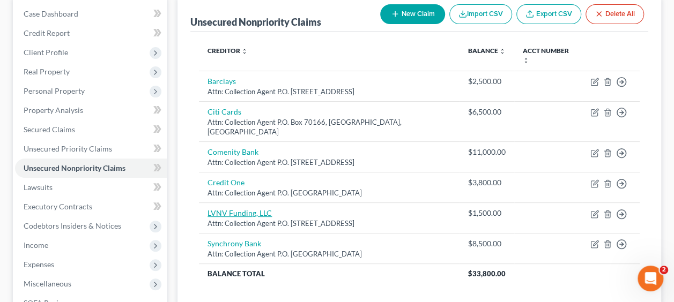
click at [239, 209] on link "LVNV Funding, LLC" at bounding box center [239, 213] width 64 height 9
select select "42"
select select "2"
select select "0"
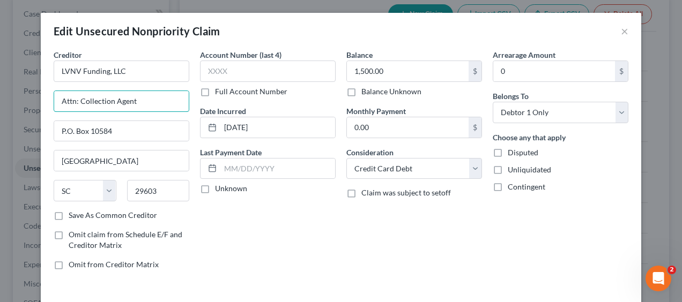
click at [170, 106] on input "Attn: Collection Agent" at bounding box center [121, 101] width 135 height 20
type input "Attn: CEO"
drag, startPoint x: 227, startPoint y: 257, endPoint x: 188, endPoint y: 266, distance: 40.7
click at [227, 257] on div "Account Number (last 4) Full Account Number Date Incurred [DATE] Last Payment D…" at bounding box center [268, 163] width 146 height 229
click at [69, 216] on label "Save As Common Creditor" at bounding box center [113, 215] width 88 height 11
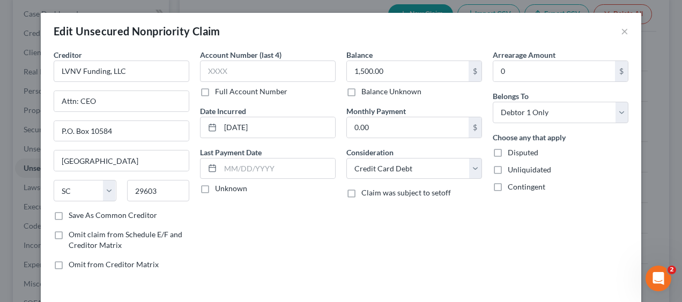
click at [73, 216] on input "Save As Common Creditor" at bounding box center [76, 213] width 7 height 7
checkbox input "true"
click at [621, 32] on button "×" at bounding box center [625, 31] width 8 height 13
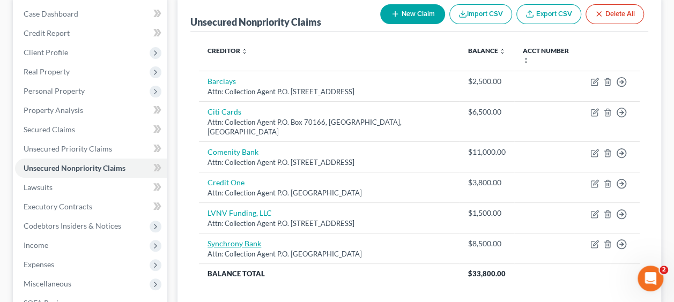
click at [219, 239] on link "Synchrony Bank" at bounding box center [234, 243] width 54 height 9
select select "9"
select select "2"
select select "0"
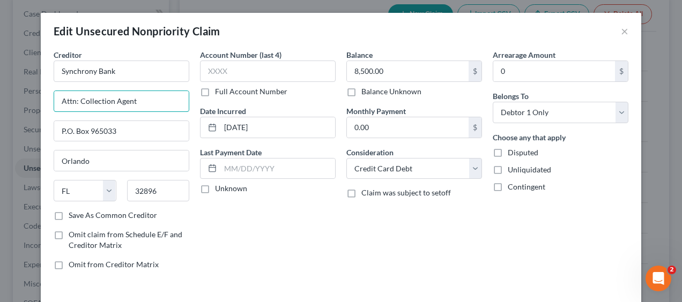
click at [155, 101] on input "Attn: Collection Agent" at bounding box center [121, 101] width 135 height 20
type input "Attn: CEO"
click at [69, 212] on label "Save As Common Creditor" at bounding box center [113, 215] width 88 height 11
click at [73, 212] on input "Save As Common Creditor" at bounding box center [76, 213] width 7 height 7
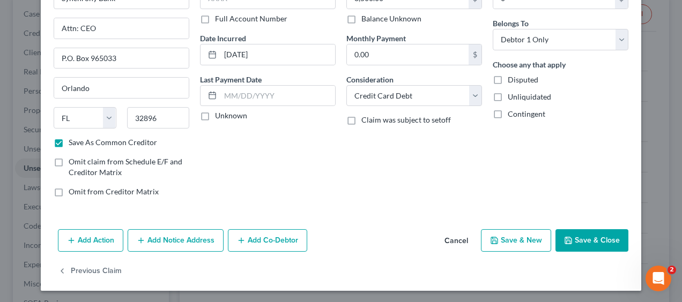
click at [602, 227] on div "Add Action Add Notice Address Add Co-Debtor Cancel Save & New Save & Close" at bounding box center [341, 242] width 600 height 35
click at [600, 241] on button "Save & Close" at bounding box center [591, 240] width 73 height 23
checkbox input "false"
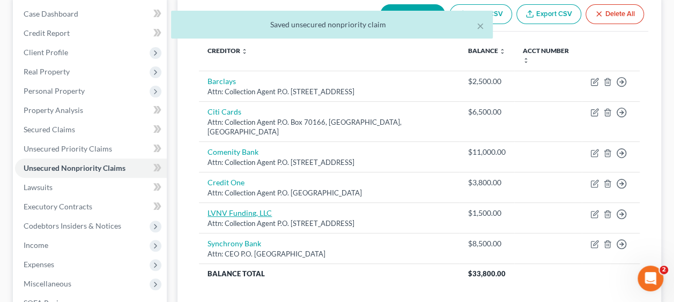
click at [263, 209] on link "LVNV Funding, LLC" at bounding box center [239, 213] width 64 height 9
select select "42"
select select "2"
select select "0"
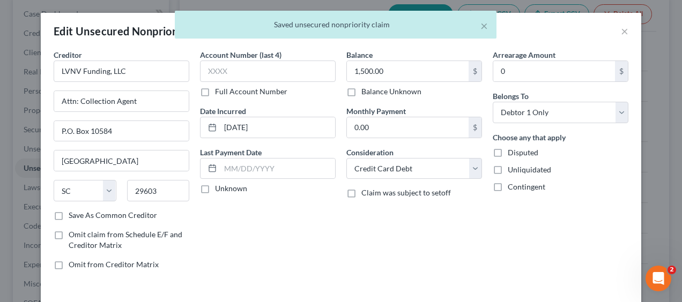
click at [134, 110] on div "Attn: Collection Agent" at bounding box center [122, 101] width 136 height 21
click at [134, 102] on input "Attn: Collection Agent" at bounding box center [121, 101] width 135 height 20
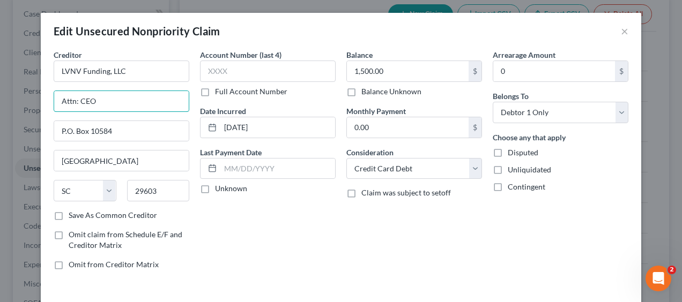
type input "Attn: CEO"
click at [69, 210] on label "Save As Common Creditor" at bounding box center [113, 215] width 88 height 11
click at [73, 210] on input "Save As Common Creditor" at bounding box center [76, 213] width 7 height 7
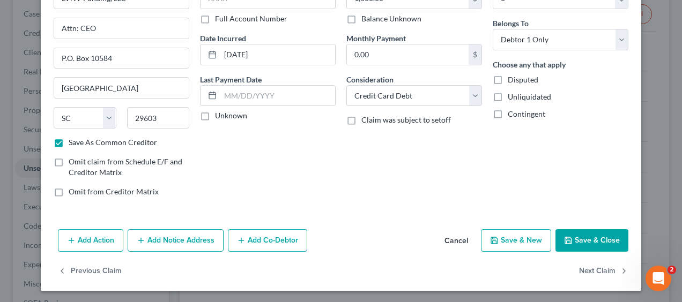
click at [605, 243] on button "Save & Close" at bounding box center [591, 240] width 73 height 23
checkbox input "false"
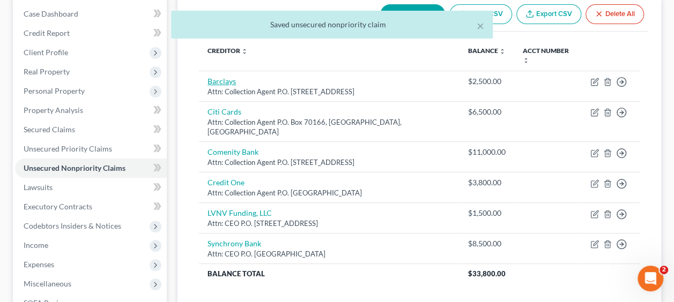
click at [211, 77] on link "Barclays" at bounding box center [221, 81] width 28 height 9
select select "39"
select select "2"
select select "0"
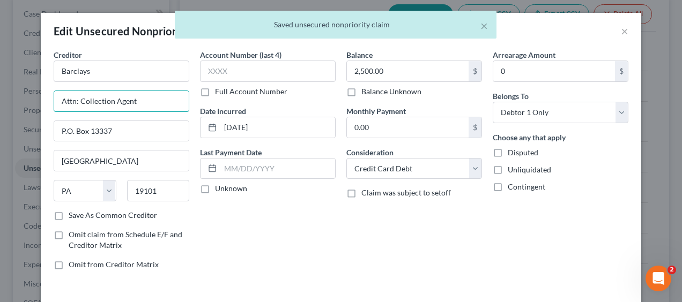
drag, startPoint x: 144, startPoint y: 98, endPoint x: 79, endPoint y: 105, distance: 64.7
click at [79, 105] on input "Attn: Collection Agent" at bounding box center [121, 101] width 135 height 20
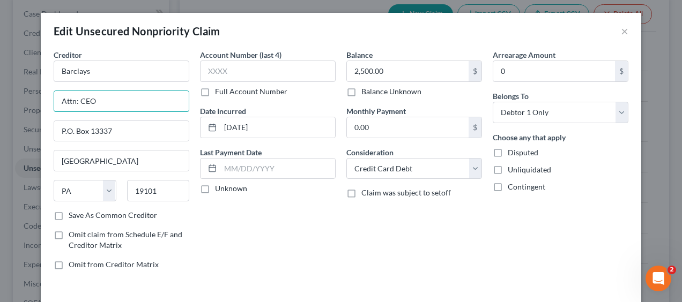
type input "Attn: CEO"
drag, startPoint x: 54, startPoint y: 218, endPoint x: 206, endPoint y: 232, distance: 153.5
click at [69, 218] on label "Save As Common Creditor" at bounding box center [113, 215] width 88 height 11
click at [73, 217] on input "Save As Common Creditor" at bounding box center [76, 213] width 7 height 7
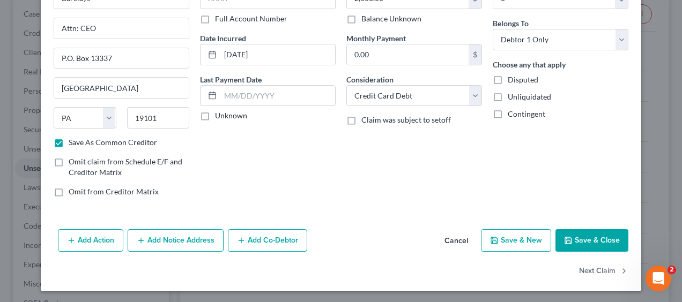
click at [578, 233] on button "Save & Close" at bounding box center [591, 240] width 73 height 23
checkbox input "false"
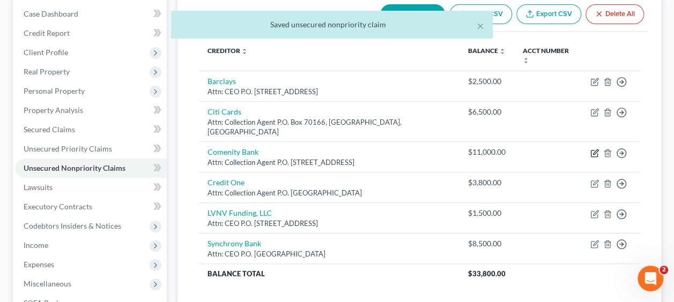
click at [596, 149] on icon "button" at bounding box center [594, 153] width 9 height 9
select select "45"
select select "2"
select select "0"
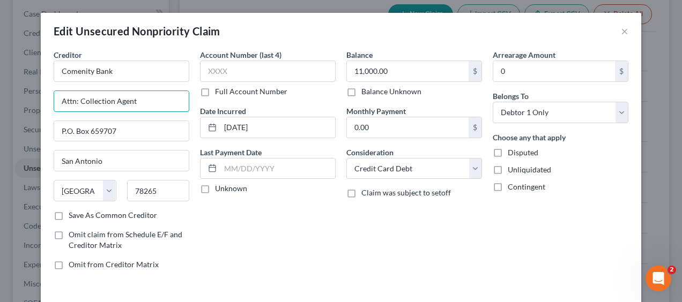
drag, startPoint x: 134, startPoint y: 99, endPoint x: 83, endPoint y: 105, distance: 51.8
click at [83, 105] on input "Attn: Collection Agent" at bounding box center [121, 101] width 135 height 20
type input "Attn: CEO"
drag, startPoint x: 49, startPoint y: 217, endPoint x: 55, endPoint y: 215, distance: 5.6
click at [69, 217] on label "Save As Common Creditor" at bounding box center [113, 215] width 88 height 11
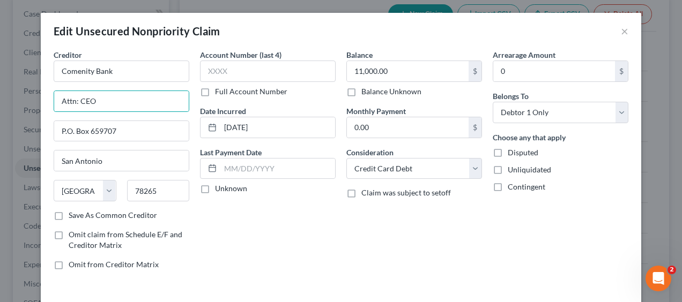
click at [73, 217] on input "Save As Common Creditor" at bounding box center [76, 213] width 7 height 7
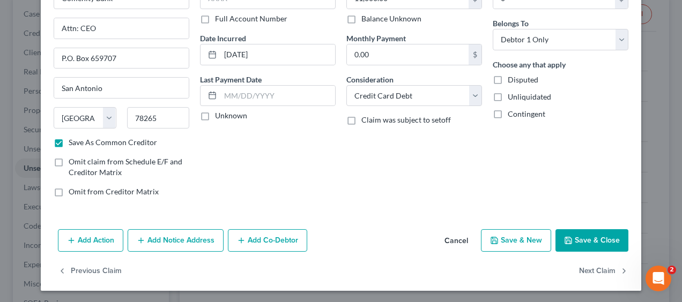
click at [587, 242] on button "Save & Close" at bounding box center [591, 240] width 73 height 23
checkbox input "false"
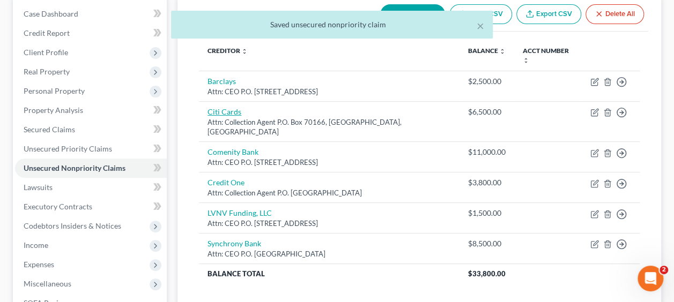
click at [227, 107] on link "Citi Cards" at bounding box center [224, 111] width 34 height 9
select select "39"
select select "2"
select select "0"
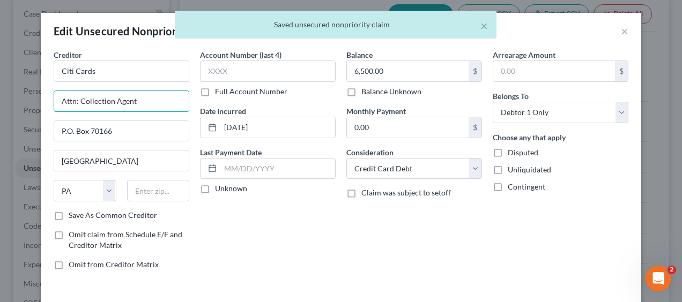
click at [149, 101] on input "Attn: Collection Agent" at bounding box center [121, 101] width 135 height 20
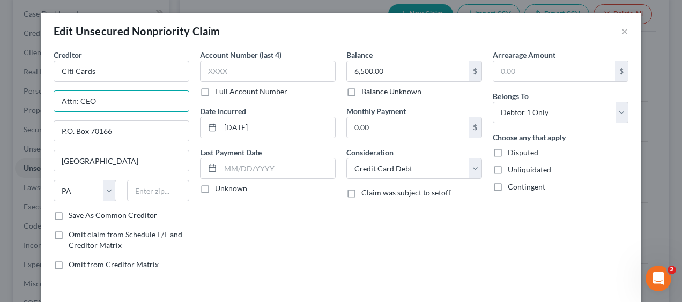
type input "Attn: CEO"
click at [69, 213] on label "Save As Common Creditor" at bounding box center [113, 215] width 88 height 11
click at [73, 213] on input "Save As Common Creditor" at bounding box center [76, 213] width 7 height 7
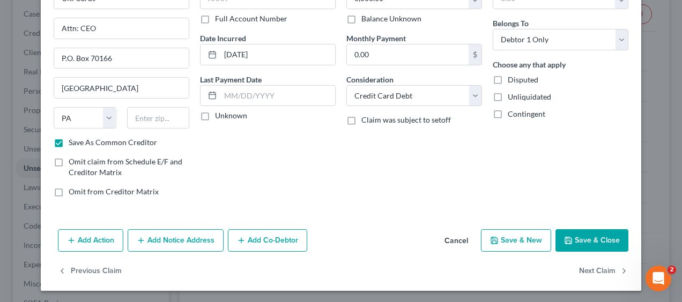
click at [590, 243] on button "Save & Close" at bounding box center [591, 240] width 73 height 23
checkbox input "false"
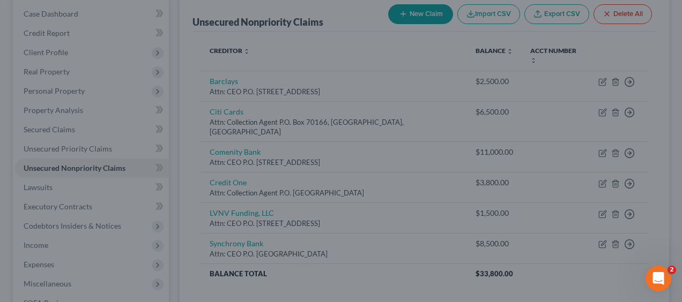
type input "0"
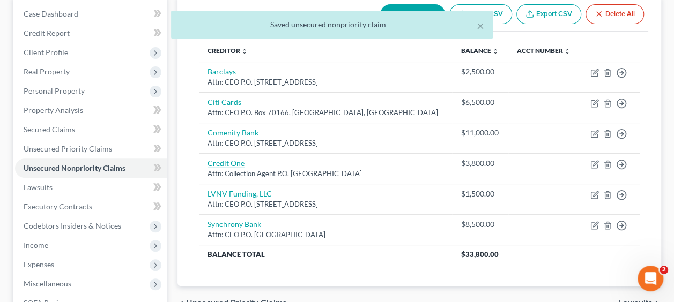
click at [223, 161] on link "Credit One" at bounding box center [225, 163] width 37 height 9
select select "4"
select select "2"
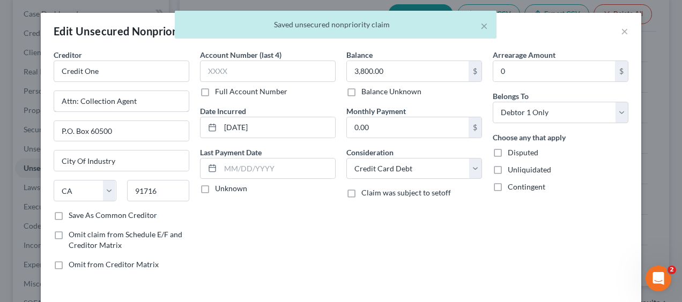
drag, startPoint x: 146, startPoint y: 98, endPoint x: 151, endPoint y: 104, distance: 7.3
click at [146, 98] on input "Attn: Collection Agent" at bounding box center [121, 101] width 135 height 20
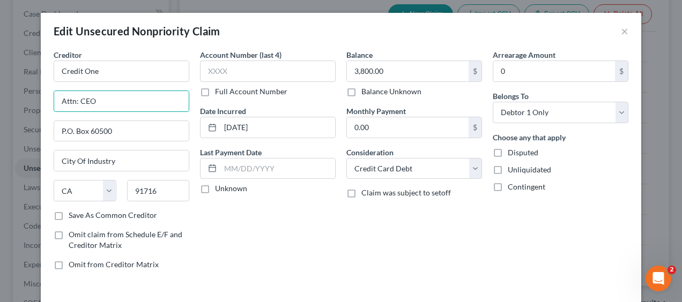
click at [295, 268] on div "Account Number (last 4) Full Account Number Date Incurred [DATE] Last Payment D…" at bounding box center [268, 163] width 146 height 229
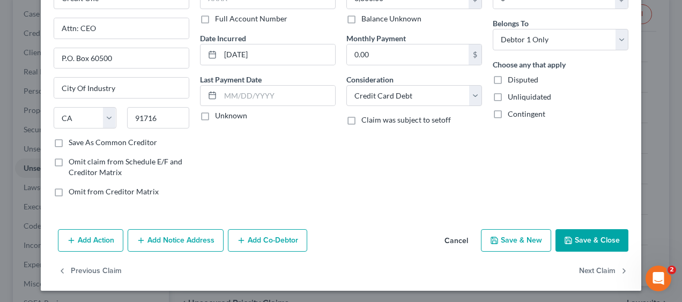
click at [69, 139] on label "Save As Common Creditor" at bounding box center [113, 142] width 88 height 11
click at [73, 139] on input "Save As Common Creditor" at bounding box center [76, 140] width 7 height 7
click at [580, 241] on button "Save & Close" at bounding box center [591, 240] width 73 height 23
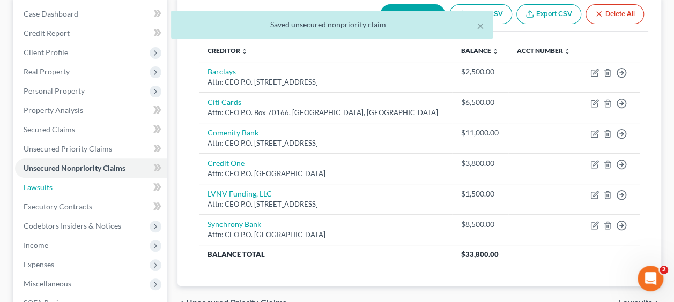
click at [35, 188] on span "Lawsuits" at bounding box center [38, 187] width 29 height 9
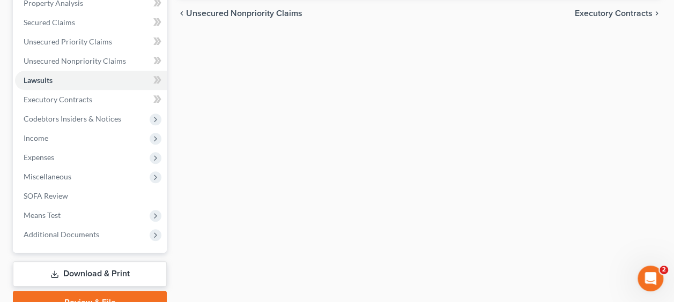
scroll to position [266, 0]
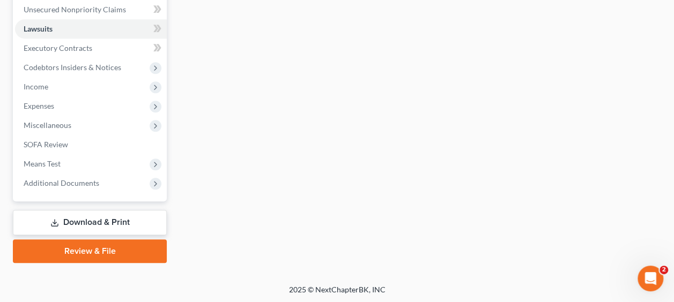
click at [109, 223] on link "Download & Print" at bounding box center [90, 222] width 154 height 25
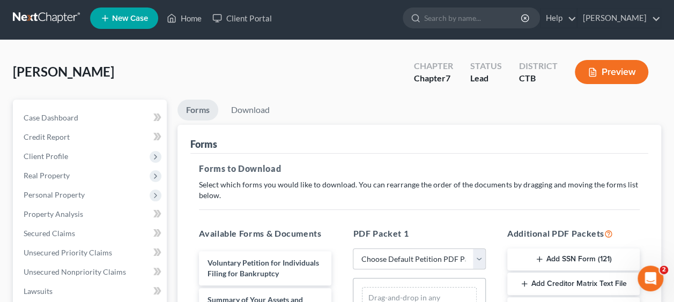
scroll to position [107, 0]
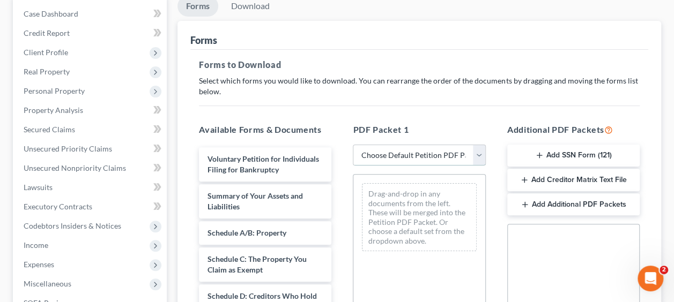
click at [426, 152] on select "Choose Default Petition PDF Packet Complete Bankruptcy Petition (all forms and …" at bounding box center [419, 155] width 132 height 21
click at [353, 145] on select "Choose Default Petition PDF Packet Complete Bankruptcy Petition (all forms and …" at bounding box center [419, 155] width 132 height 21
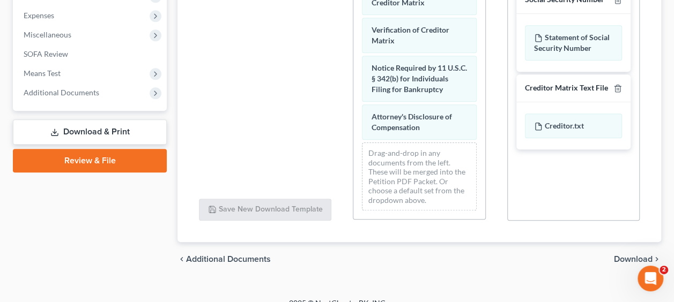
scroll to position [370, 0]
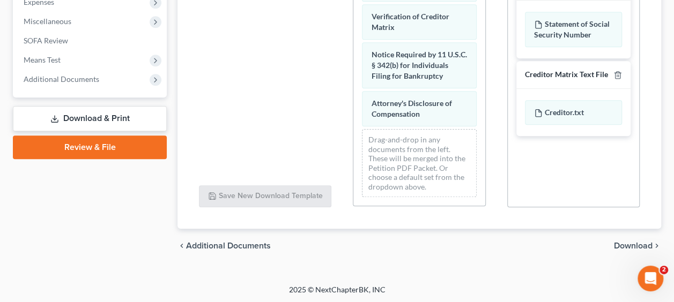
click at [616, 246] on span "Download" at bounding box center [633, 246] width 39 height 9
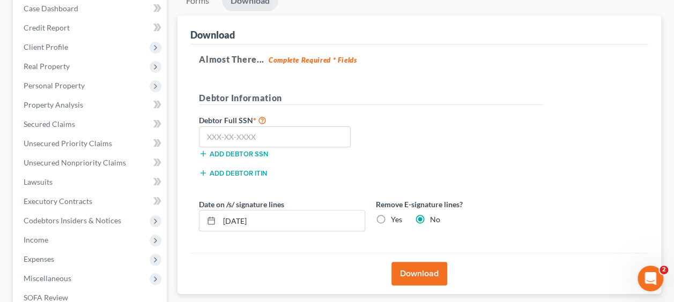
scroll to position [105, 0]
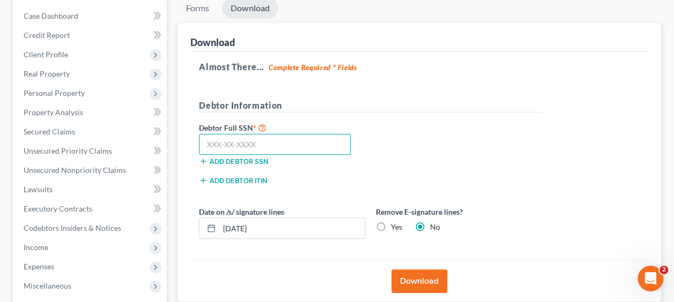
click at [277, 147] on input "text" at bounding box center [275, 144] width 152 height 21
click at [410, 283] on button "Download" at bounding box center [419, 282] width 56 height 24
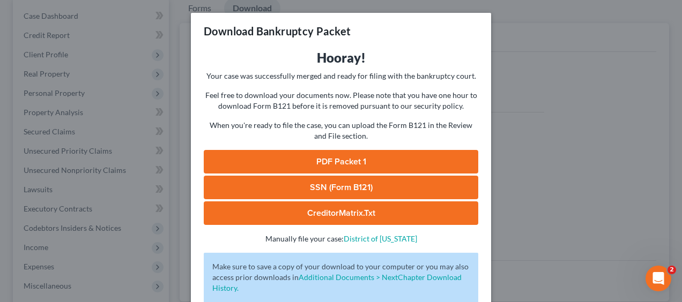
click at [295, 163] on link "PDF Packet 1" at bounding box center [341, 162] width 275 height 24
click at [318, 183] on link "SSN (Form B121)" at bounding box center [341, 188] width 275 height 24
click at [313, 216] on link "CreditorMatrix.txt" at bounding box center [341, 214] width 275 height 24
click at [554, 164] on div "Download Bankruptcy Packet Hooray! Your case was successfully merged and ready …" at bounding box center [341, 151] width 682 height 302
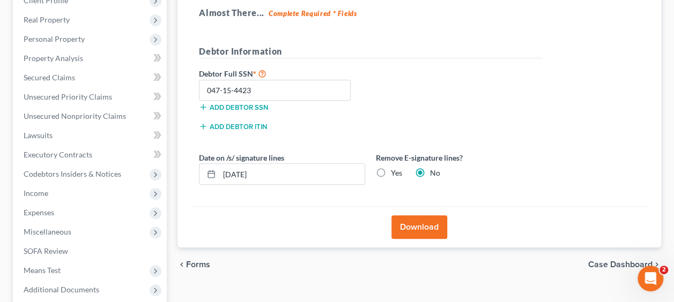
scroll to position [212, 0]
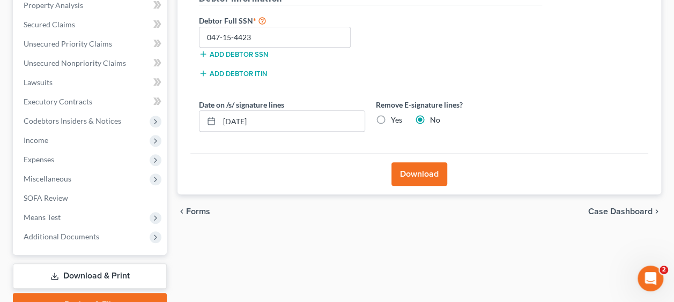
click at [60, 182] on span "Miscellaneous" at bounding box center [48, 178] width 48 height 9
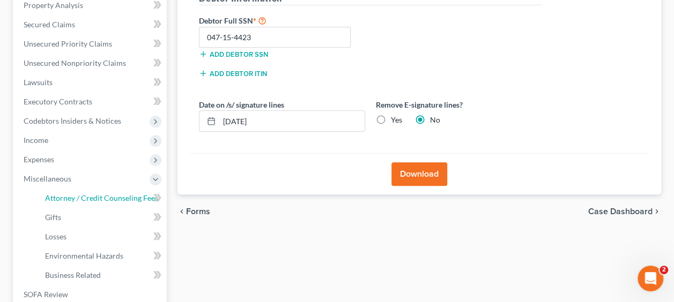
click at [139, 206] on link "Attorney / Credit Counseling Fees" at bounding box center [101, 198] width 130 height 19
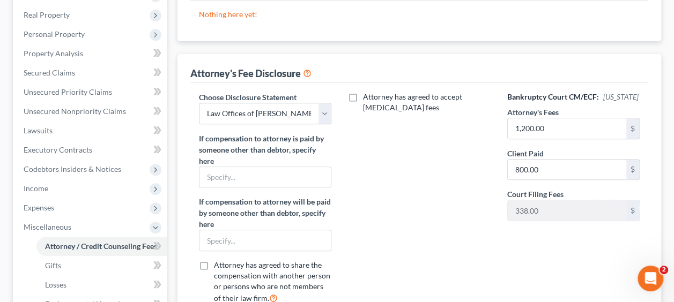
scroll to position [214, 0]
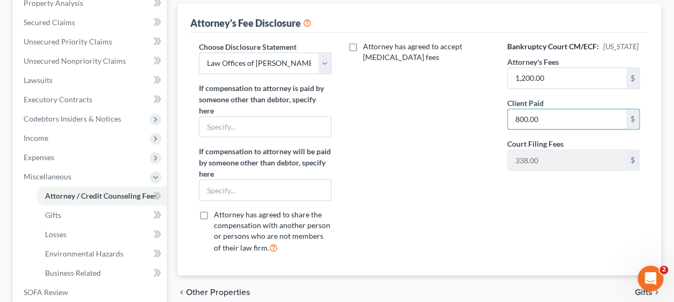
click at [553, 123] on input "800.00" at bounding box center [567, 119] width 118 height 20
click at [461, 139] on div "Attorney has agreed to accept [MEDICAL_DATA] fees" at bounding box center [419, 151] width 154 height 221
